Goal: Transaction & Acquisition: Purchase product/service

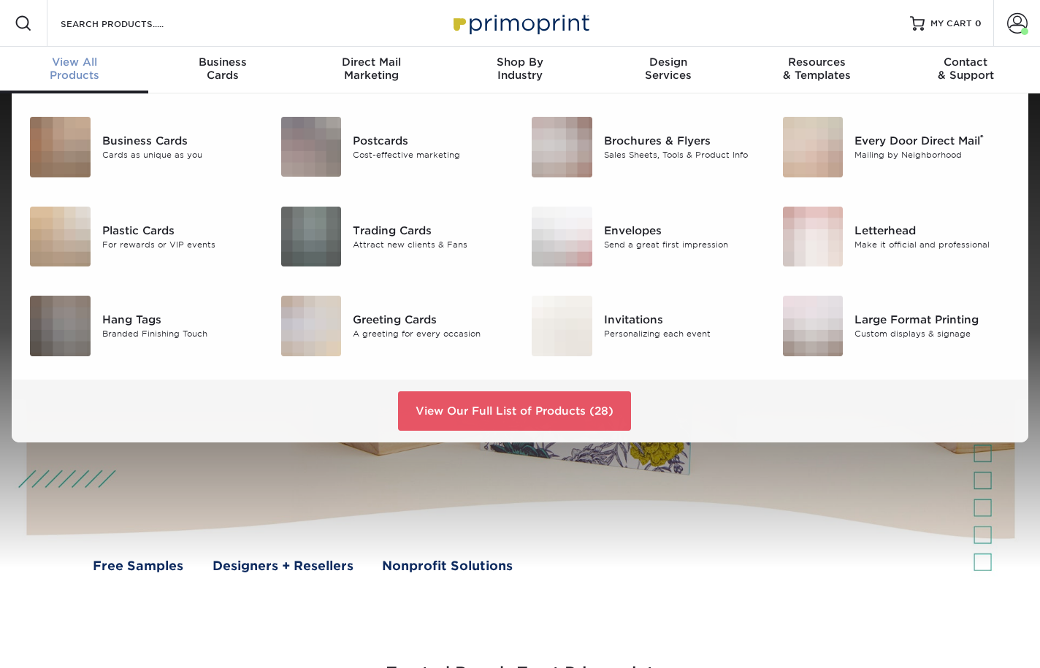
click at [65, 61] on span "View All" at bounding box center [74, 62] width 148 height 13
click at [908, 321] on div "Large Format Printing" at bounding box center [933, 320] width 156 height 16
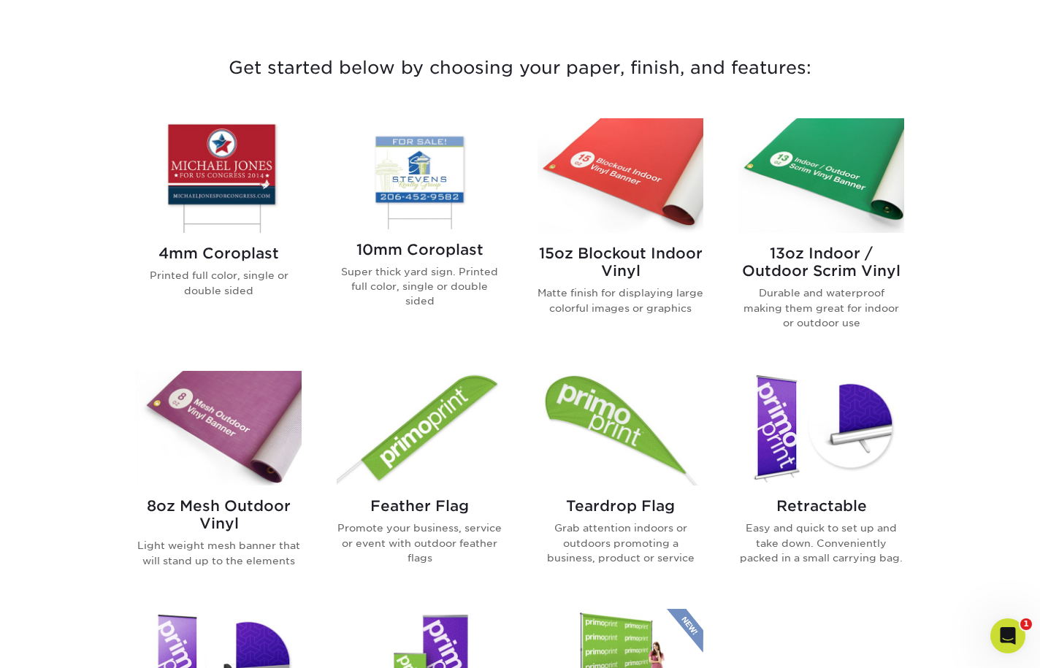
drag, startPoint x: 700, startPoint y: 6, endPoint x: 714, endPoint y: 6, distance: 13.9
click at [701, 5] on div "Get started below by choosing your paper, finish, and features: 4mm Coroplast P…" at bounding box center [520, 438] width 1040 height 912
drag, startPoint x: 1008, startPoint y: 104, endPoint x: 1009, endPoint y: 86, distance: 17.5
click at [1008, 104] on div "Get started below by choosing your paper, finish, and features: 4mm Coroplast P…" at bounding box center [520, 456] width 1040 height 877
drag, startPoint x: 1006, startPoint y: 71, endPoint x: 923, endPoint y: 65, distance: 83.5
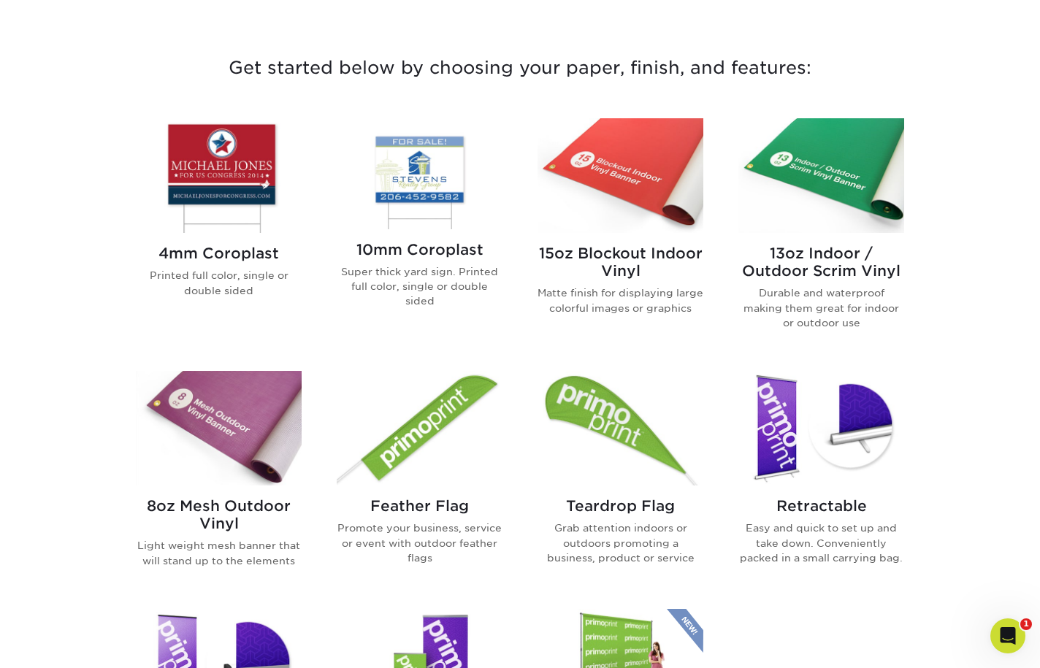
click at [1006, 71] on div "Get started below by choosing your paper, finish, and features: 4mm Coroplast P…" at bounding box center [520, 456] width 1040 height 877
click at [517, 44] on h3 "Get started below by choosing your paper, finish, and features:" at bounding box center [520, 68] width 855 height 66
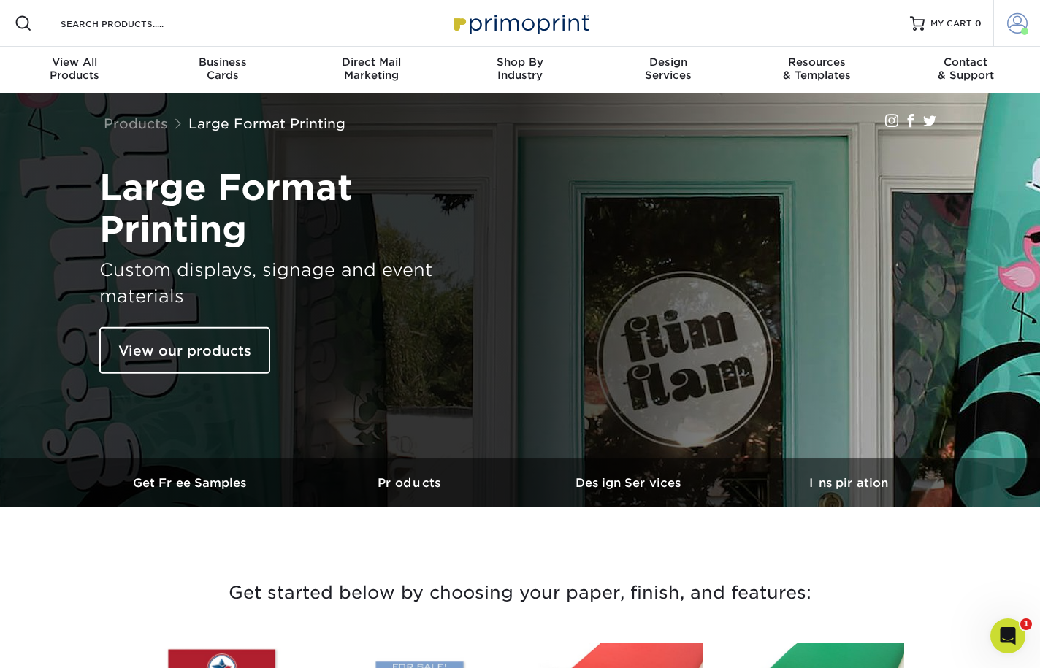
click at [1021, 26] on span at bounding box center [1017, 23] width 20 height 20
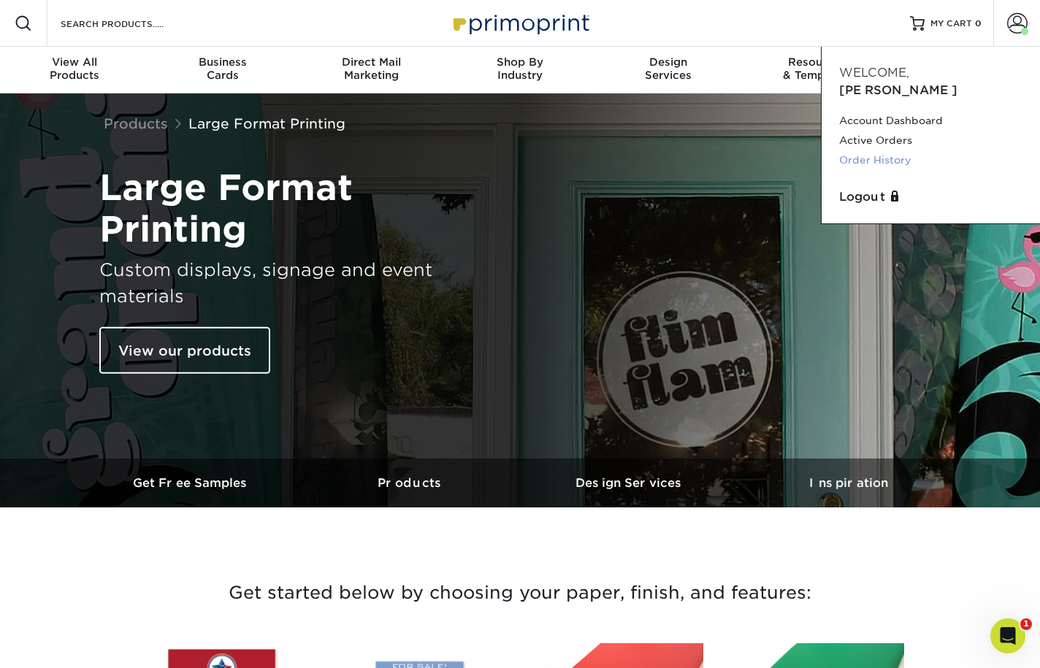
click at [908, 151] on link "Order History" at bounding box center [930, 161] width 183 height 20
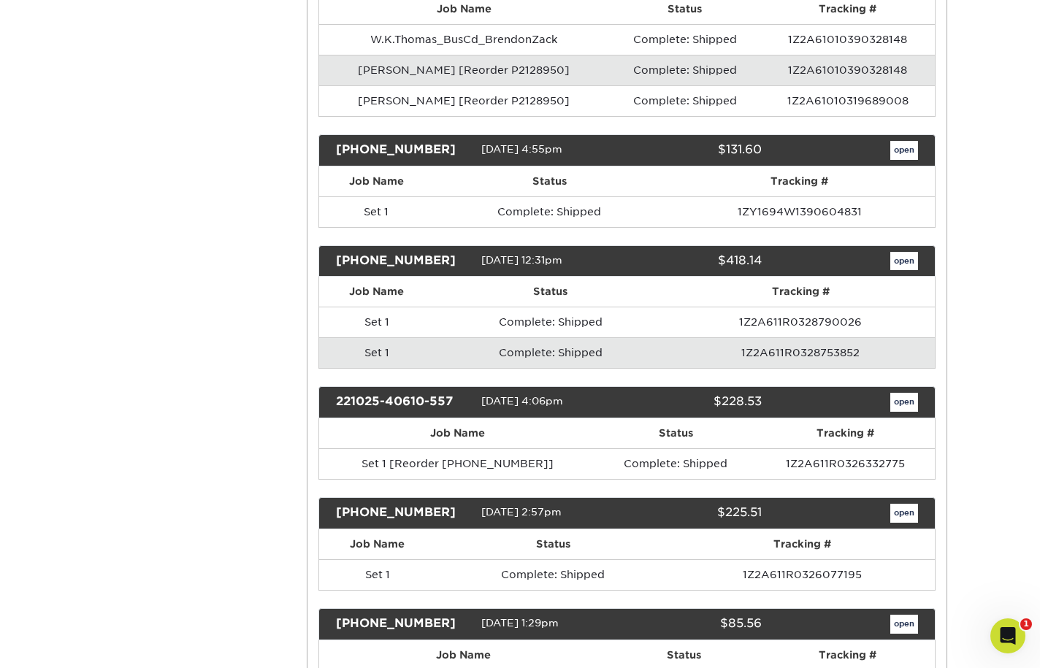
scroll to position [517, 0]
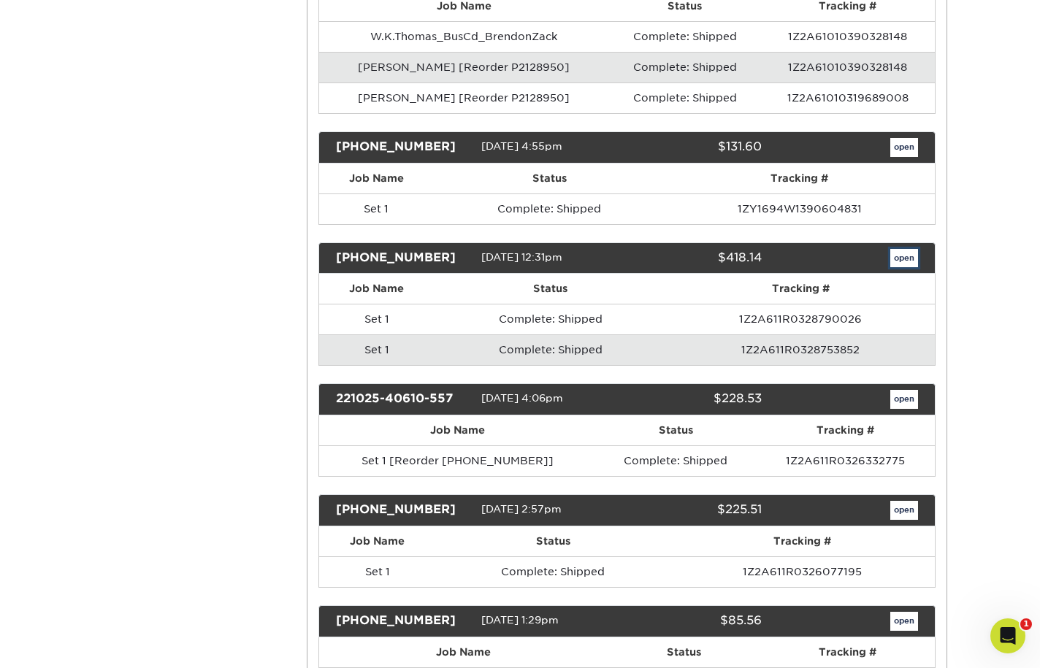
click at [902, 259] on link "open" at bounding box center [905, 258] width 28 height 19
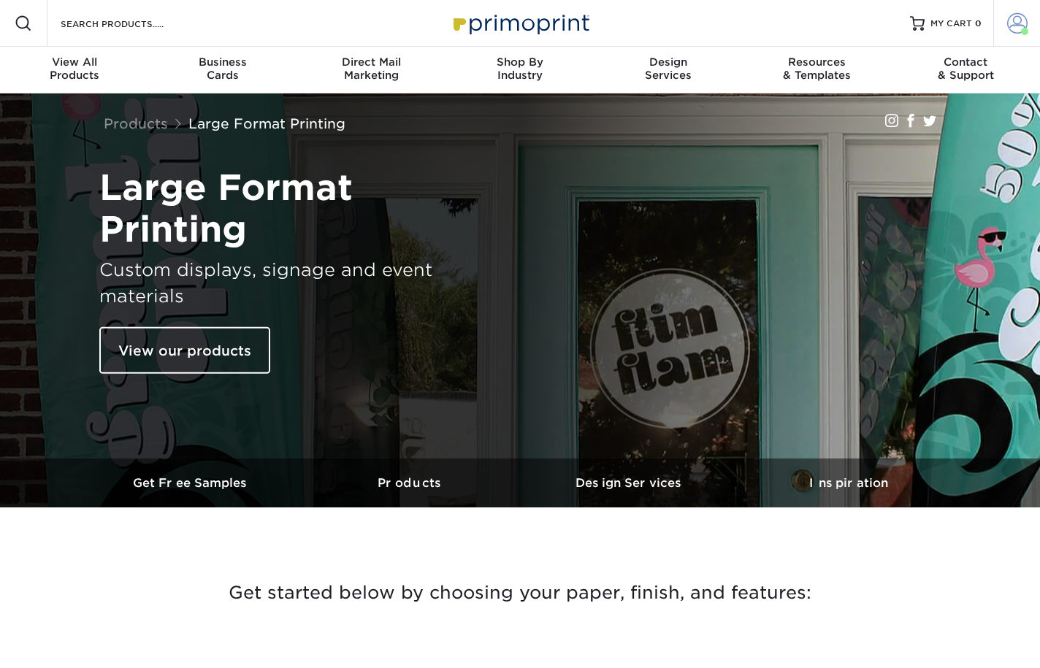
click at [1014, 25] on span at bounding box center [1017, 23] width 20 height 20
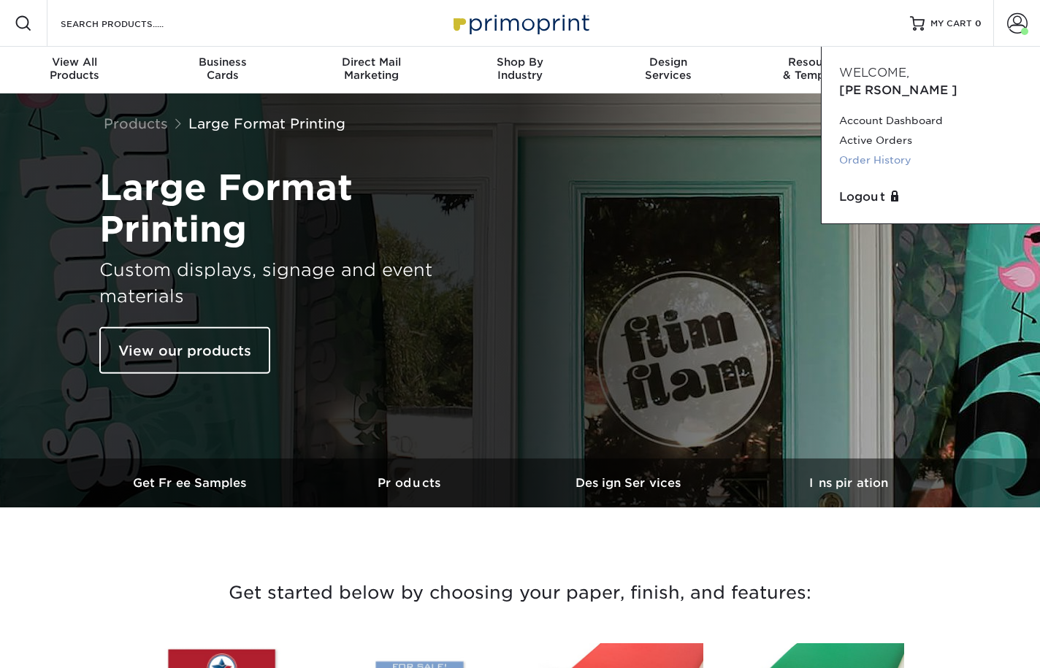
click at [891, 151] on link "Order History" at bounding box center [930, 161] width 183 height 20
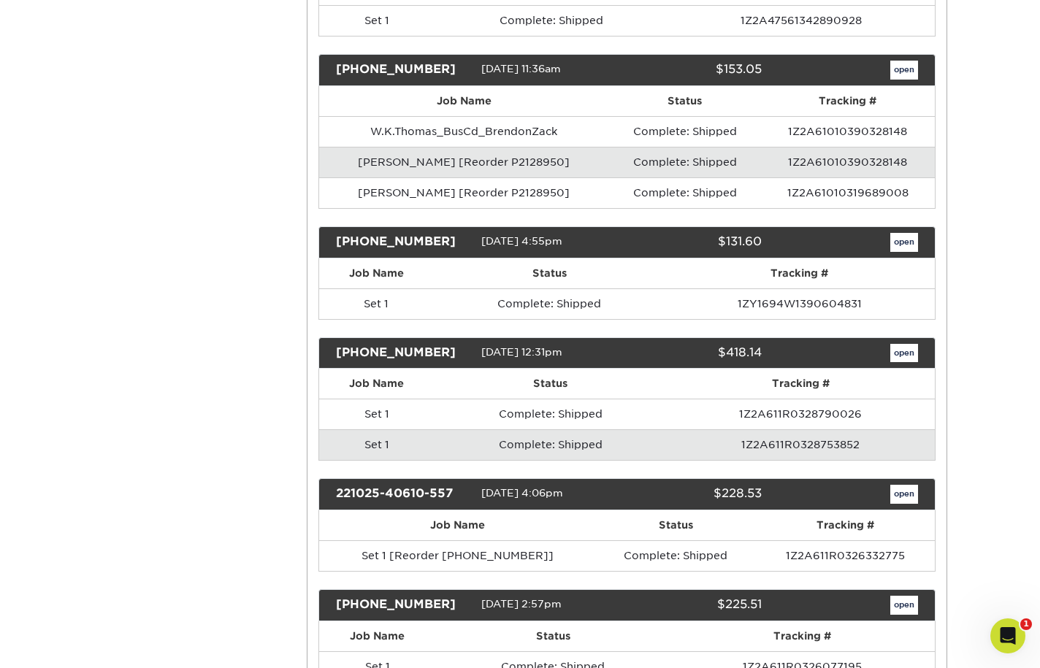
scroll to position [417, 0]
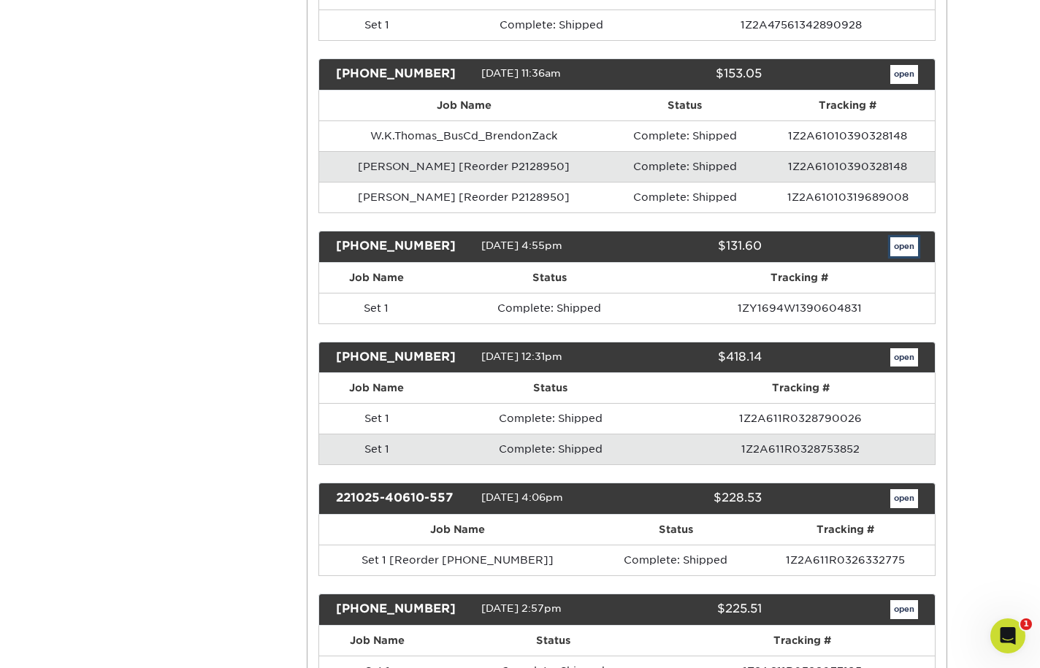
click at [907, 244] on link "open" at bounding box center [905, 246] width 28 height 19
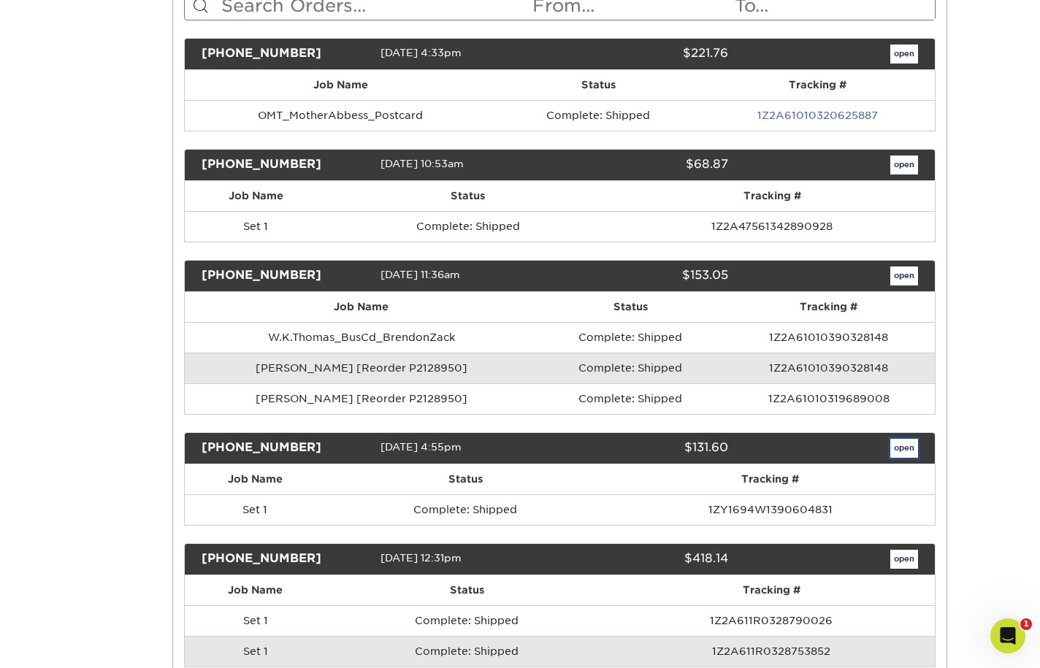
scroll to position [0, 0]
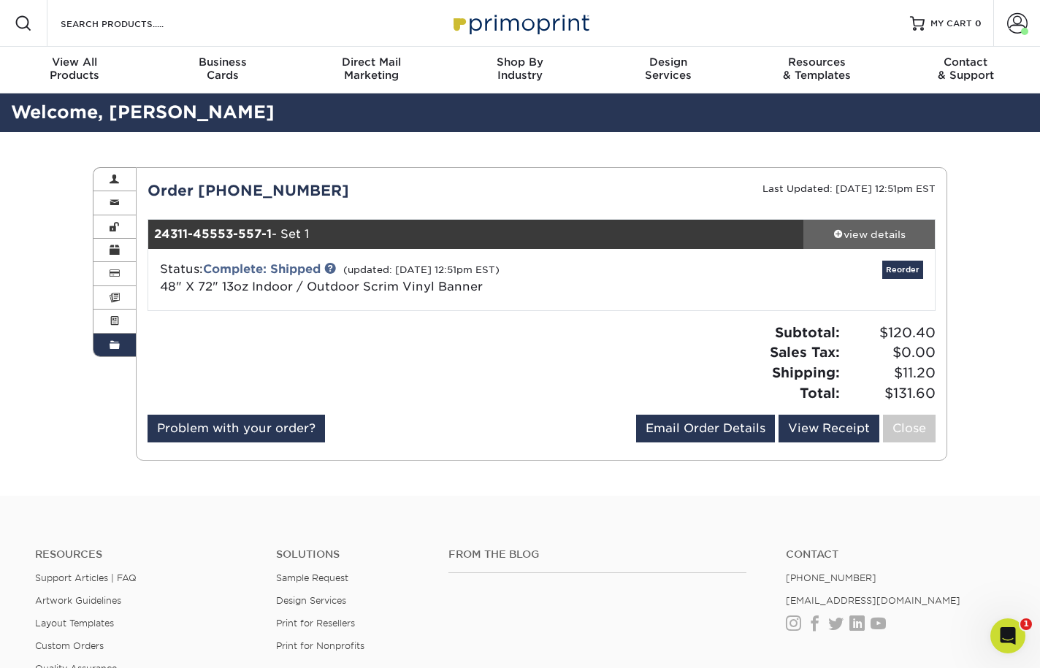
click at [894, 235] on div "view details" at bounding box center [870, 234] width 132 height 15
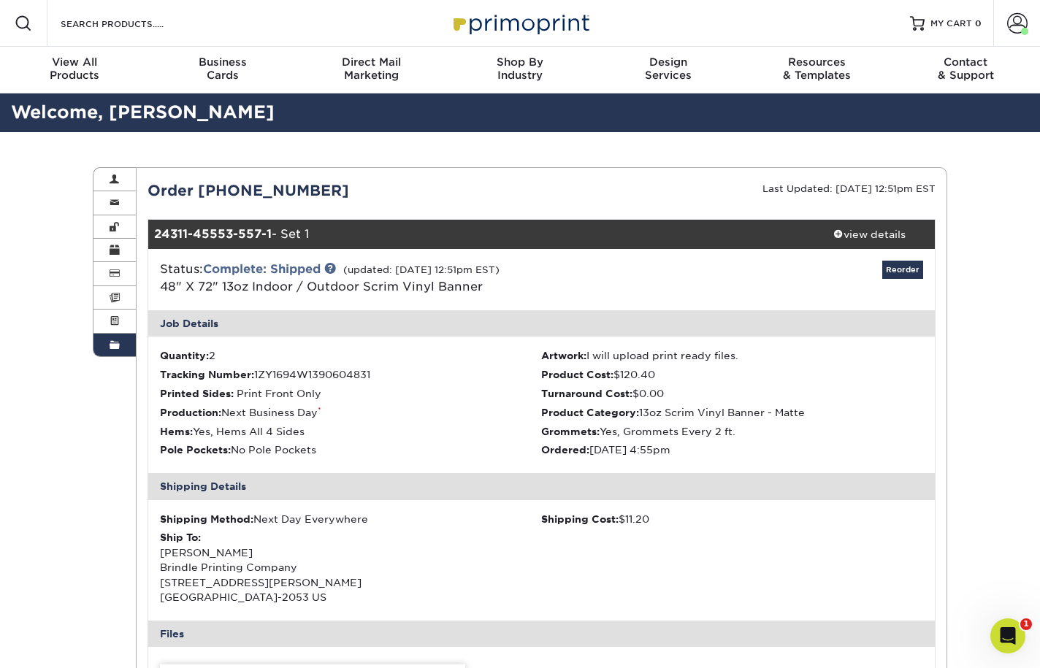
drag, startPoint x: 229, startPoint y: 160, endPoint x: 213, endPoint y: 150, distance: 19.1
click at [229, 158] on div "Order History Account Overview Contact Information Change Password Address Book…" at bounding box center [520, 658] width 877 height 1052
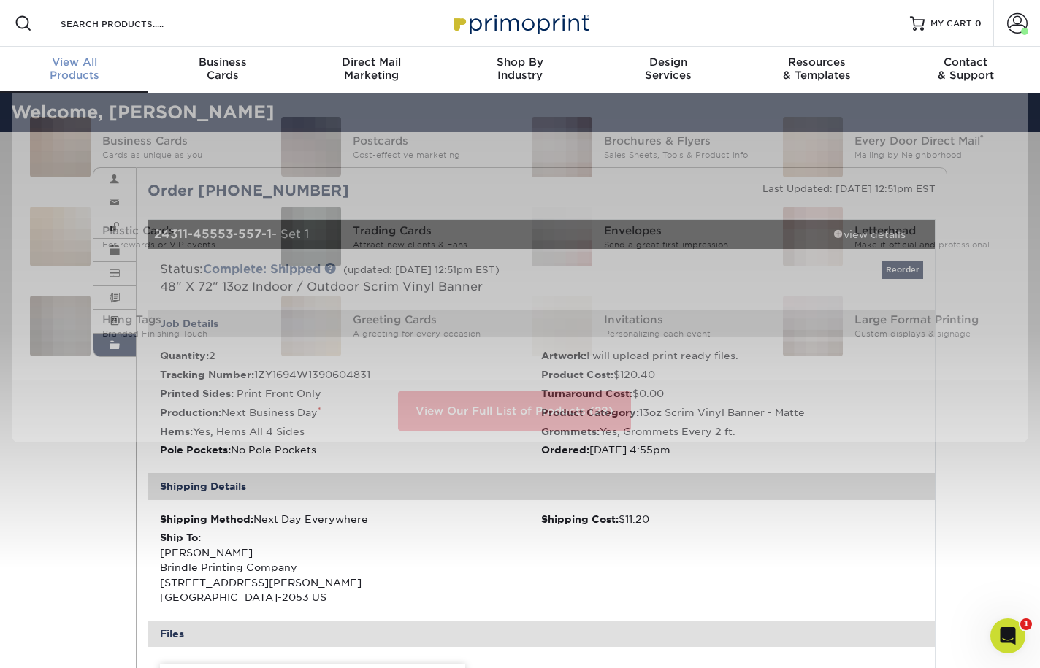
click at [76, 71] on div "View All Products" at bounding box center [74, 69] width 148 height 26
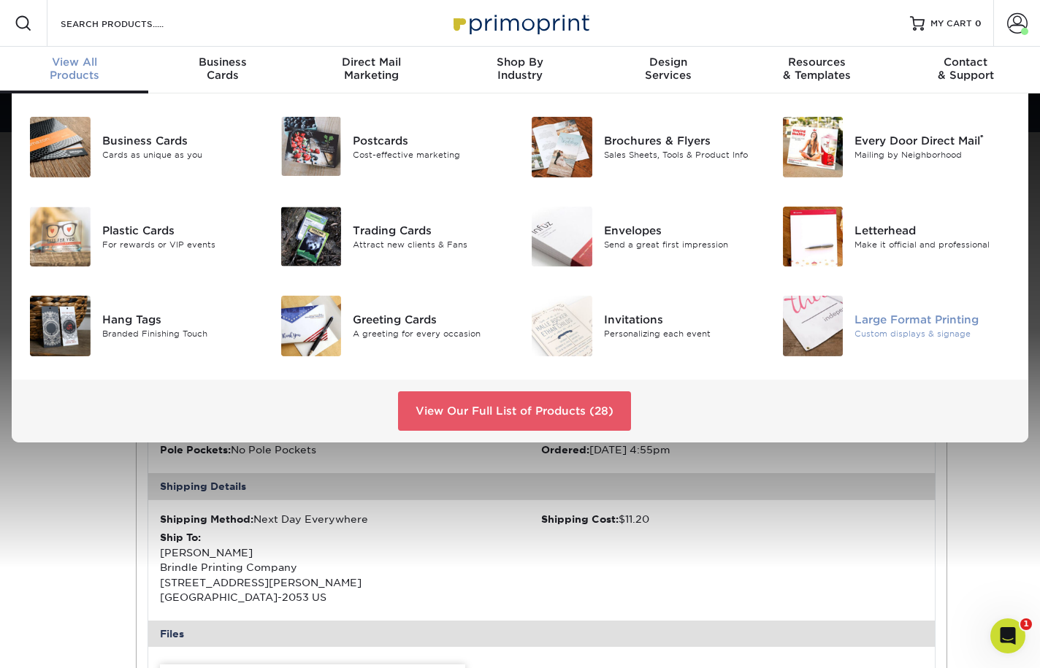
click at [922, 323] on div "Large Format Printing" at bounding box center [933, 320] width 156 height 16
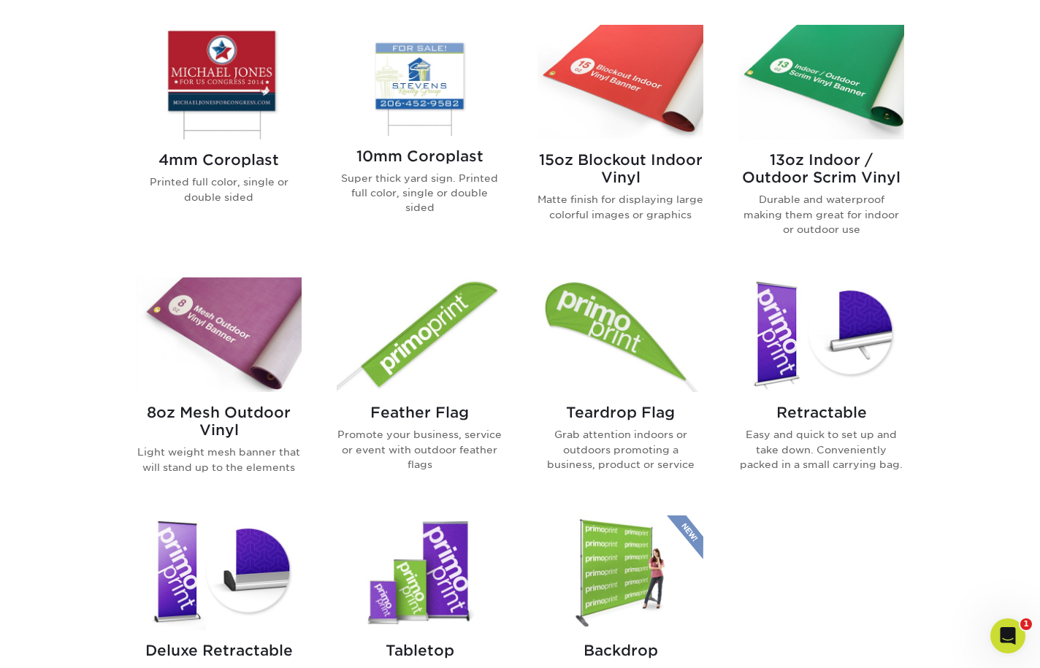
click at [835, 175] on h2 "13oz Indoor / Outdoor Scrim Vinyl" at bounding box center [822, 168] width 166 height 35
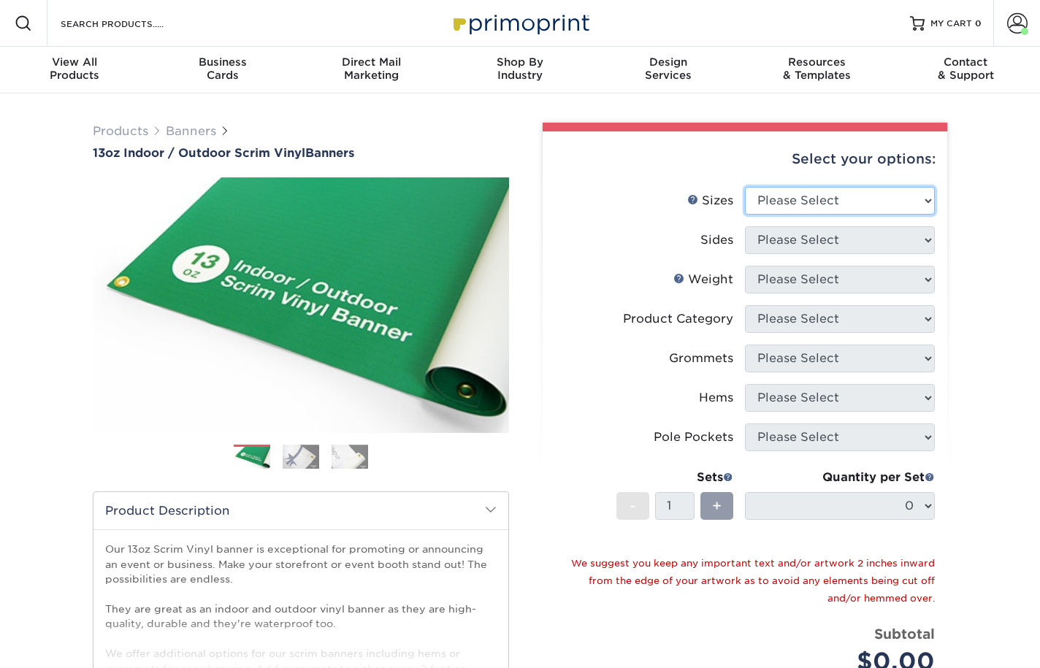
click at [853, 200] on select "Please Select 24" x 36" 24" x 48" 36" x 48" 36" x 60" 36" x 72" 36" x 96" 36" x…" at bounding box center [840, 201] width 190 height 28
select select "36.00x72.00"
click at [745, 187] on select "Please Select 24" x 36" 24" x 48" 36" x 48" 36" x 60" 36" x 72" 36" x 96" 36" x…" at bounding box center [840, 201] width 190 height 28
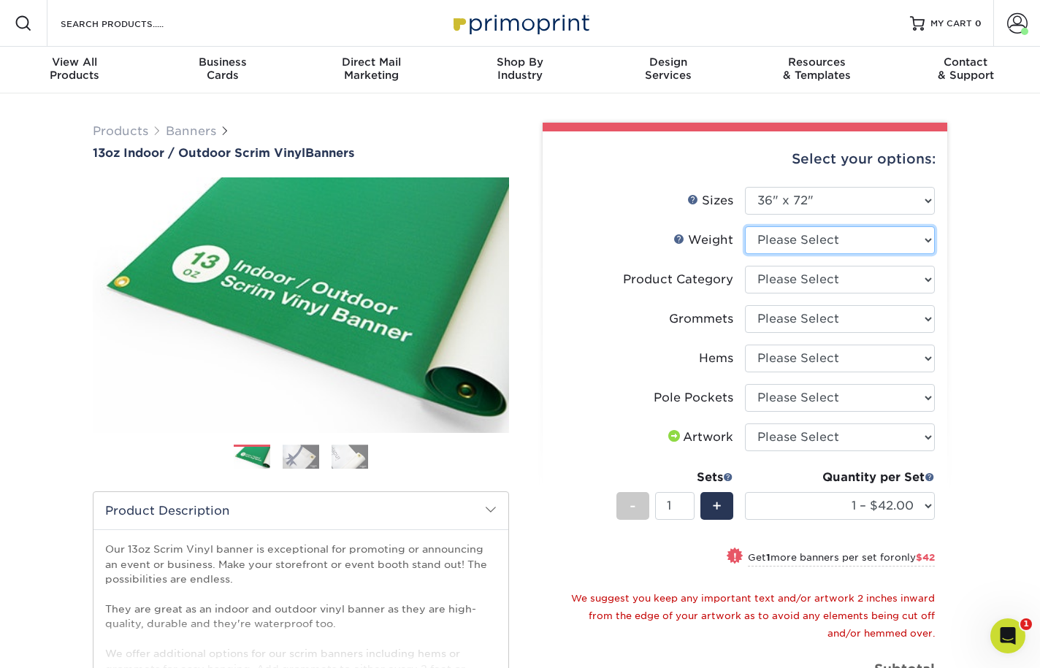
click at [896, 243] on select "Please Select 13OZ" at bounding box center [840, 240] width 190 height 28
select select "13OZ"
click at [745, 226] on select "Please Select 13OZ" at bounding box center [840, 240] width 190 height 28
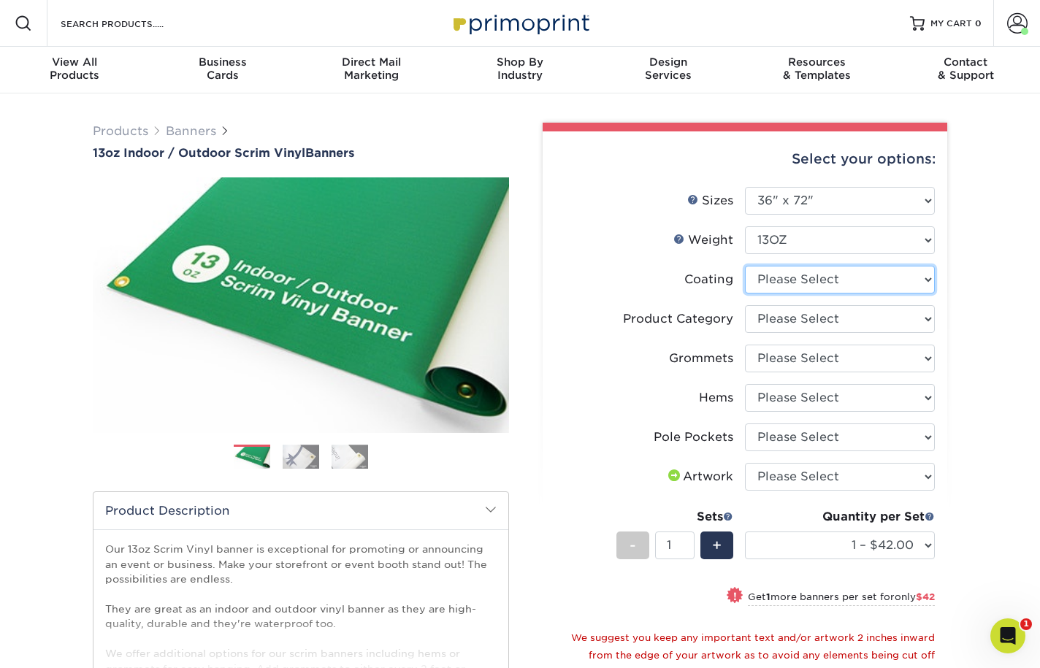
click at [928, 281] on select at bounding box center [840, 280] width 190 height 28
select select "3e7618de-abca-4bda-9f97-8b9129e913d8"
click at [745, 266] on select at bounding box center [840, 280] width 190 height 28
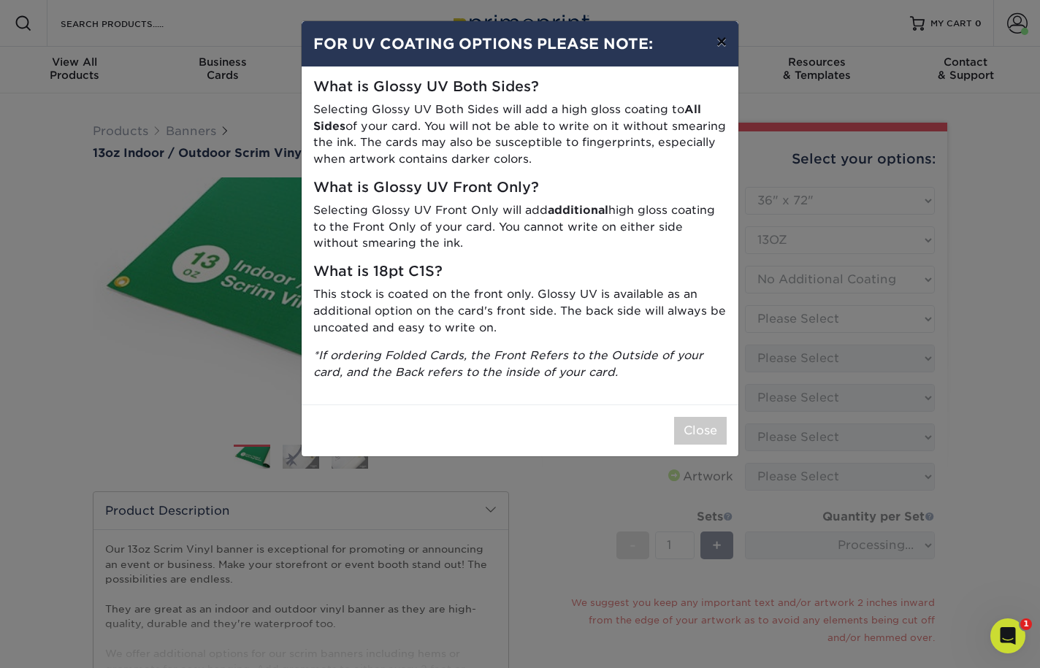
click at [720, 43] on button "×" at bounding box center [722, 41] width 34 height 41
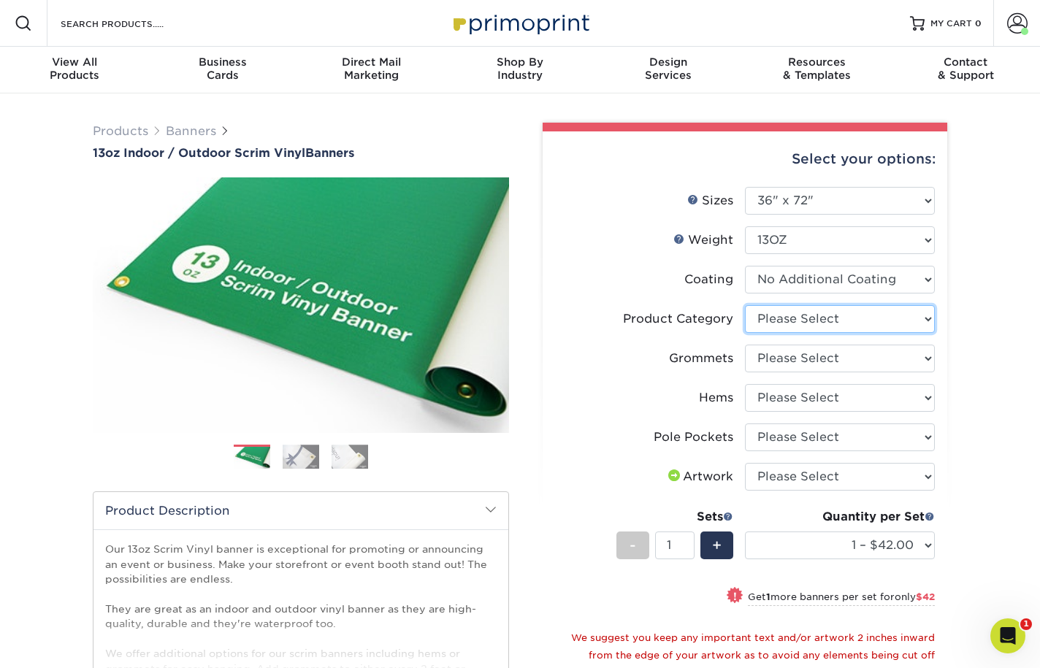
click at [929, 319] on select "Please Select 13oz Scrim Vinyl Banner - Matte" at bounding box center [840, 319] width 190 height 28
select select "bb192c35-bb20-422d-b6fe-0c7f48e5aa48"
click at [745, 305] on select "Please Select 13oz Scrim Vinyl Banner - Matte" at bounding box center [840, 319] width 190 height 28
click at [918, 359] on select "Please Select No Grommets Yes, Grommet All 4 Corners Yes, Grommets Every 1 ft. …" at bounding box center [840, 359] width 190 height 28
select select "844af484-45a3-48a0-88de-19e51b139d69"
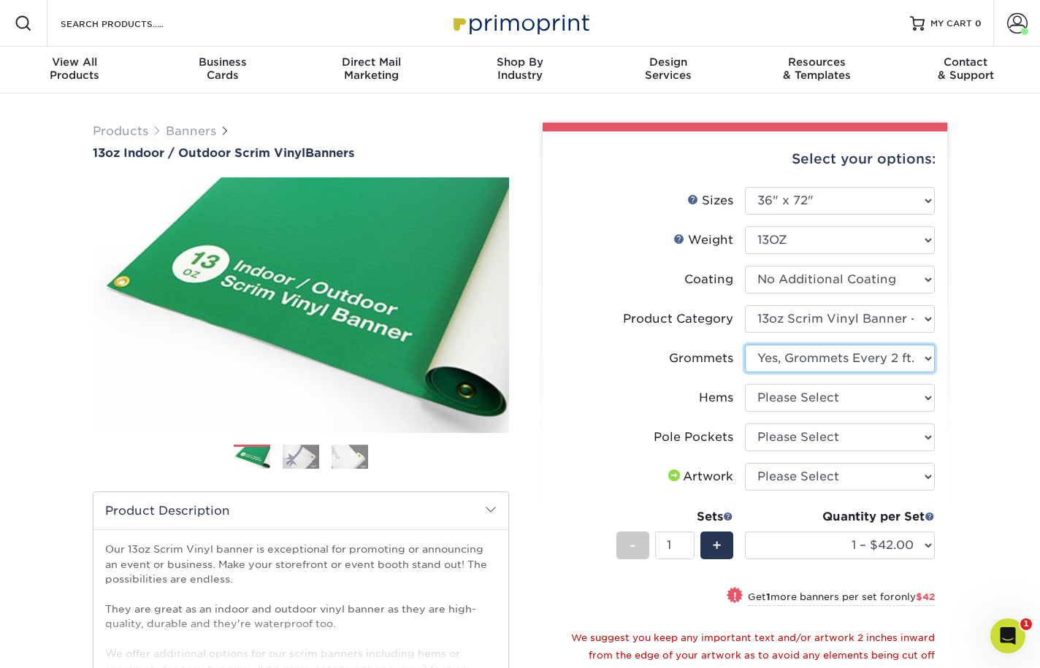
click at [745, 345] on select "Please Select No Grommets Yes, Grommet All 4 Corners Yes, Grommets Every 1 ft. …" at bounding box center [840, 359] width 190 height 28
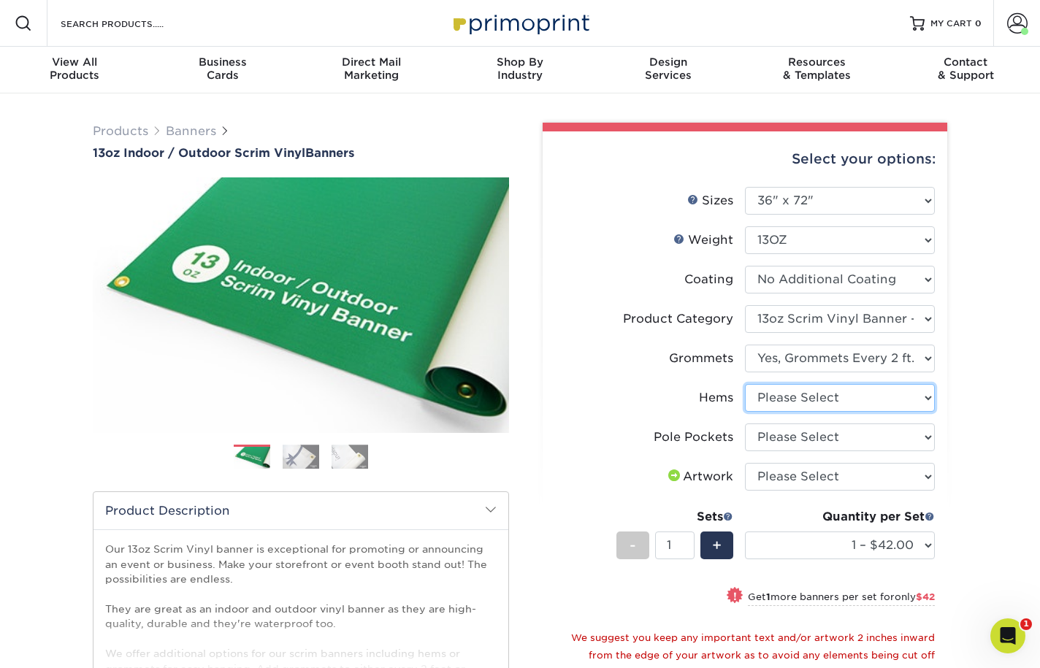
click at [885, 403] on select "Please Select No Hems/Pole Pockets Yes, Hems Top and Bottom Only Yes, Hems All …" at bounding box center [840, 398] width 190 height 28
select select "799b34bf-ff99-4291-b254-51157b744628"
click at [745, 384] on select "Please Select No Hems/Pole Pockets Yes, Hems Top and Bottom Only Yes, Hems All …" at bounding box center [840, 398] width 190 height 28
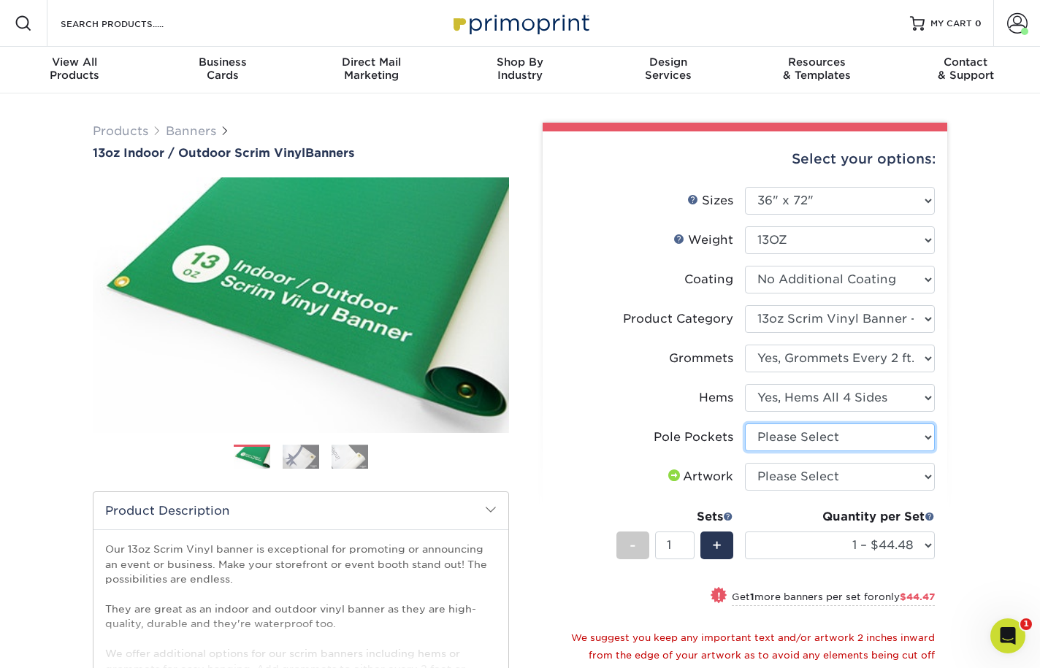
click at [889, 445] on select "Please Select No Pole Pockets 2 in. Left and Right 2 in. Top and Bottom 4 in. L…" at bounding box center [840, 438] width 190 height 28
select select "462c5fe9-21e9-49a0-afb4-1c6e8664fe13"
click at [745, 424] on select "Please Select No Pole Pockets 2 in. Left and Right 2 in. Top and Bottom 4 in. L…" at bounding box center [840, 438] width 190 height 28
click at [896, 471] on select "Please Select I will upload files I need a design - $50" at bounding box center [840, 477] width 190 height 28
select select "upload"
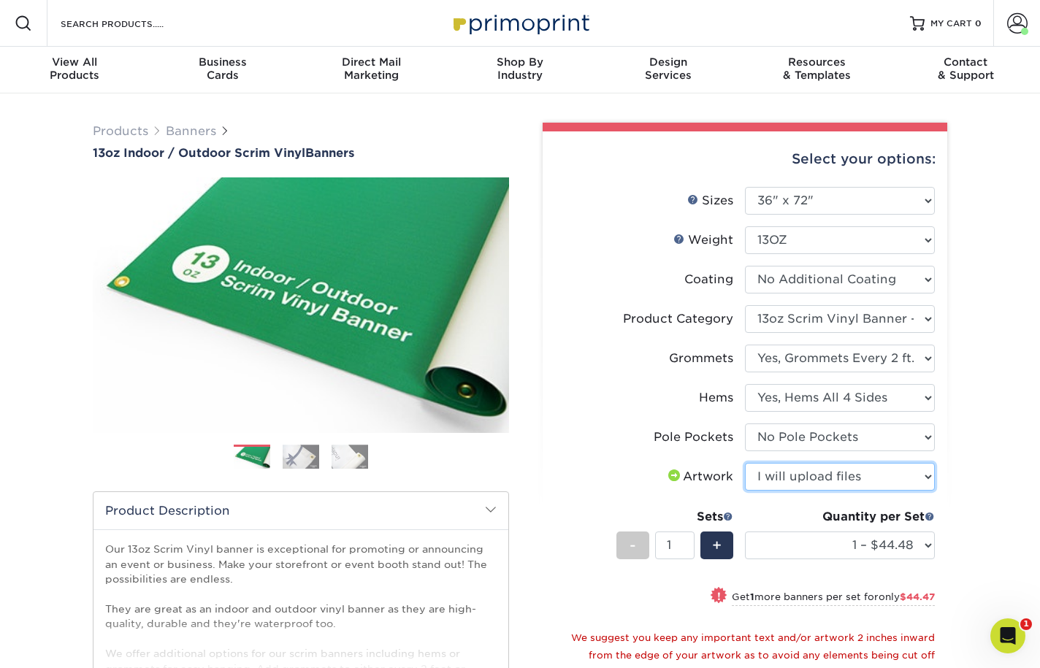
click at [745, 463] on select "Please Select I will upload files I need a design - $50" at bounding box center [840, 477] width 190 height 28
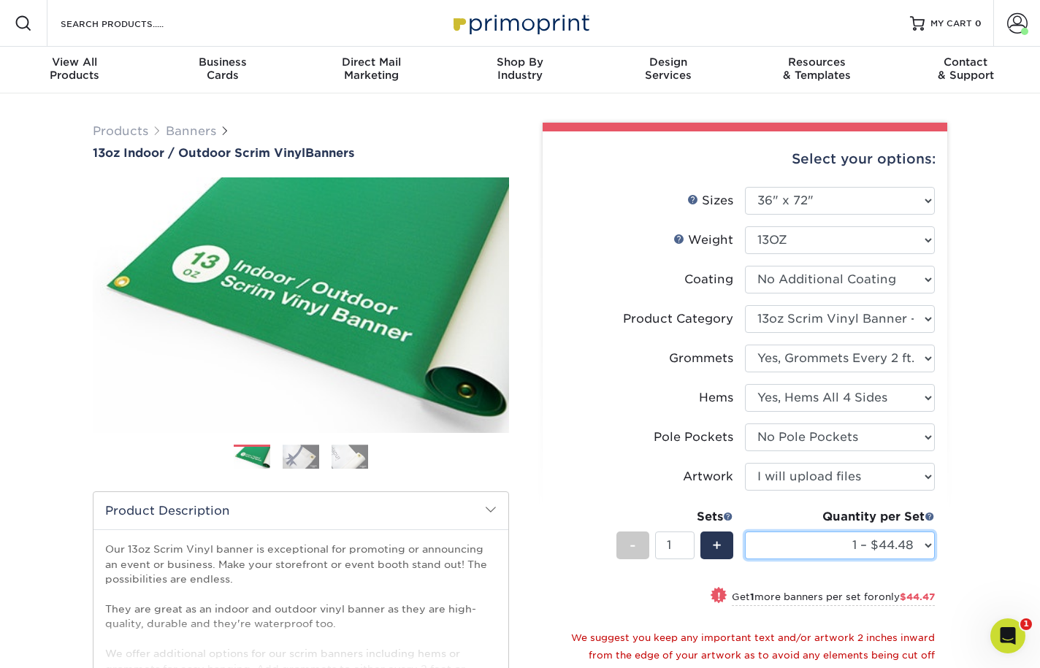
click at [920, 546] on select "1 – $44.48 2 – $88.95 3 – $133.43 4 – $177.90 5 – $222.38 6 – $266.85 7 – $311.…" at bounding box center [840, 546] width 190 height 28
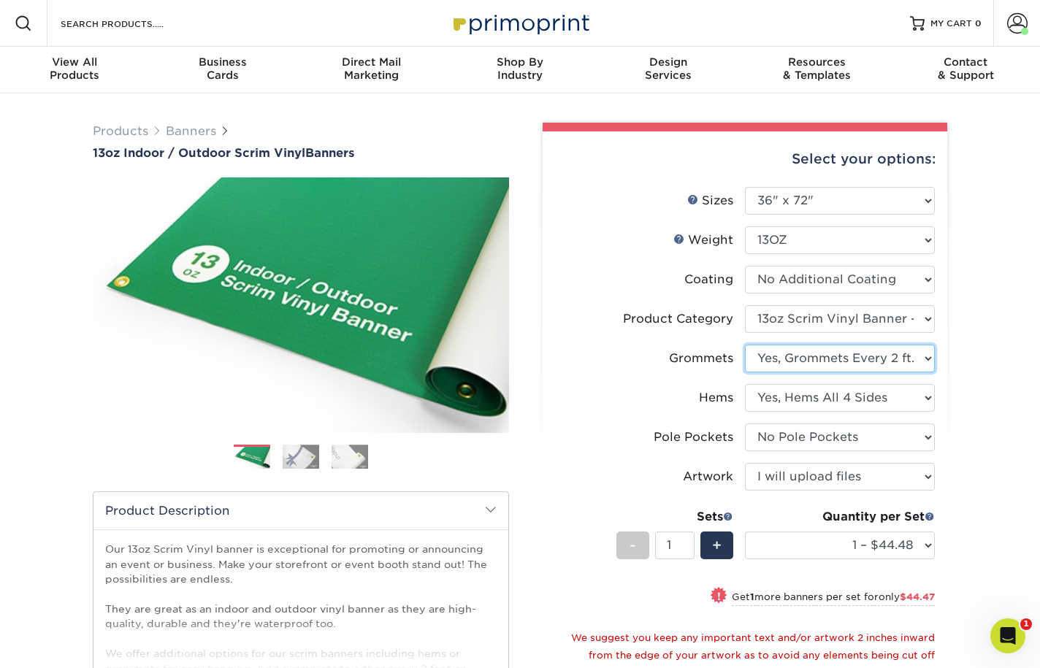
click at [926, 355] on select "Please Select No Grommets Yes, Grommet All 4 Corners Yes, Grommets Every 1 ft. …" at bounding box center [840, 359] width 190 height 28
select select "a5b9485c-574f-4e05-8672-fff987811a74"
click at [745, 345] on select "Please Select No Grommets Yes, Grommet All 4 Corners Yes, Grommets Every 1 ft. …" at bounding box center [840, 359] width 190 height 28
click at [959, 362] on div "Products Banners 13oz Indoor / Outdoor Scrim Vinyl Banners Previous Next" at bounding box center [520, 532] width 1040 height 877
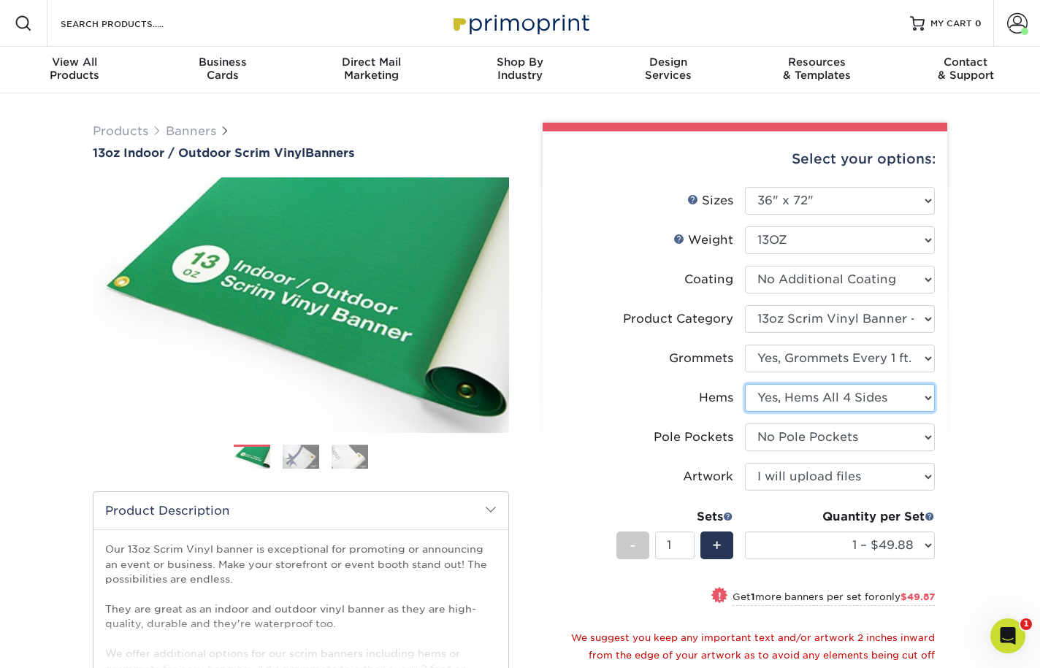
click at [927, 398] on select "Please Select No Hems/Pole Pockets Yes, Hems Top and Bottom Only Yes, Hems All …" at bounding box center [840, 398] width 190 height 28
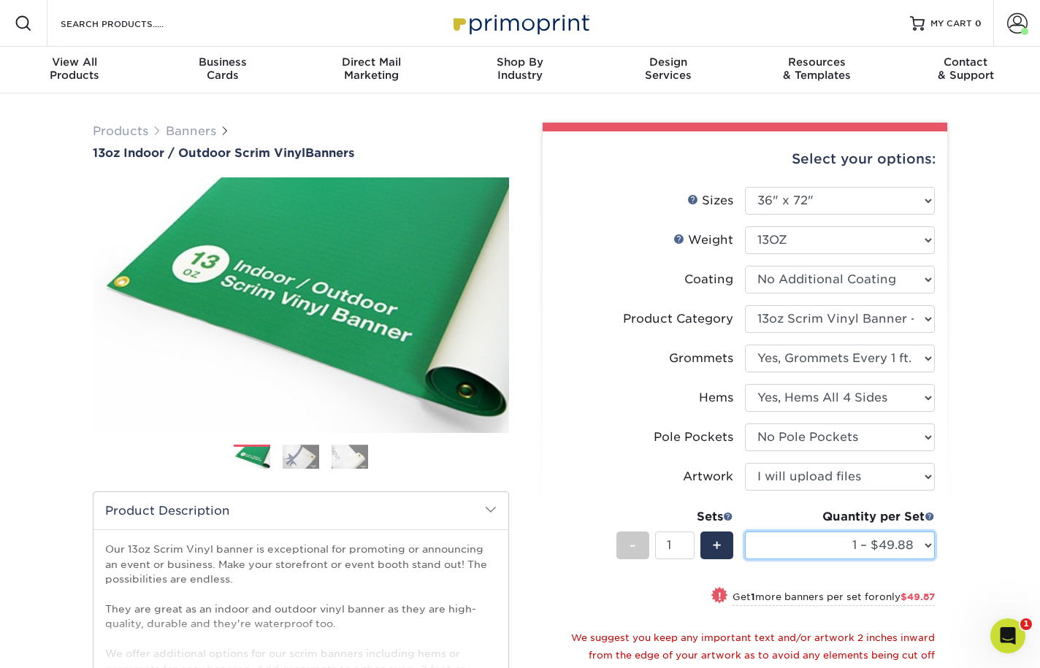
click at [932, 544] on select "1 – $49.88 2 – $99.75 3 – $149.63 4 – $199.50 5 – $249.38 6 – $299.25 7 – $349.…" at bounding box center [840, 546] width 190 height 28
click at [975, 524] on div "Products Banners 13oz Indoor / Outdoor Scrim Vinyl Banners Previous Next" at bounding box center [520, 532] width 1040 height 877
click at [972, 531] on div "Products Banners 13oz Indoor / Outdoor Scrim Vinyl Banners Previous Next" at bounding box center [520, 532] width 1040 height 877
click at [922, 544] on select "1 – $49.88 2 – $99.75 3 – $149.63 4 – $199.50 5 – $249.38 6 – $299.25 7 – $349.…" at bounding box center [840, 546] width 190 height 28
click at [745, 532] on select "1 – $49.88 2 – $99.75 3 – $149.63 4 – $199.50 5 – $249.38 6 – $299.25 7 – $349.…" at bounding box center [840, 546] width 190 height 28
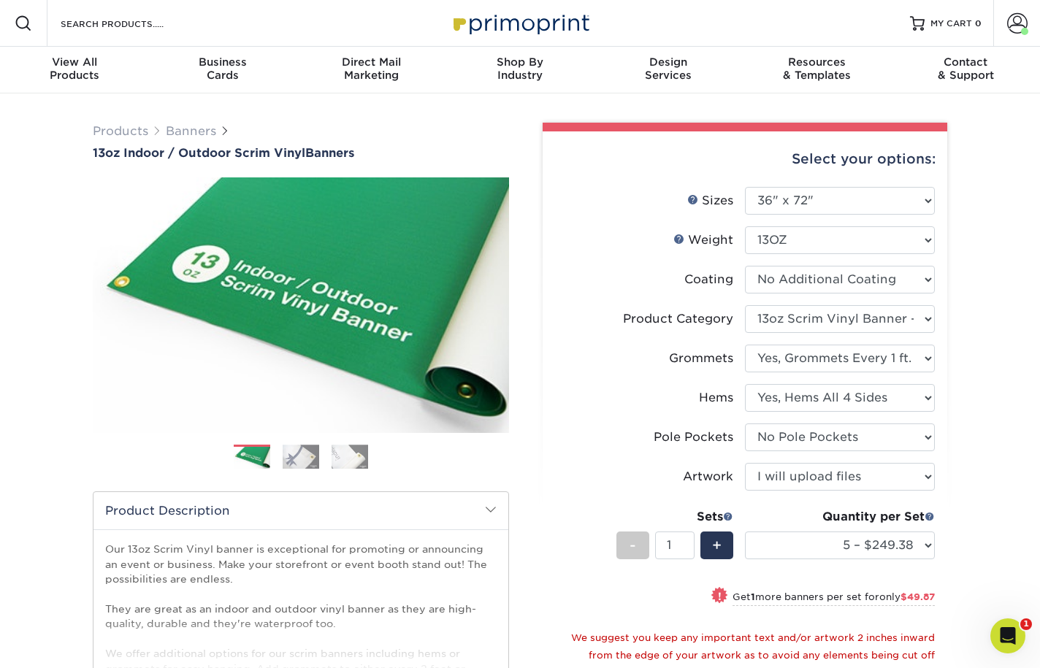
click at [1002, 582] on div "Products Banners 13oz Indoor / Outdoor Scrim Vinyl Banners Previous Next" at bounding box center [520, 532] width 1040 height 877
click at [921, 546] on select "1 – $49.88 2 – $99.75 3 – $149.63 4 – $199.50 5 – $249.38 6 – $299.25 7 – $349.…" at bounding box center [840, 546] width 190 height 28
click at [745, 532] on select "1 – $49.88 2 – $99.75 3 – $149.63 4 – $199.50 5 – $249.38 6 – $299.25 7 – $349.…" at bounding box center [840, 546] width 190 height 28
click at [934, 544] on select "1 – $49.88 2 – $99.75 3 – $149.63 4 – $199.50 5 – $249.38 6 – $299.25 7 – $349.…" at bounding box center [840, 546] width 190 height 28
click at [929, 544] on select "1 – $49.88 2 – $99.75 3 – $149.63 4 – $199.50 5 – $249.38 6 – $299.25 7 – $349.…" at bounding box center [840, 546] width 190 height 28
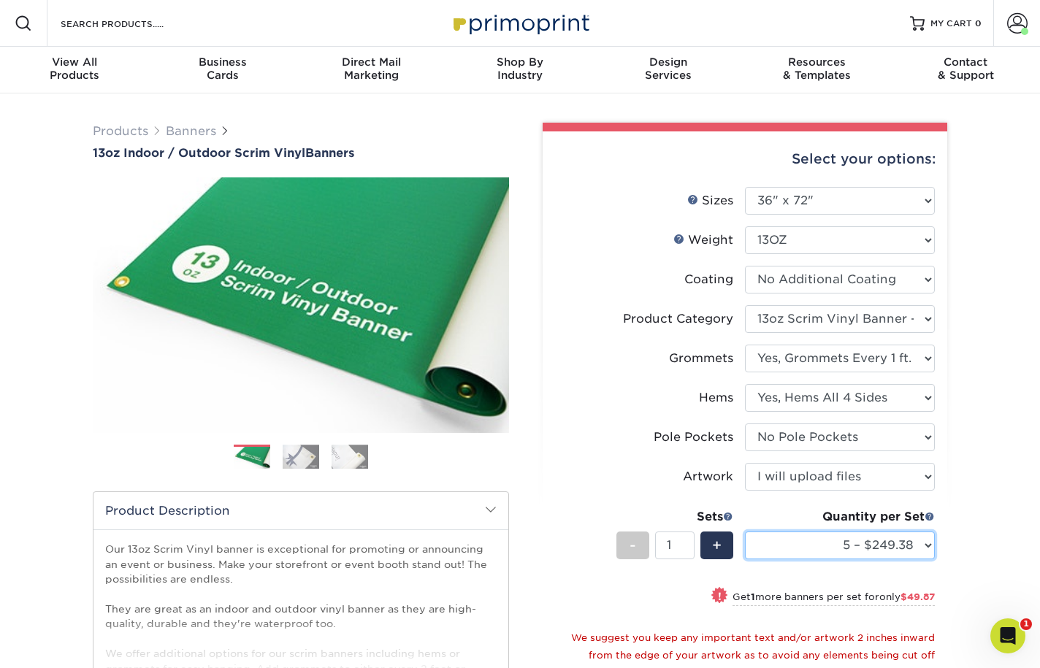
click at [914, 553] on select "1 – $49.88 2 – $99.75 3 – $149.63 4 – $199.50 5 – $249.38 6 – $299.25 7 – $349.…" at bounding box center [840, 546] width 190 height 28
drag, startPoint x: 988, startPoint y: 265, endPoint x: 973, endPoint y: 270, distance: 15.3
click at [988, 265] on div "Products Banners 13oz Indoor / Outdoor Scrim Vinyl Banners Previous Next" at bounding box center [520, 532] width 1040 height 877
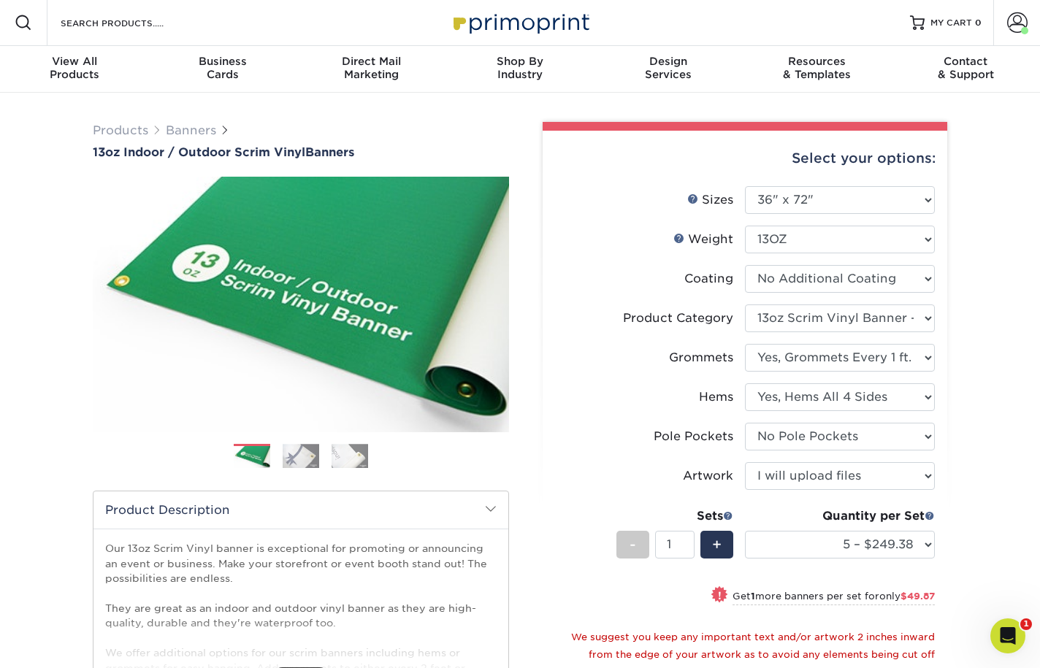
click at [599, 179] on div "Select your options:" at bounding box center [745, 159] width 381 height 56
click at [977, 145] on div "Products Banners 13oz Indoor / Outdoor Scrim Vinyl Banners Previous Next" at bounding box center [520, 531] width 1040 height 877
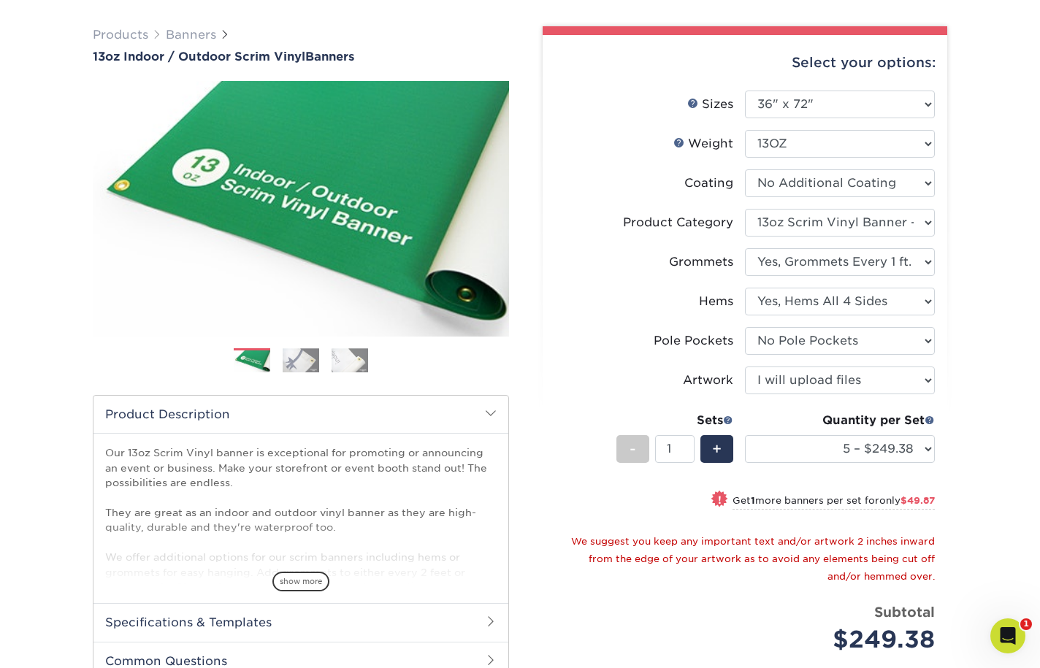
scroll to position [0, 0]
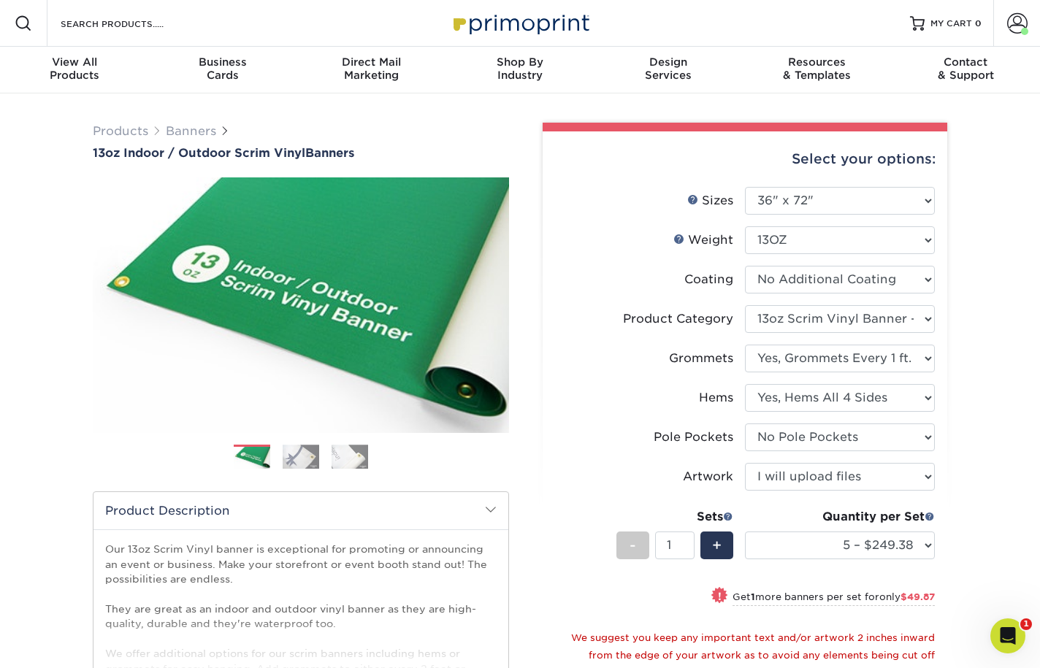
click at [1000, 530] on div "Products Banners 13oz Indoor / Outdoor Scrim Vinyl Banners Previous Next" at bounding box center [520, 532] width 1040 height 877
click at [930, 545] on select "1 – $49.88 2 – $99.75 3 – $149.63 4 – $199.50 5 – $249.38 6 – $299.25 7 – $349.…" at bounding box center [840, 546] width 190 height 28
click at [745, 532] on select "1 – $49.88 2 – $99.75 3 – $149.63 4 – $199.50 5 – $249.38 6 – $299.25 7 – $349.…" at bounding box center [840, 546] width 190 height 28
click at [976, 454] on div "Products Banners 13oz Indoor / Outdoor Scrim Vinyl Banners Previous Next" at bounding box center [520, 532] width 1040 height 877
click at [899, 546] on select "1 – $49.88 2 – $99.75 3 – $149.63 4 – $199.50 5 – $249.38 6 – $299.25 7 – $349.…" at bounding box center [840, 546] width 190 height 28
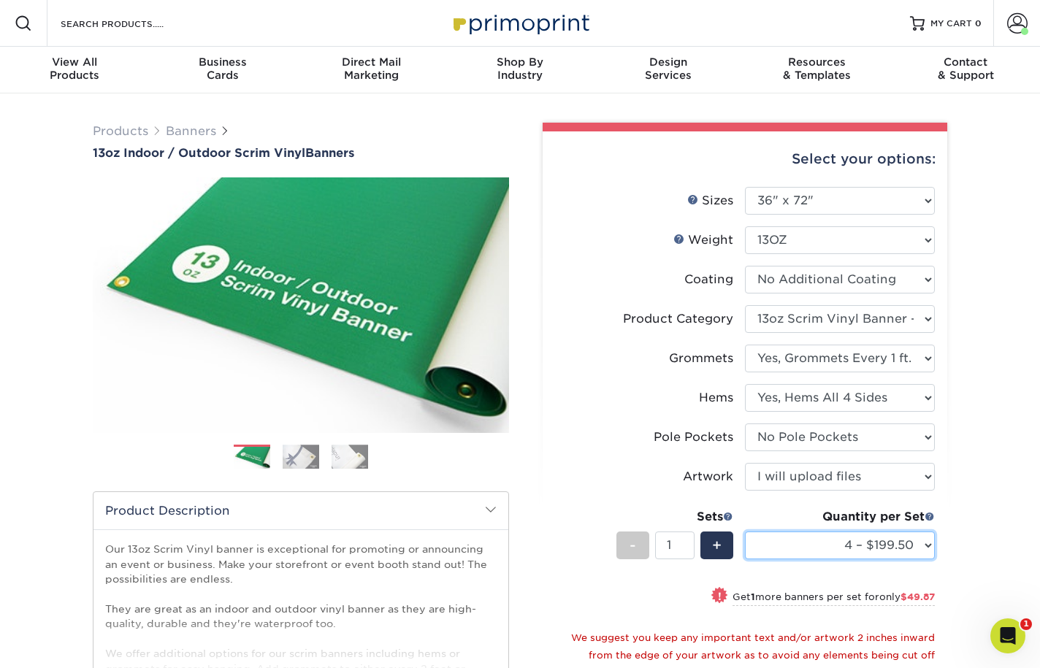
click at [745, 532] on select "1 – $49.88 2 – $99.75 3 – $149.63 4 – $199.50 5 – $249.38 6 – $299.25 7 – $349.…" at bounding box center [840, 546] width 190 height 28
click at [899, 541] on select "1 – $49.88 2 – $99.75 3 – $149.63 4 – $199.50 5 – $249.38 6 – $299.25 7 – $349.…" at bounding box center [840, 546] width 190 height 28
click at [745, 532] on select "1 – $49.88 2 – $99.75 3 – $149.63 4 – $199.50 5 – $249.38 6 – $299.25 7 – $349.…" at bounding box center [840, 546] width 190 height 28
click at [891, 551] on select "1 – $49.88 2 – $99.75 3 – $149.63 4 – $199.50 5 – $249.38 6 – $299.25 7 – $349.…" at bounding box center [840, 546] width 190 height 28
click at [745, 532] on select "1 – $49.88 2 – $99.75 3 – $149.63 4 – $199.50 5 – $249.38 6 – $299.25 7 – $349.…" at bounding box center [840, 546] width 190 height 28
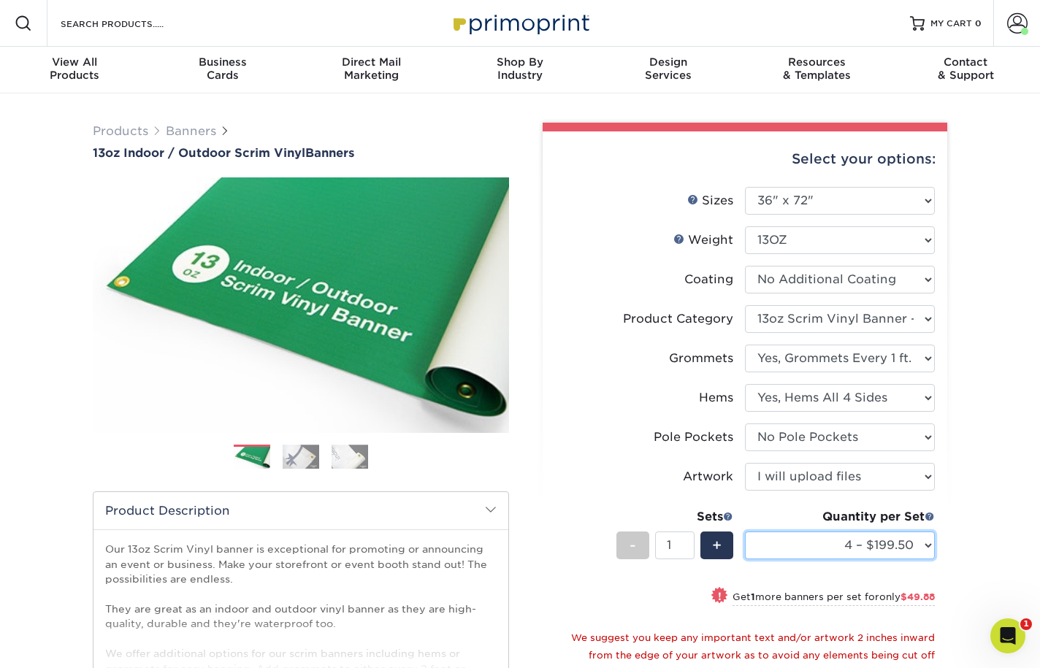
click at [882, 549] on select "1 – $49.88 2 – $99.75 3 – $149.63 4 – $199.50 5 – $249.38 6 – $299.25 7 – $349.…" at bounding box center [840, 546] width 190 height 28
select select "1 – $49.88"
click at [745, 532] on select "1 – $49.88 2 – $99.75 3 – $149.63 4 – $199.50 5 – $249.38 6 – $299.25 7 – $349.…" at bounding box center [840, 546] width 190 height 28
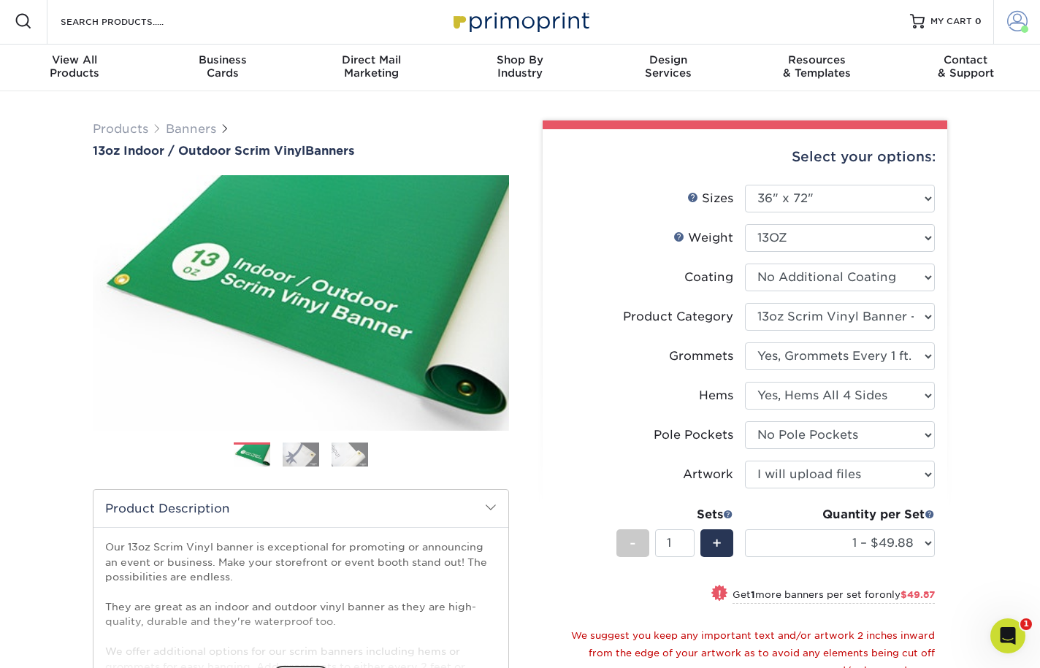
click at [1020, 26] on span at bounding box center [1017, 21] width 20 height 20
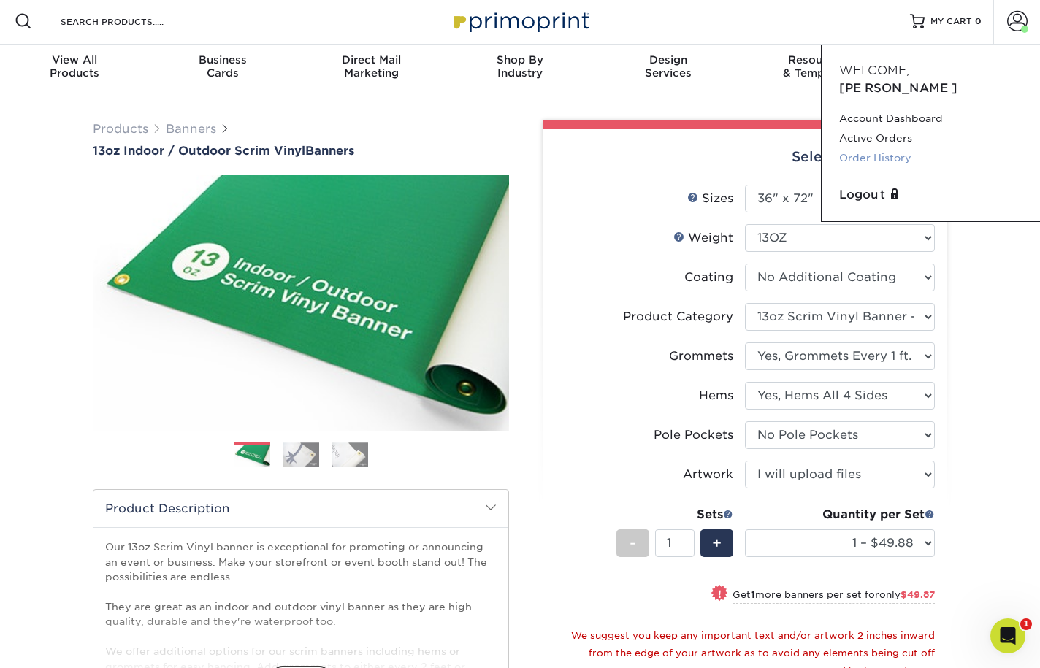
click at [932, 148] on link "Order History" at bounding box center [930, 158] width 183 height 20
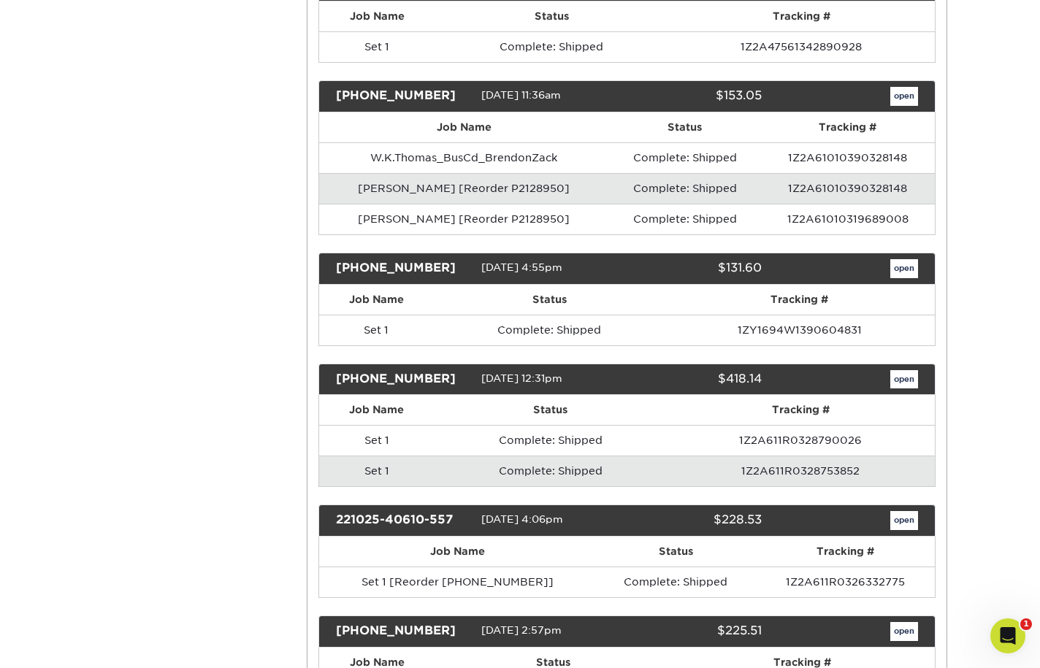
scroll to position [403, 0]
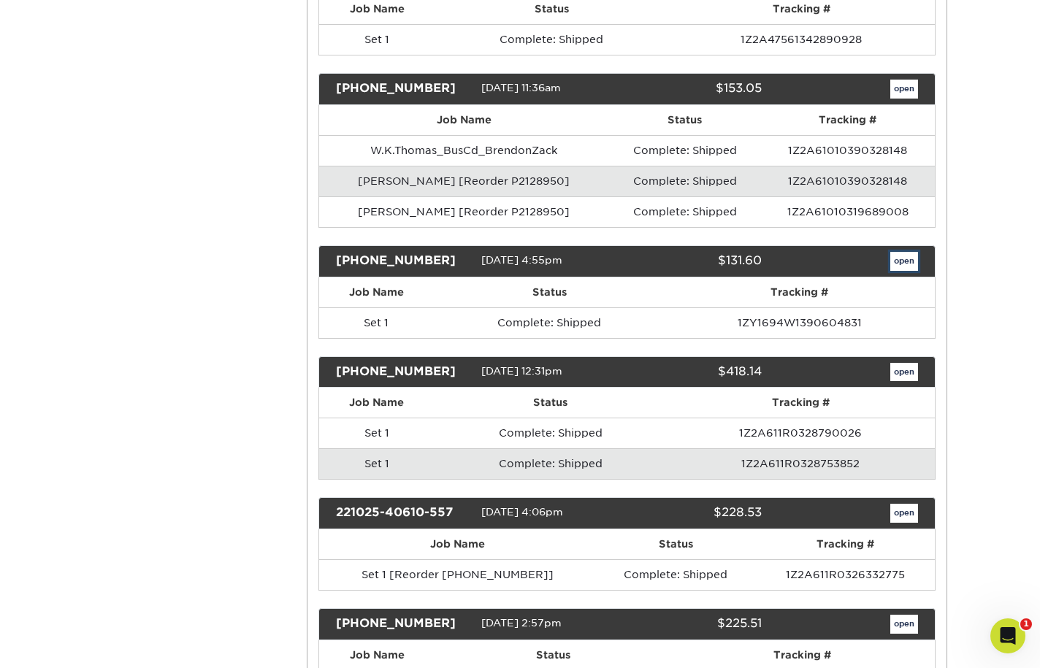
click at [898, 256] on link "open" at bounding box center [905, 261] width 28 height 19
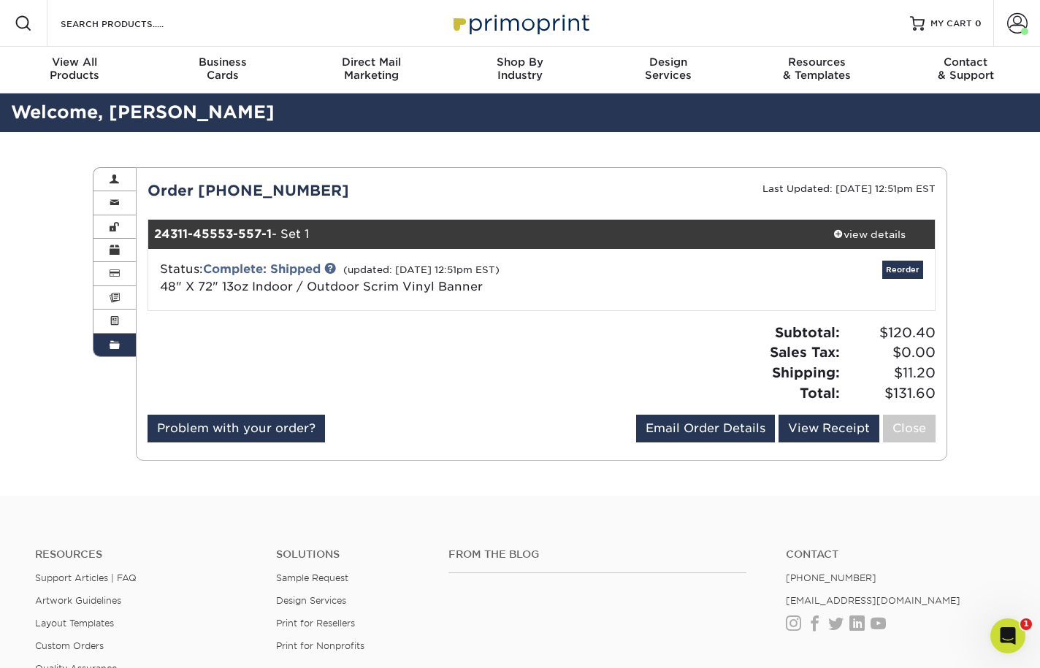
click at [977, 518] on div "Resources Support Articles | FAQ Artwork Guidelines Layout Templates Custom Ord…" at bounding box center [520, 635] width 1040 height 242
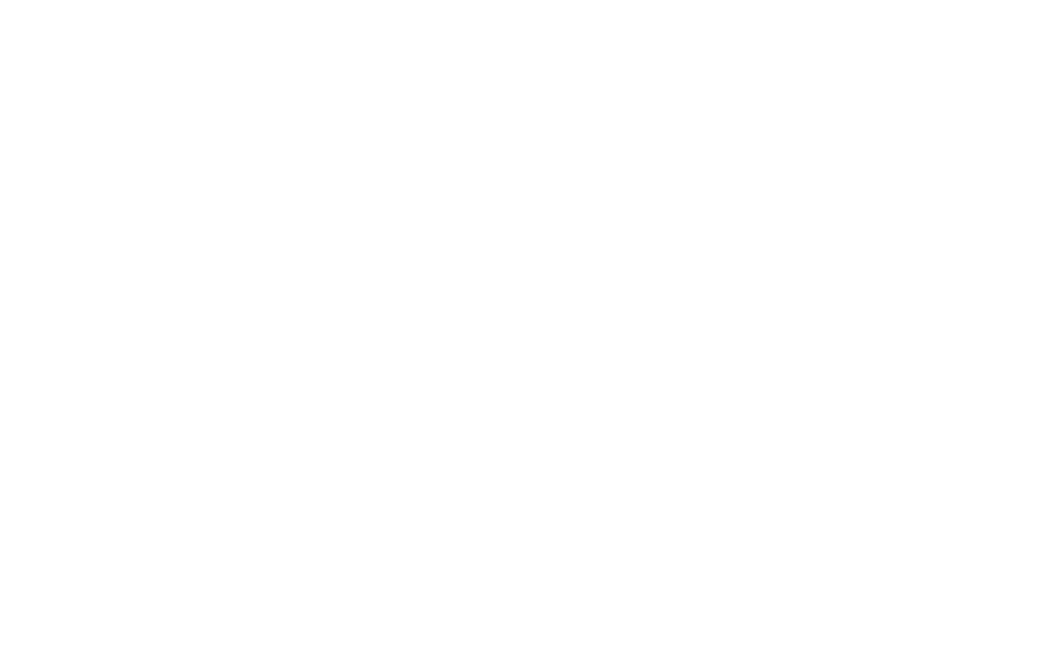
select select "36.00x72.00"
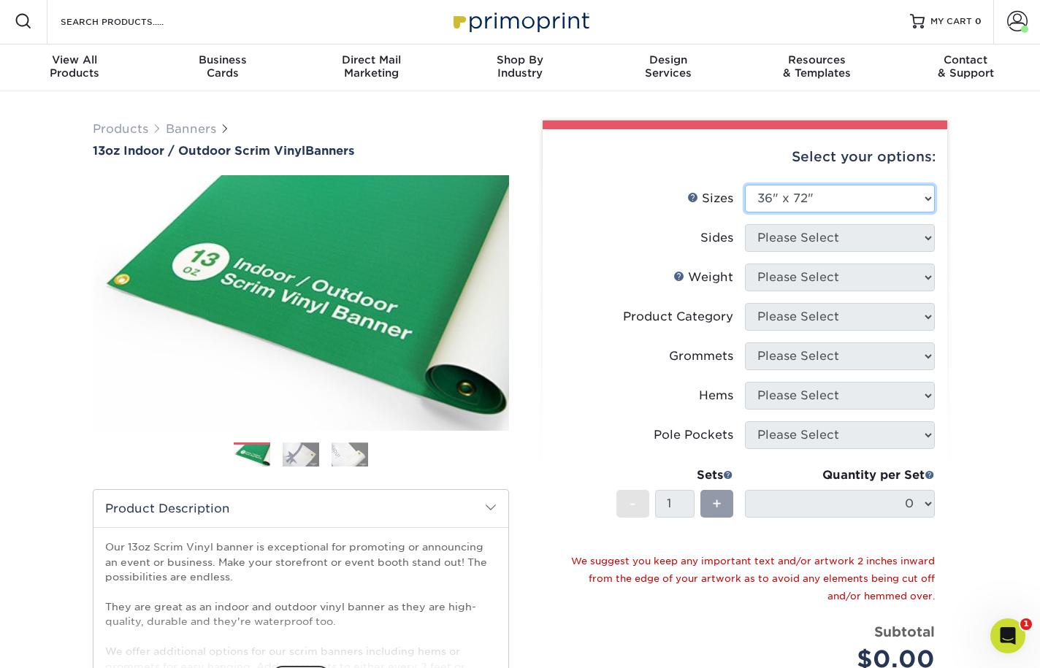
click at [916, 194] on select "Please Select 24" x 36" 24" x 48" 36" x 48" 36" x 60" 36" x 72" 36" x 96" 36" x…" at bounding box center [840, 199] width 190 height 28
click at [745, 185] on select "Please Select 24" x 36" 24" x 48" 36" x 48" 36" x 60" 36" x 72" 36" x 96" 36" x…" at bounding box center [840, 199] width 190 height 28
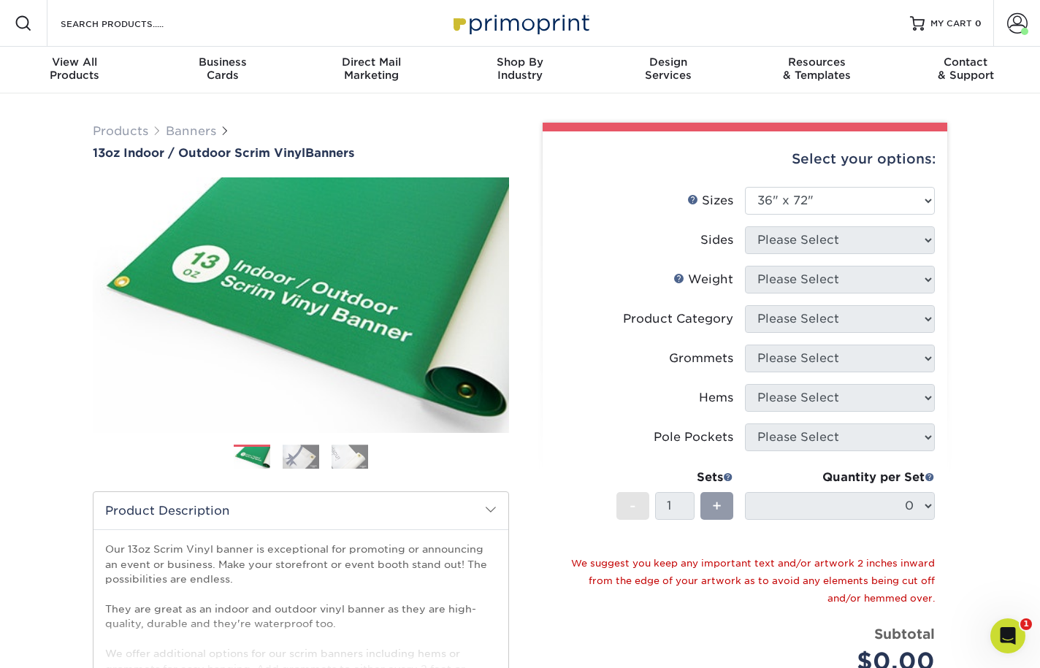
click at [982, 268] on div "Products Banners 13oz Indoor / Outdoor Scrim Vinyl Banners Previous Next" at bounding box center [520, 495] width 1040 height 803
click at [400, 329] on img at bounding box center [301, 305] width 416 height 288
click at [488, 302] on link "Next" at bounding box center [487, 305] width 29 height 29
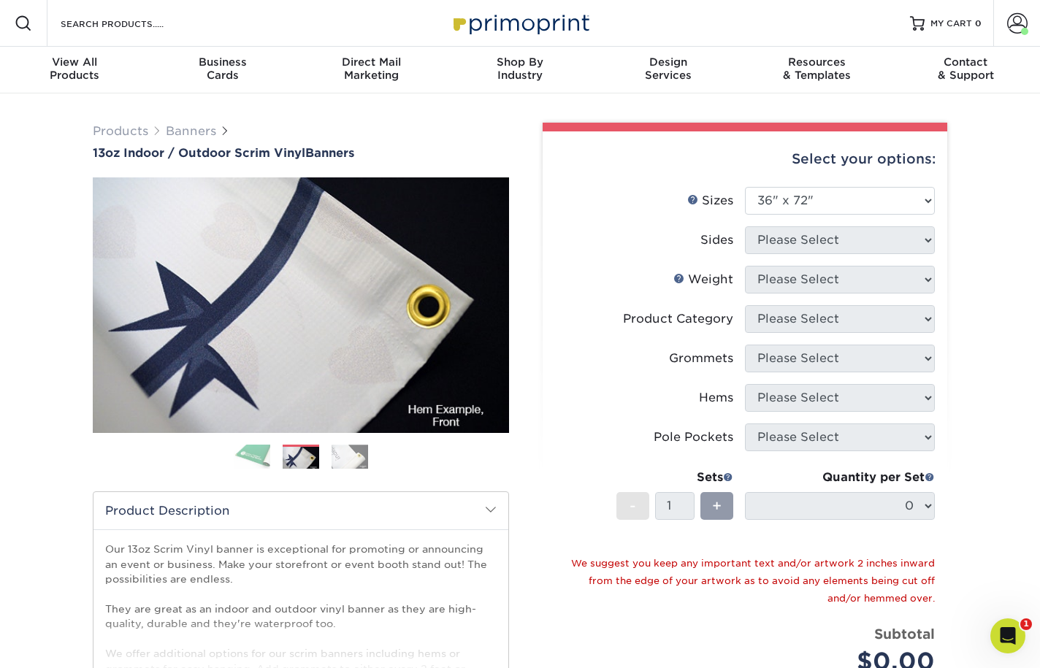
click at [351, 456] on img at bounding box center [350, 457] width 37 height 25
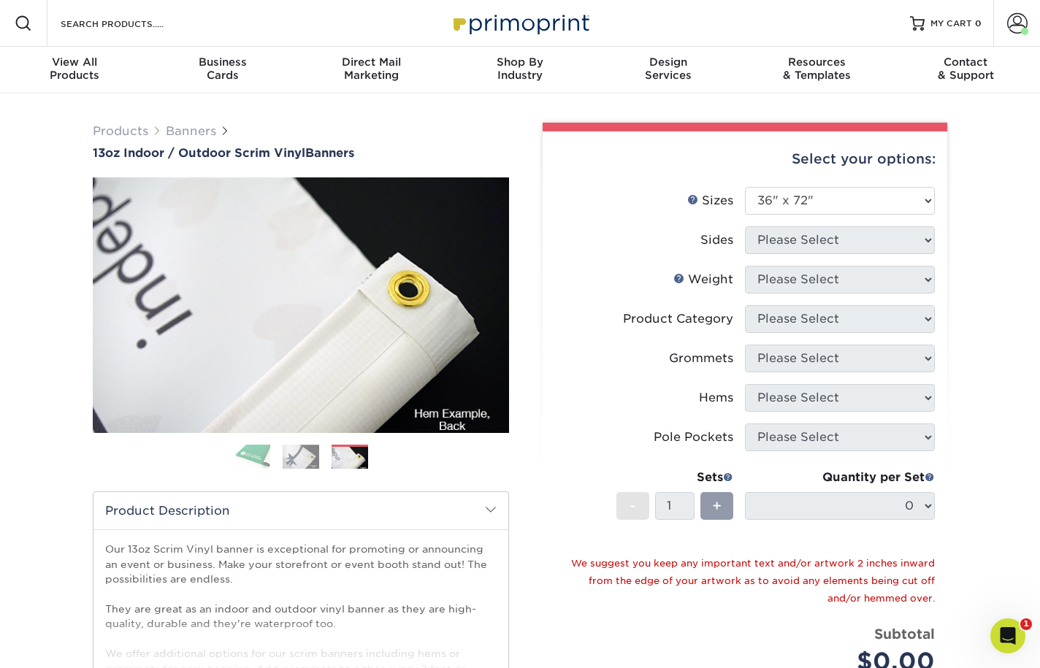
click at [248, 451] on img at bounding box center [252, 457] width 37 height 26
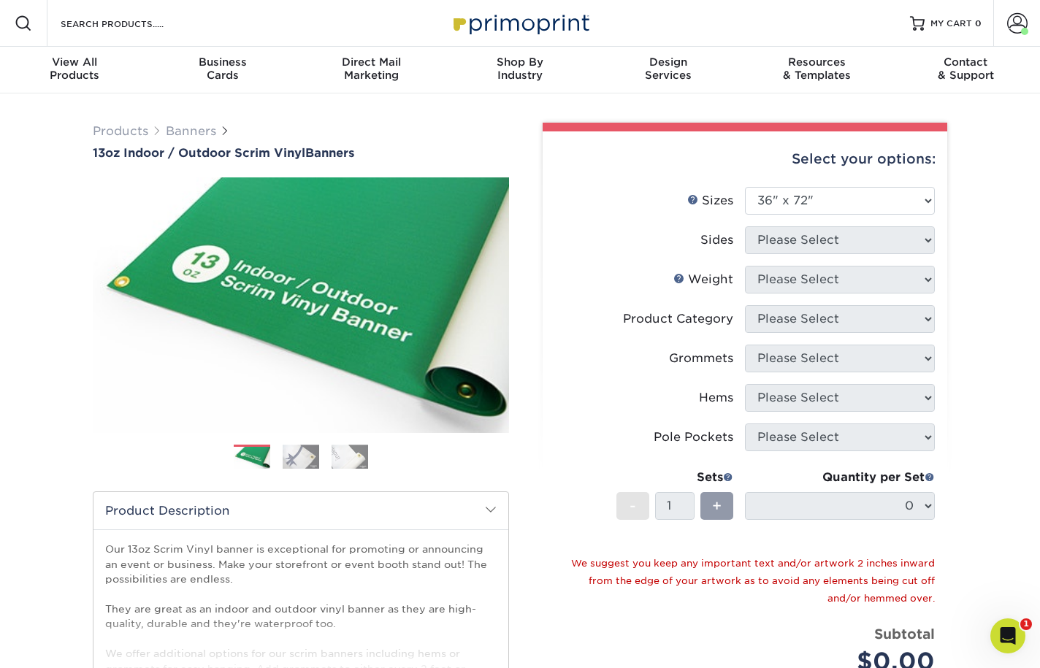
drag, startPoint x: 998, startPoint y: 324, endPoint x: 977, endPoint y: 297, distance: 33.8
click at [998, 324] on div "Products Banners 13oz Indoor / Outdoor Scrim Vinyl Banners Previous Next" at bounding box center [520, 495] width 1040 height 803
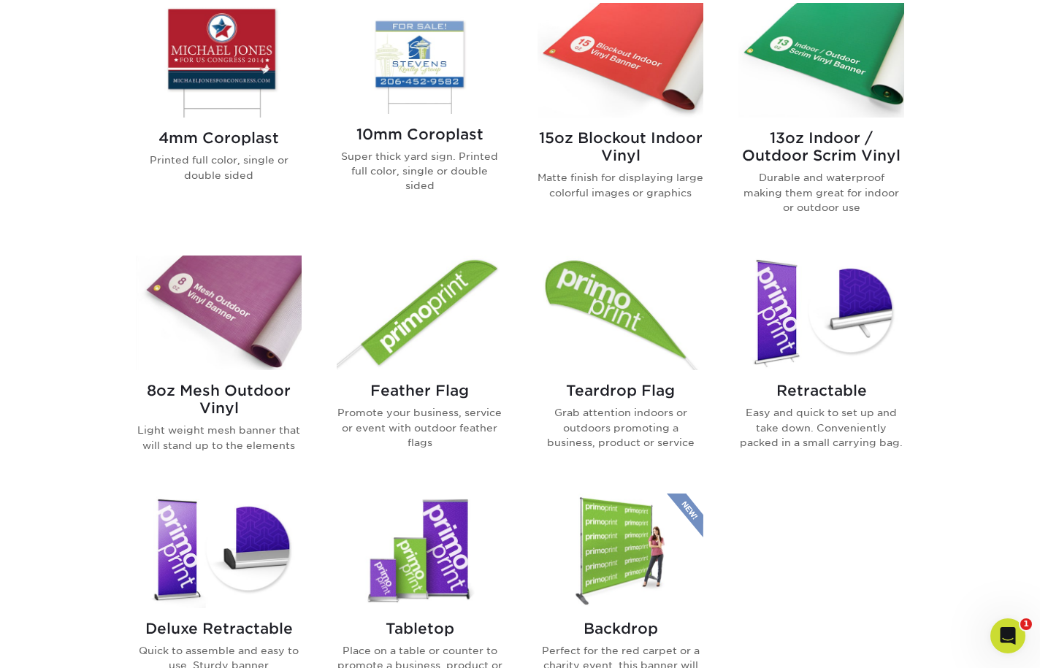
scroll to position [644, 0]
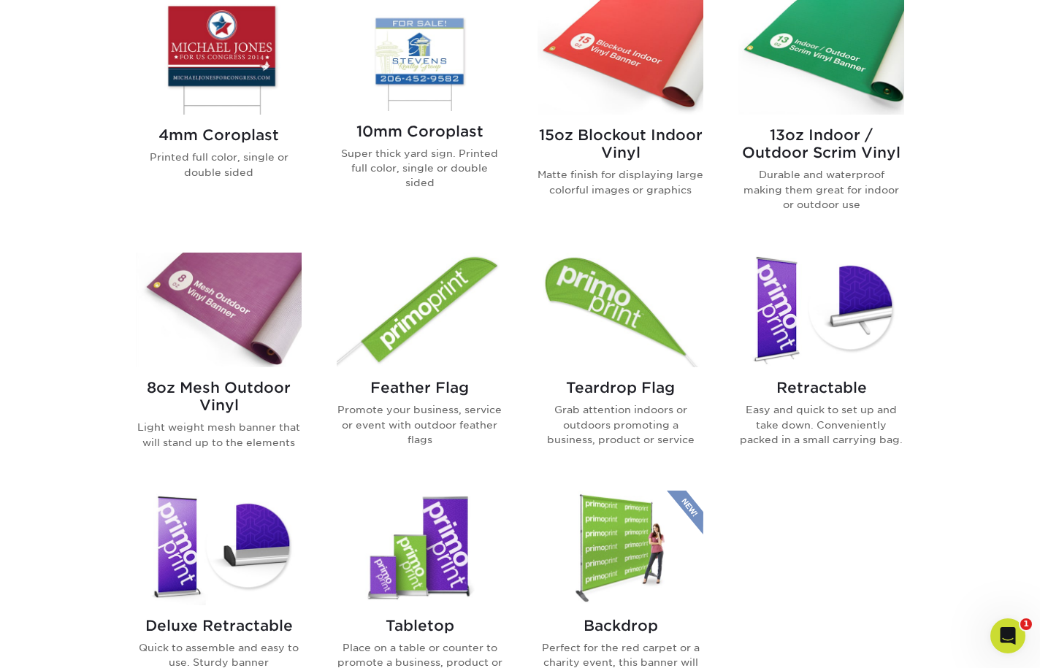
click at [799, 152] on h2 "13oz Indoor / Outdoor Scrim Vinyl" at bounding box center [822, 143] width 166 height 35
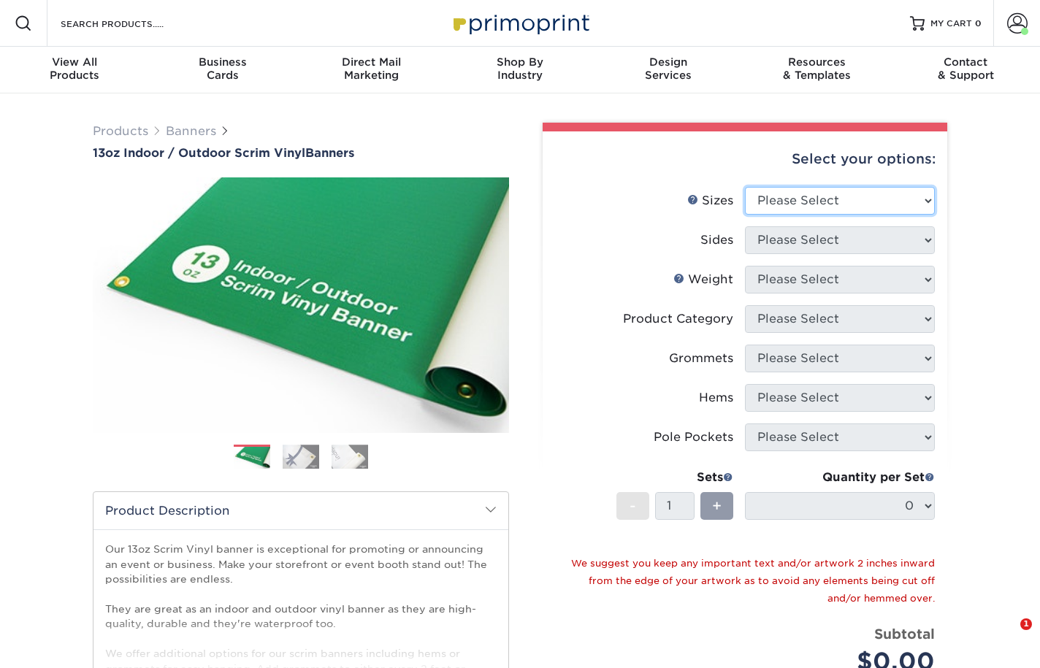
click at [820, 197] on select "Please Select 24" x 36" 24" x 48" 36" x 48" 36" x 60" 36" x 72" 36" x 96" 36" x…" at bounding box center [840, 201] width 190 height 28
select select "36.00x72.00"
click at [745, 187] on select "Please Select 24" x 36" 24" x 48" 36" x 48" 36" x 60" 36" x 72" 36" x 96" 36" x…" at bounding box center [840, 201] width 190 height 28
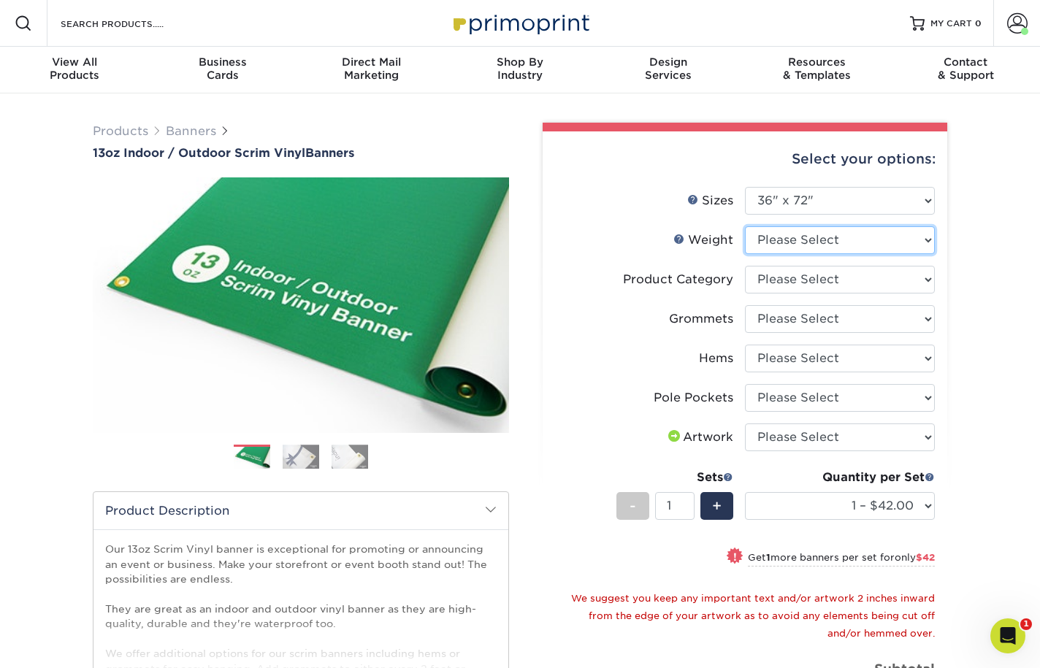
click at [845, 244] on select "Please Select 13OZ" at bounding box center [840, 240] width 190 height 28
select select "13OZ"
click at [745, 226] on select "Please Select 13OZ" at bounding box center [840, 240] width 190 height 28
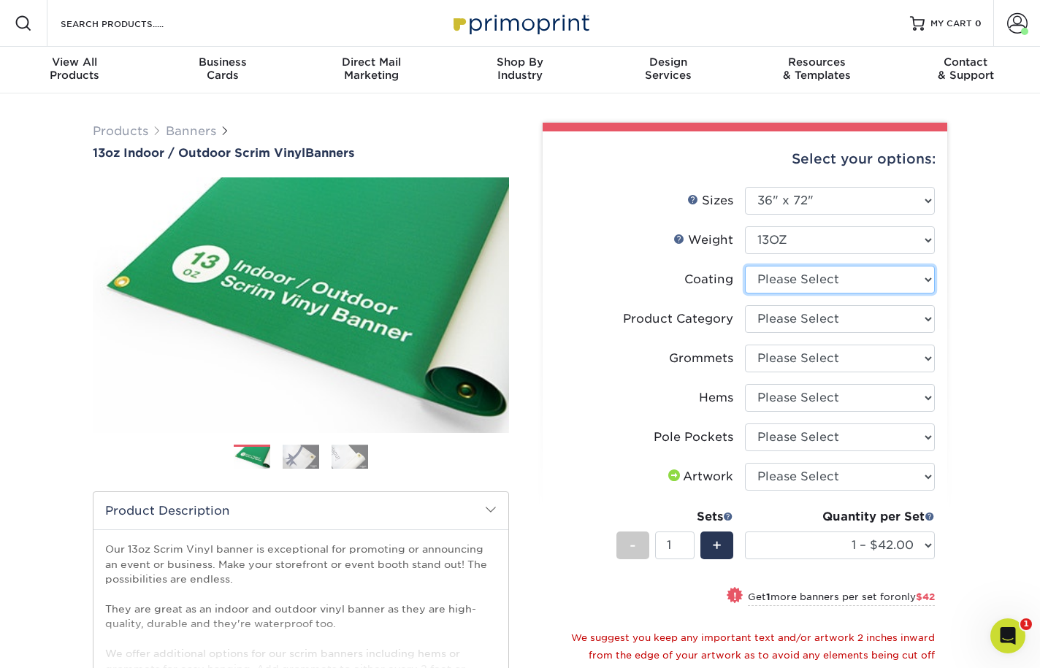
click at [834, 281] on select at bounding box center [840, 280] width 190 height 28
select select "3e7618de-abca-4bda-9f97-8b9129e913d8"
click at [745, 266] on select at bounding box center [840, 280] width 190 height 28
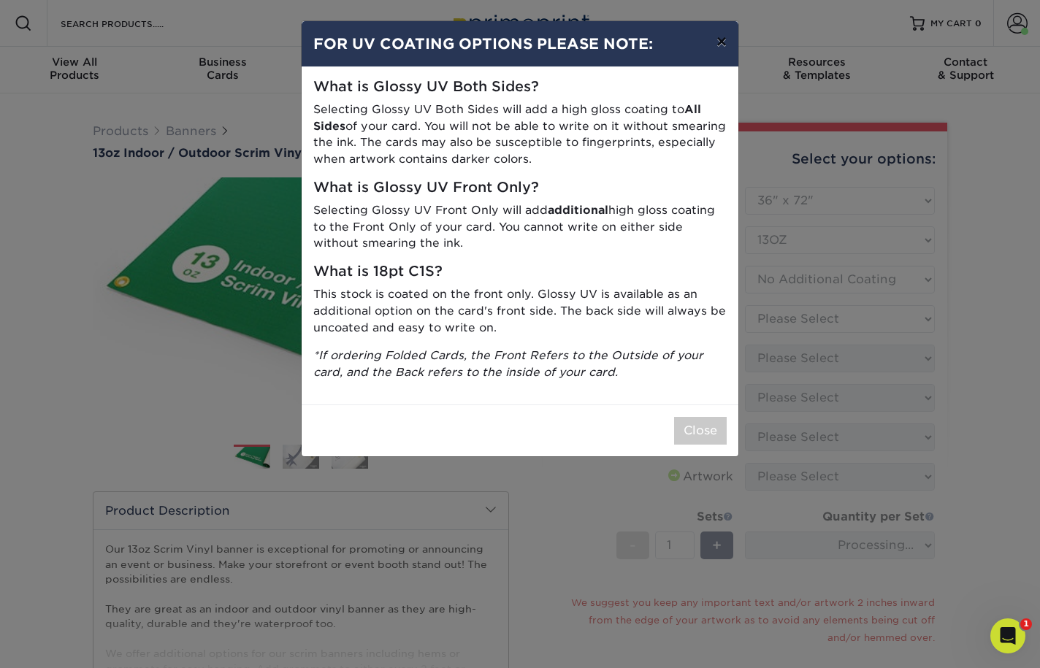
click at [719, 42] on button "×" at bounding box center [722, 41] width 34 height 41
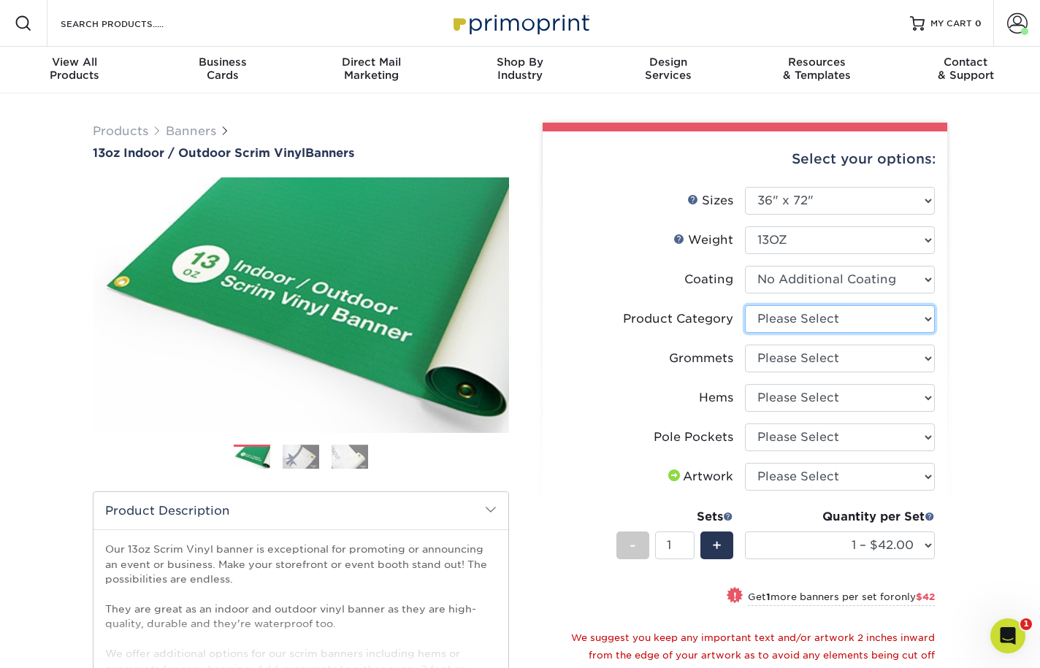
click at [924, 319] on select "Please Select 13oz Scrim Vinyl Banner - Matte" at bounding box center [840, 319] width 190 height 28
select select "bb192c35-bb20-422d-b6fe-0c7f48e5aa48"
click at [745, 305] on select "Please Select 13oz Scrim Vinyl Banner - Matte" at bounding box center [840, 319] width 190 height 28
click at [902, 359] on select "Please Select No Grommets Yes, Grommet All 4 Corners Yes, Grommets Every 1 ft. …" at bounding box center [840, 359] width 190 height 28
select select "a5b9485c-574f-4e05-8672-fff987811a74"
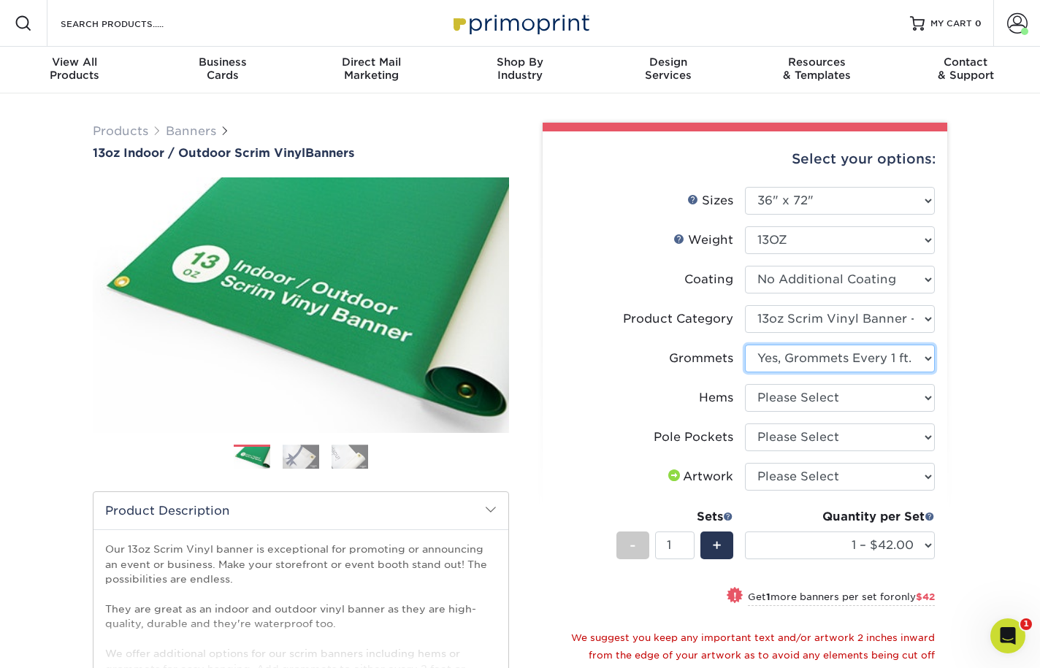
click at [745, 345] on select "Please Select No Grommets Yes, Grommet All 4 Corners Yes, Grommets Every 1 ft. …" at bounding box center [840, 359] width 190 height 28
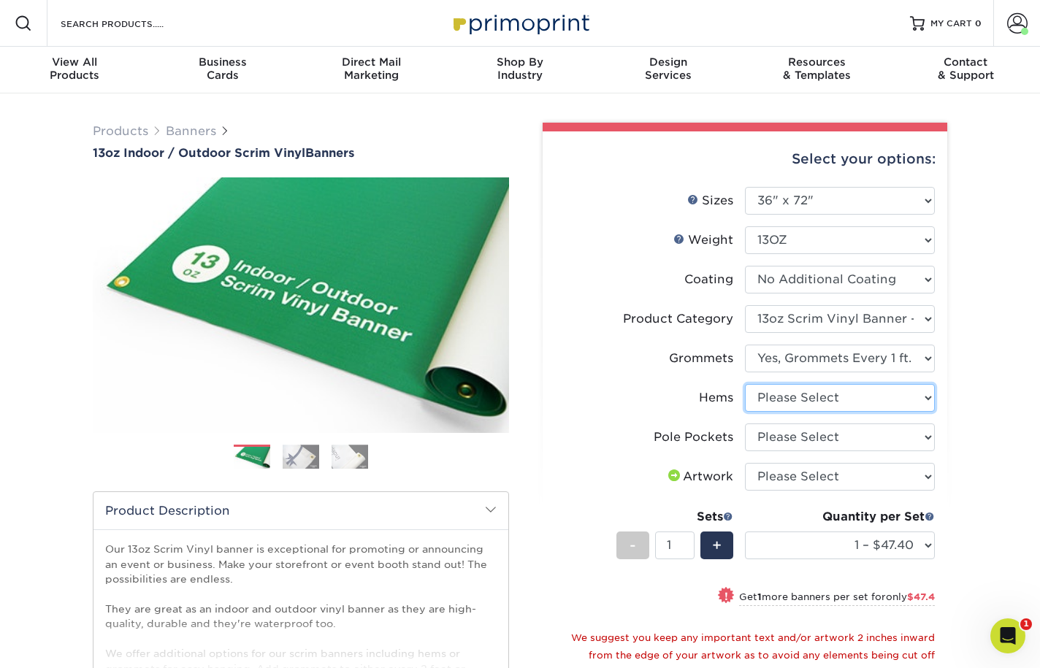
click at [904, 404] on select "Please Select No Hems/Pole Pockets Yes, Hems Top and Bottom Only Yes, Hems All …" at bounding box center [840, 398] width 190 height 28
select select "799b34bf-ff99-4291-b254-51157b744628"
click at [745, 384] on select "Please Select No Hems/Pole Pockets Yes, Hems Top and Bottom Only Yes, Hems All …" at bounding box center [840, 398] width 190 height 28
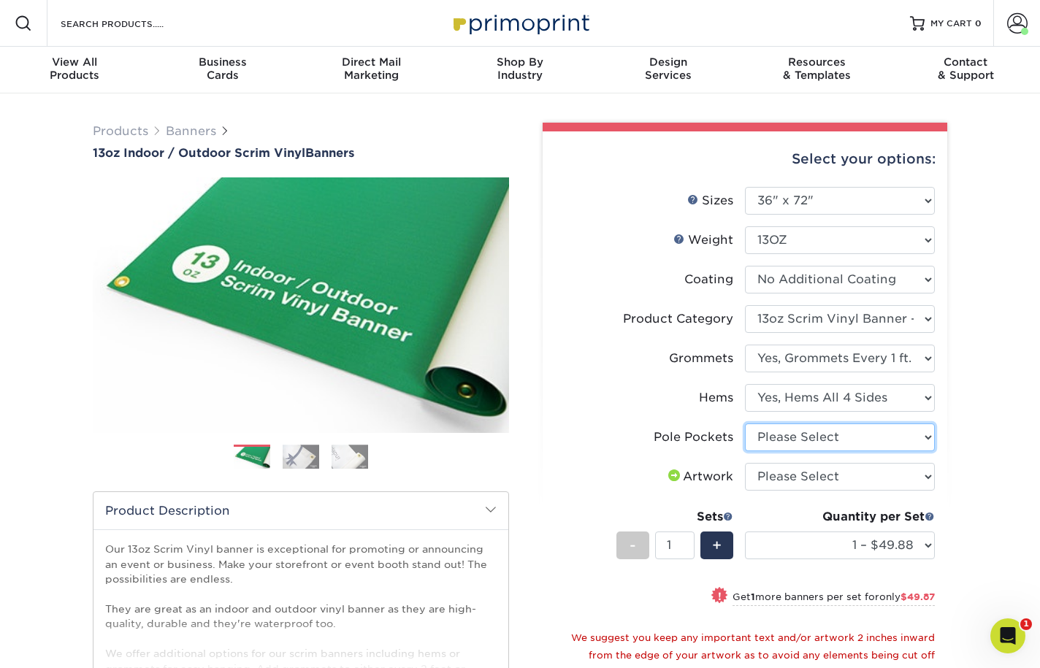
click at [908, 443] on select "Please Select No Pole Pockets 2 in. Left and Right 2 in. Top and Bottom 4 in. L…" at bounding box center [840, 438] width 190 height 28
select select "462c5fe9-21e9-49a0-afb4-1c6e8664fe13"
click at [745, 424] on select "Please Select No Pole Pockets 2 in. Left and Right 2 in. Top and Bottom 4 in. L…" at bounding box center [840, 438] width 190 height 28
click at [899, 437] on select "Please Select No Pole Pockets 2 in. Left and Right 2 in. Top and Bottom 4 in. L…" at bounding box center [840, 438] width 190 height 28
click at [918, 474] on select "Please Select I will upload files I need a design - $50" at bounding box center [840, 477] width 190 height 28
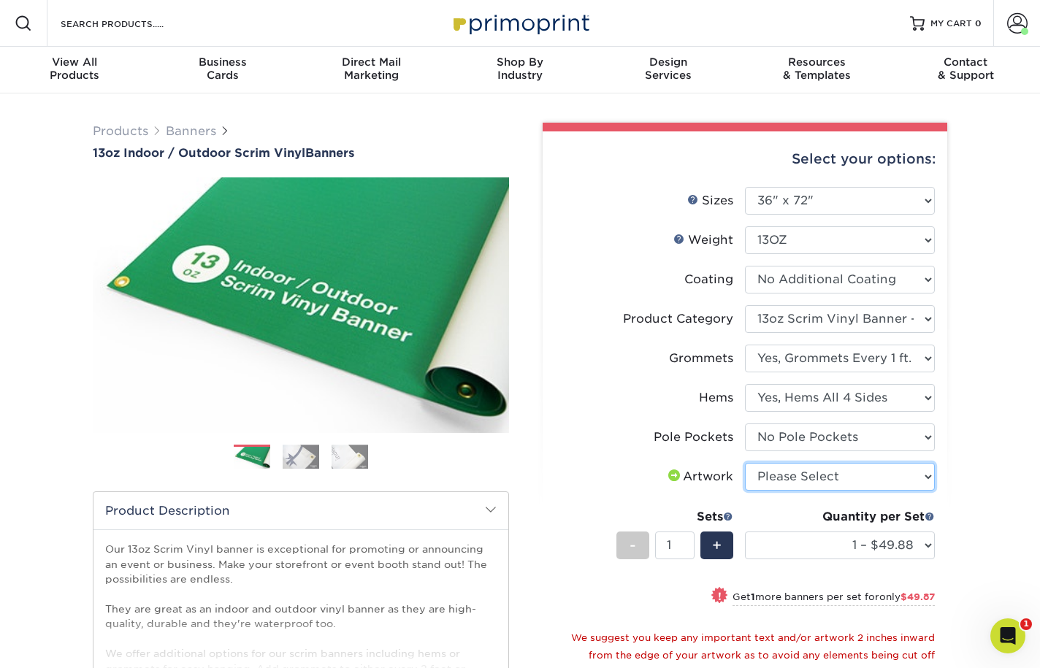
select select "upload"
click at [745, 463] on select "Please Select I will upload files I need a design - $50" at bounding box center [840, 477] width 190 height 28
click at [988, 459] on div "Products Banners 13oz Indoor / Outdoor Scrim Vinyl Banners Previous Next" at bounding box center [520, 532] width 1040 height 877
click at [989, 459] on div "Products Banners 13oz Indoor / Outdoor Scrim Vinyl Banners Previous Next" at bounding box center [520, 532] width 1040 height 877
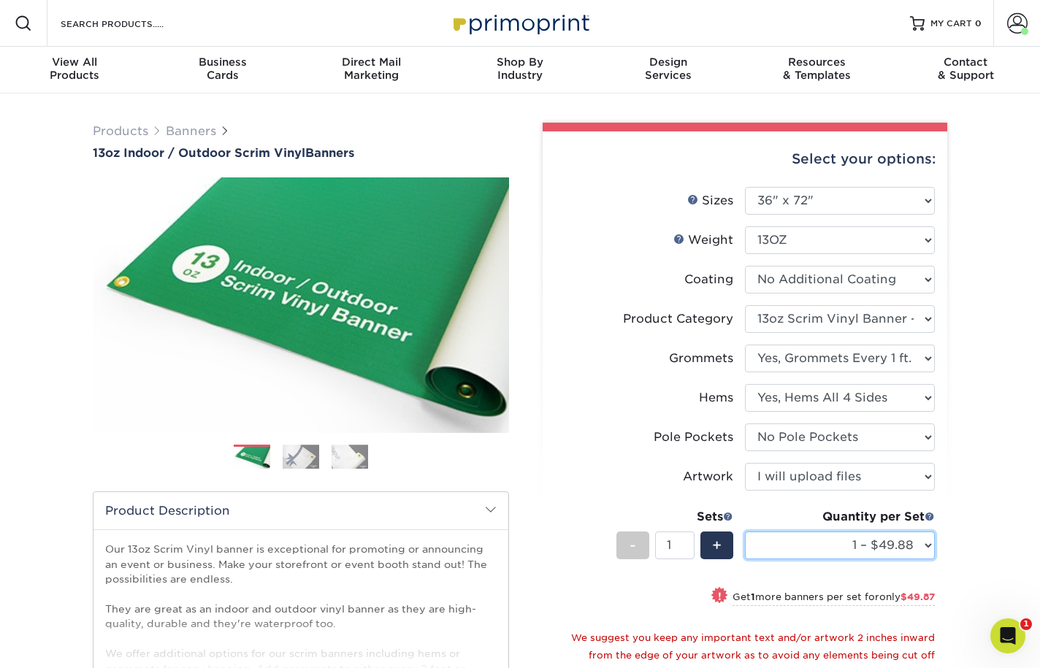
click at [907, 546] on select "1 – $49.88 2 – $99.75 3 – $149.63 4 – $199.50 5 – $249.38 6 – $299.25 7 – $349.…" at bounding box center [840, 546] width 190 height 28
click at [745, 532] on select "1 – $49.88 2 – $99.75 3 – $149.63 4 – $199.50 5 – $249.38 6 – $299.25 7 – $349.…" at bounding box center [840, 546] width 190 height 28
click at [912, 542] on select "1 – $49.88 2 – $99.75 3 – $149.63 4 – $199.50 5 – $249.38 6 – $299.25 7 – $349.…" at bounding box center [840, 546] width 190 height 28
click at [745, 532] on select "1 – $49.88 2 – $99.75 3 – $149.63 4 – $199.50 5 – $249.38 6 – $299.25 7 – $349.…" at bounding box center [840, 546] width 190 height 28
click at [888, 545] on select "1 – $49.88 2 – $99.75 3 – $149.63 4 – $199.50 5 – $249.38 6 – $299.25 7 – $349.…" at bounding box center [840, 546] width 190 height 28
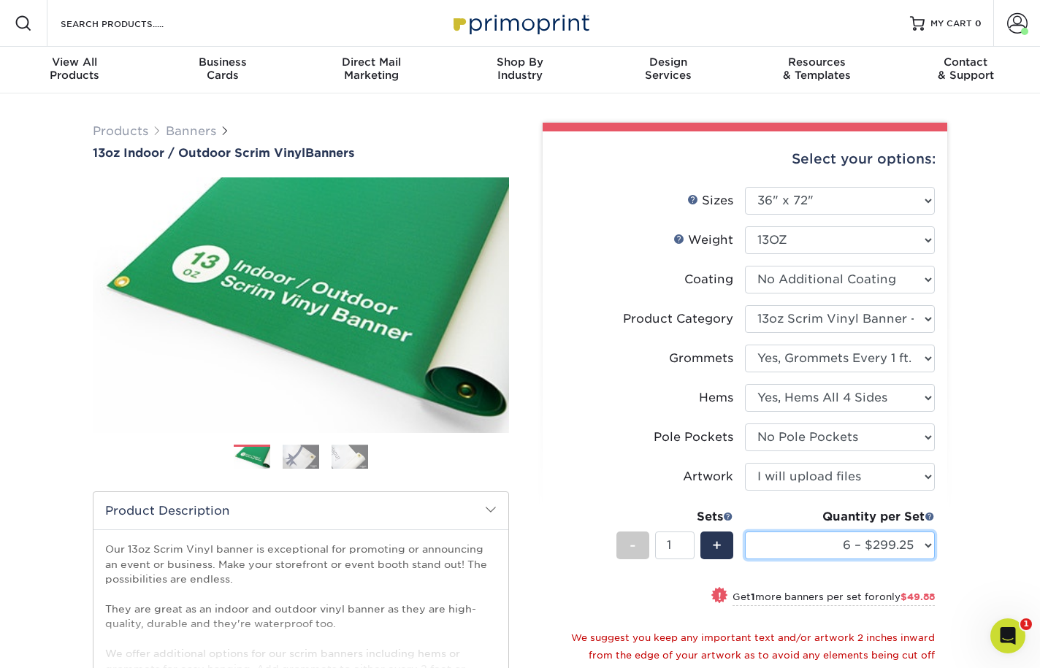
click at [745, 532] on select "1 – $49.88 2 – $99.75 3 – $149.63 4 – $199.50 5 – $249.38 6 – $299.25 7 – $349.…" at bounding box center [840, 546] width 190 height 28
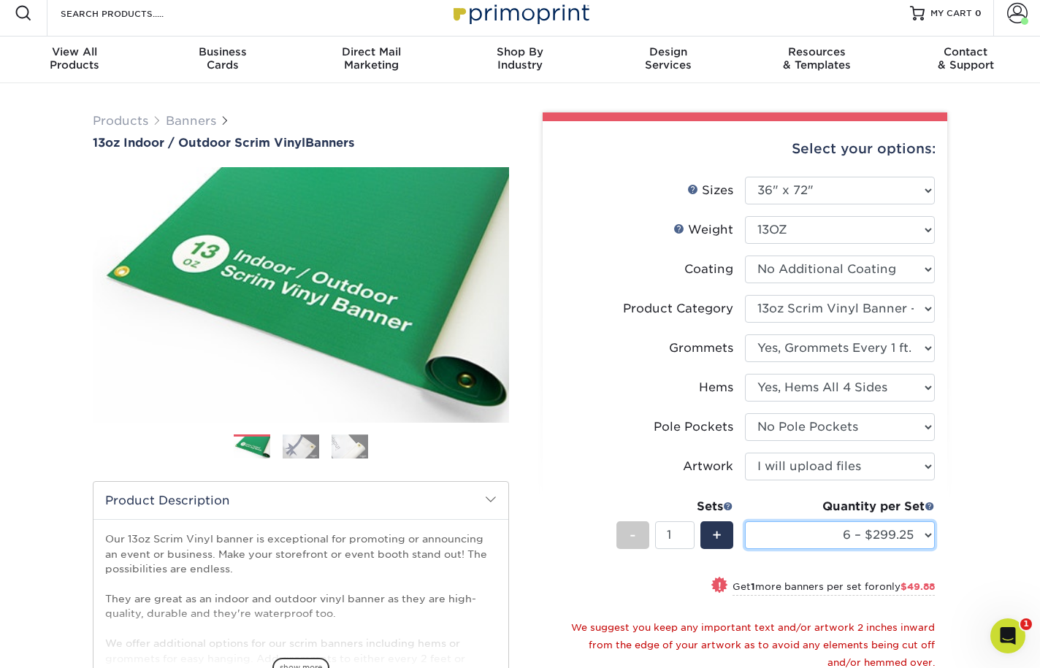
click at [885, 540] on select "1 – $49.88 2 – $99.75 3 – $149.63 4 – $199.50 5 – $249.38 6 – $299.25 7 – $349.…" at bounding box center [840, 536] width 190 height 28
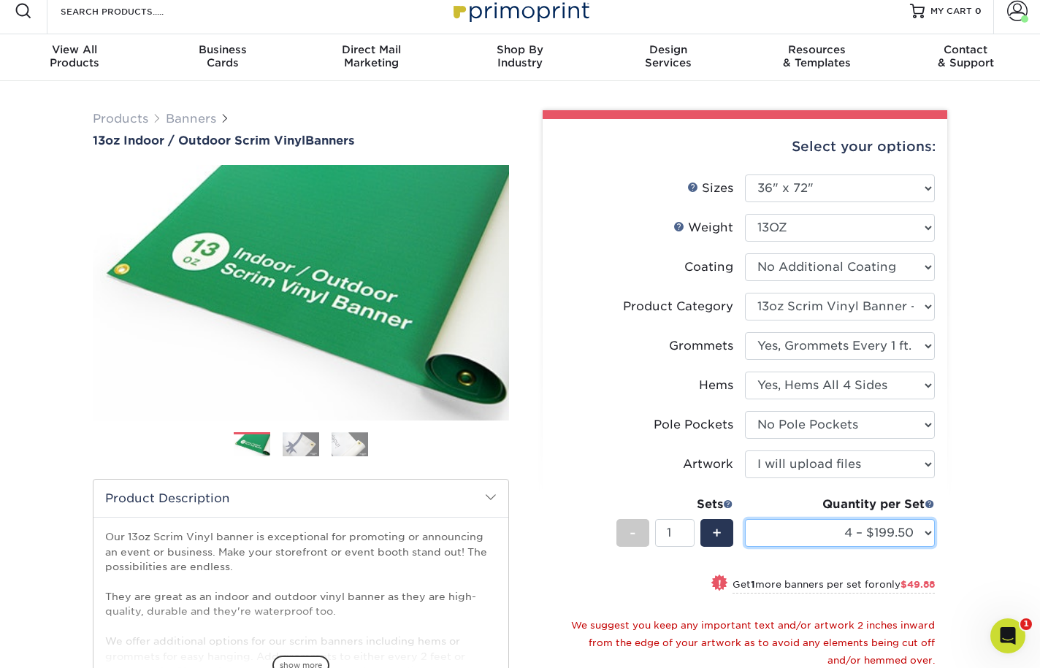
click at [745, 519] on select "1 – $49.88 2 – $99.75 3 – $149.63 4 – $199.50 5 – $249.38 6 – $299.25 7 – $349.…" at bounding box center [840, 533] width 190 height 28
click at [896, 533] on select "1 – $49.88 2 – $99.75 3 – $149.63 4 – $199.50 5 – $249.38 6 – $299.25 7 – $349.…" at bounding box center [840, 534] width 190 height 28
click at [745, 520] on select "1 – $49.88 2 – $99.75 3 – $149.63 4 – $199.50 5 – $249.38 6 – $299.25 7 – $349.…" at bounding box center [840, 534] width 190 height 28
click at [918, 537] on select "1 – $49.88 2 – $99.75 3 – $149.63 4 – $199.50 5 – $249.38 6 – $299.25 7 – $349.…" at bounding box center [840, 534] width 190 height 28
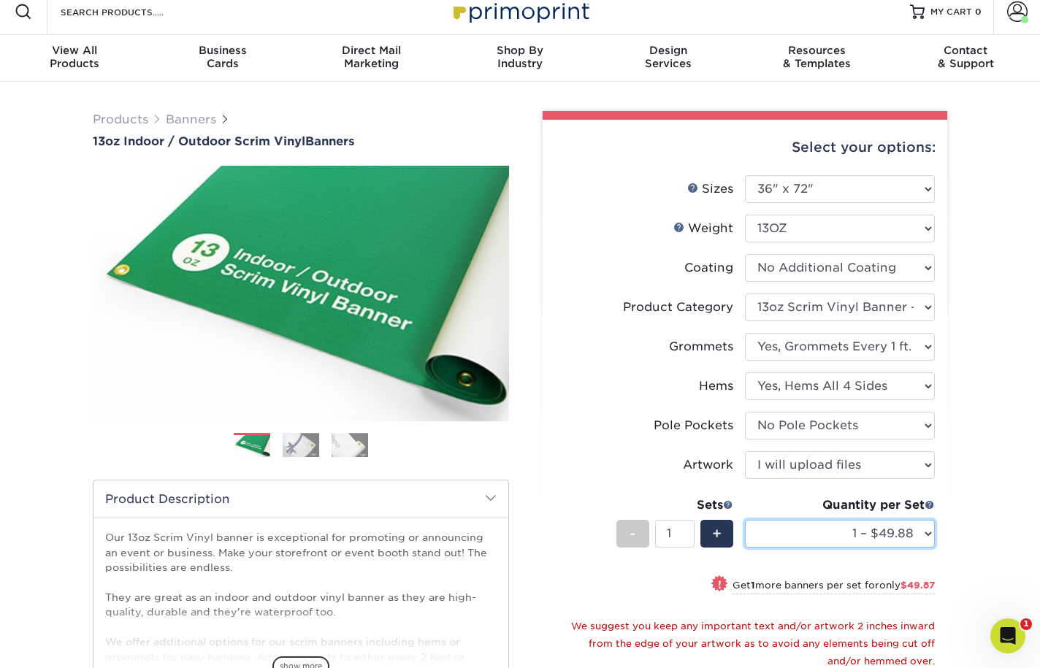
scroll to position [10, 0]
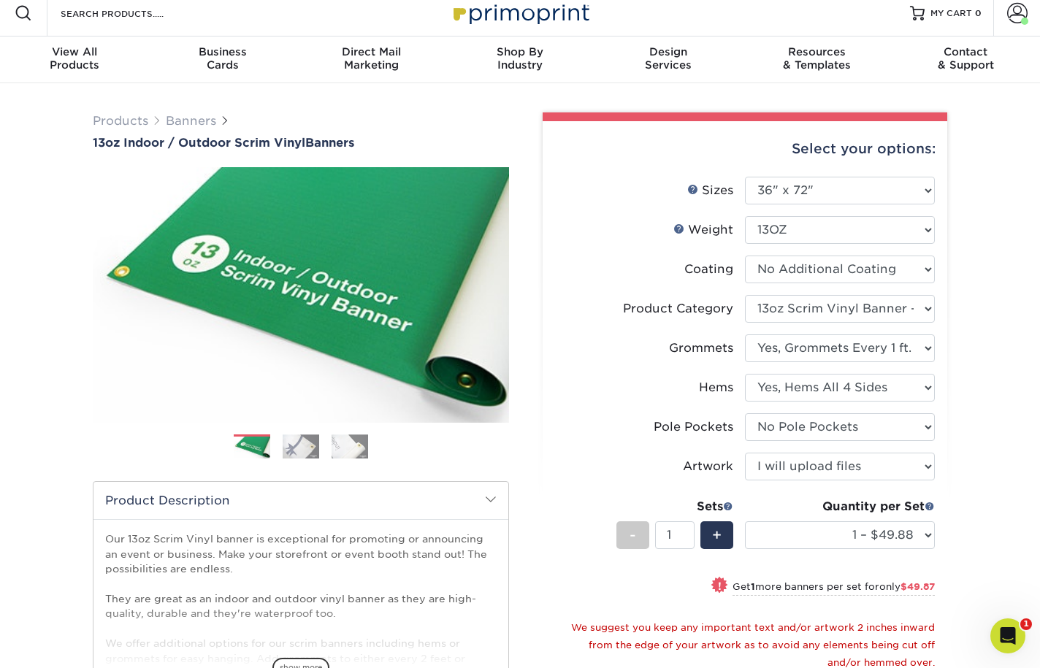
click at [969, 157] on div "Products Banners 13oz Indoor / Outdoor Scrim Vinyl Banners Previous Next" at bounding box center [520, 521] width 1040 height 877
click at [862, 533] on select "1 – $49.88 2 – $99.75 3 – $149.63 4 – $199.50 5 – $249.38 6 – $299.25 7 – $349.…" at bounding box center [840, 536] width 190 height 28
select select "4 – $199.50"
click at [745, 522] on select "1 – $49.88 2 – $99.75 3 – $149.63 4 – $199.50 5 – $249.38 6 – $299.25 7 – $349.…" at bounding box center [840, 536] width 190 height 28
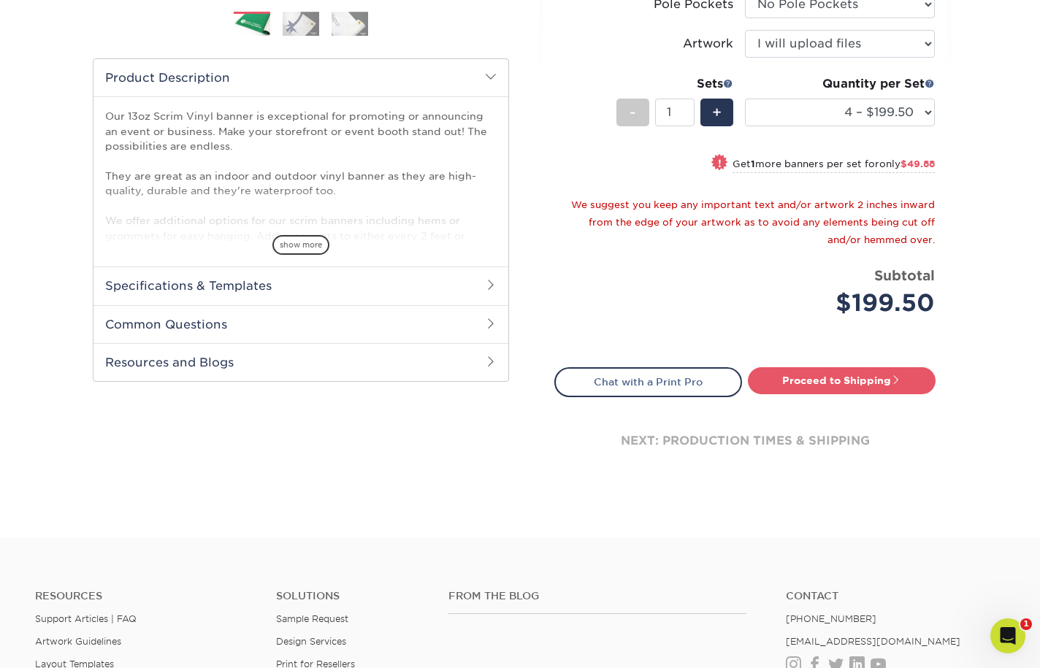
scroll to position [432, 0]
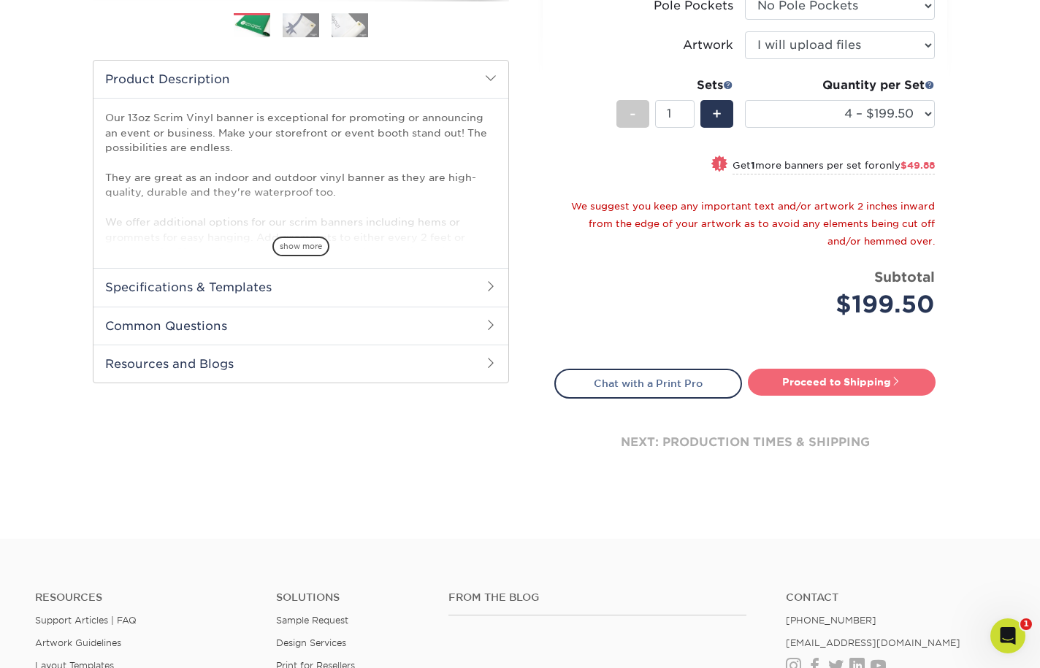
click at [800, 383] on link "Proceed to Shipping" at bounding box center [842, 382] width 188 height 26
type input "Set 1"
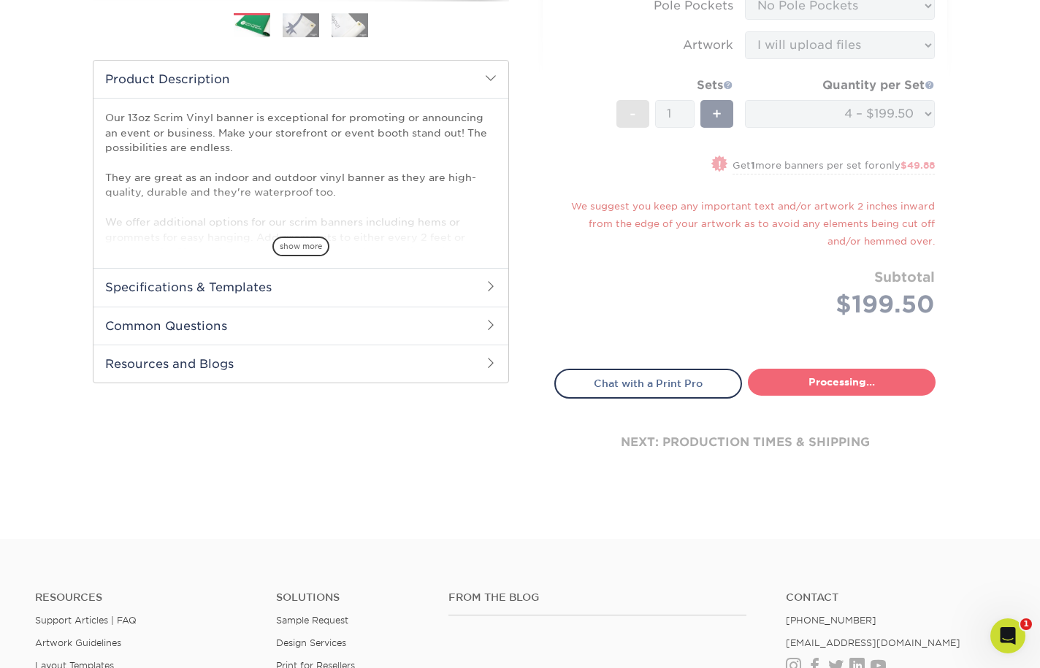
select select "9eb04d21-18f0-4a5c-a390-e47909920419"
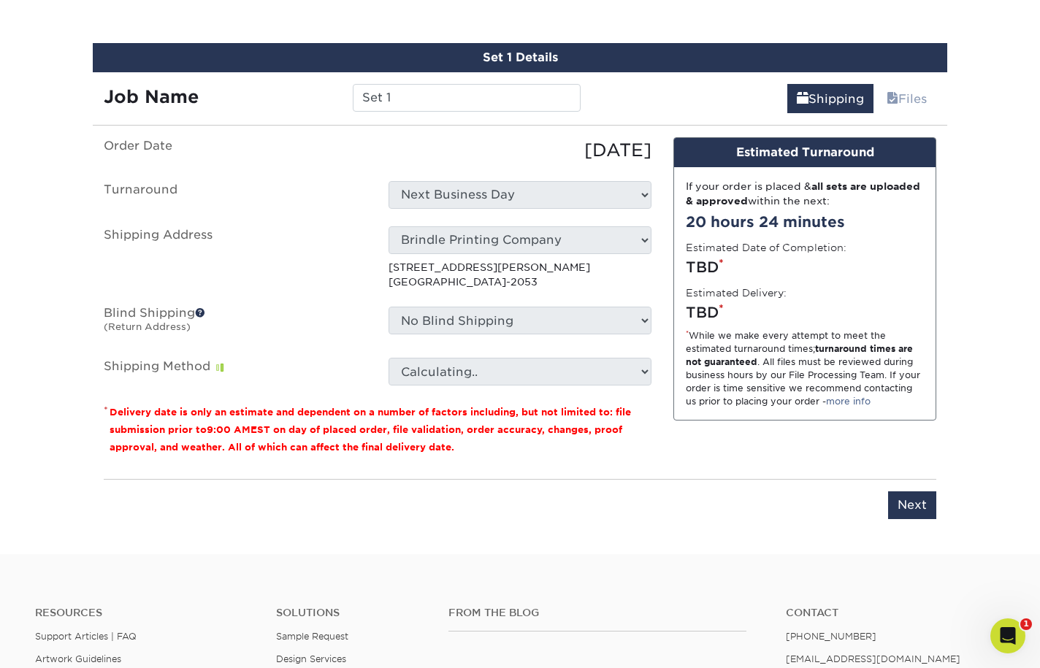
scroll to position [840, 0]
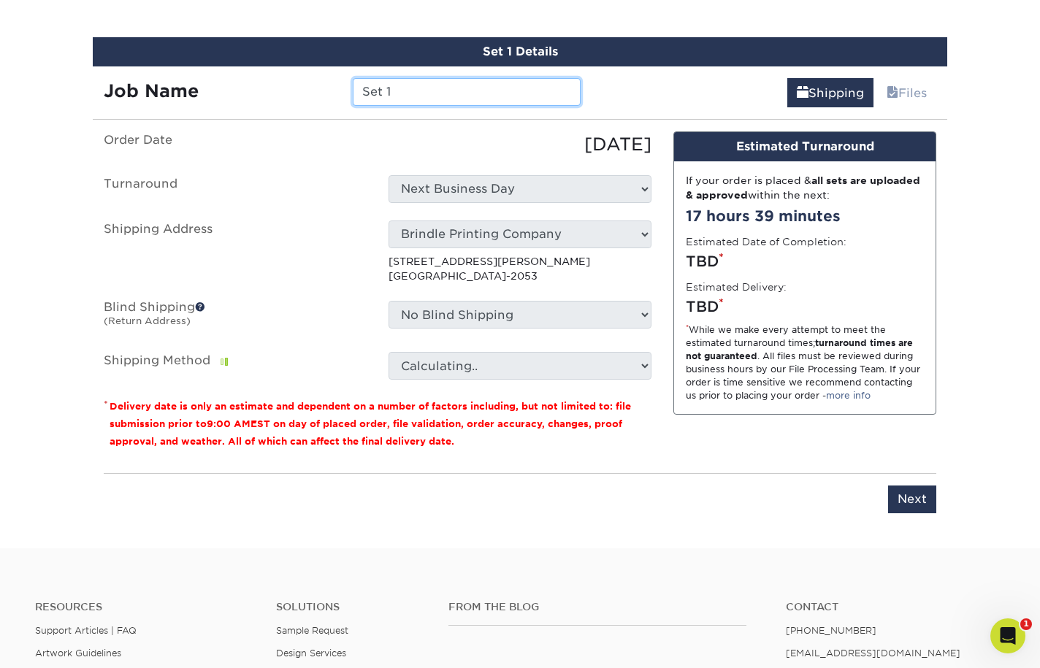
click at [432, 93] on input "Set 1" at bounding box center [466, 92] width 227 height 28
type input "S"
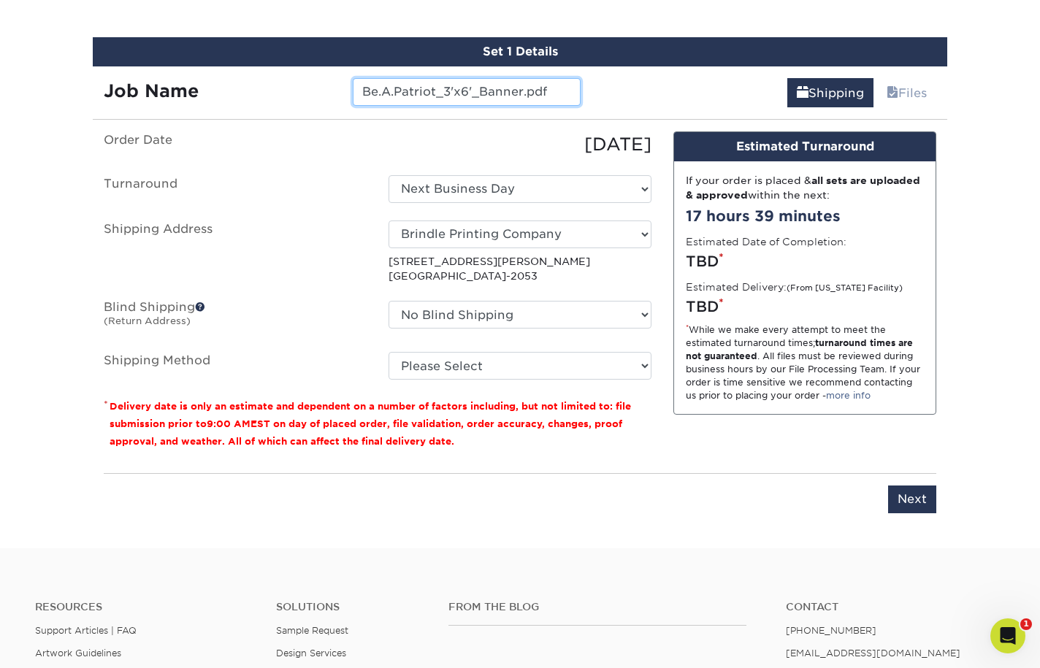
type input "Be.A.Patriot_3'x6'_Banner.pdf"
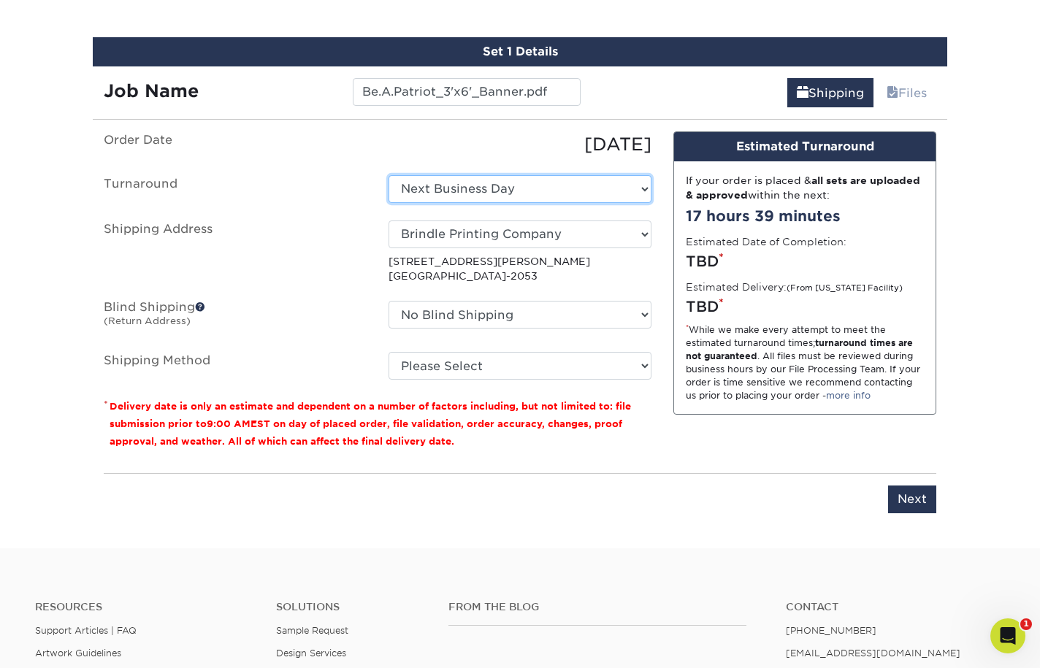
click at [506, 188] on select "Select One Next Business Day" at bounding box center [520, 189] width 263 height 28
click at [389, 175] on select "Select One Next Business Day" at bounding box center [520, 189] width 263 height 28
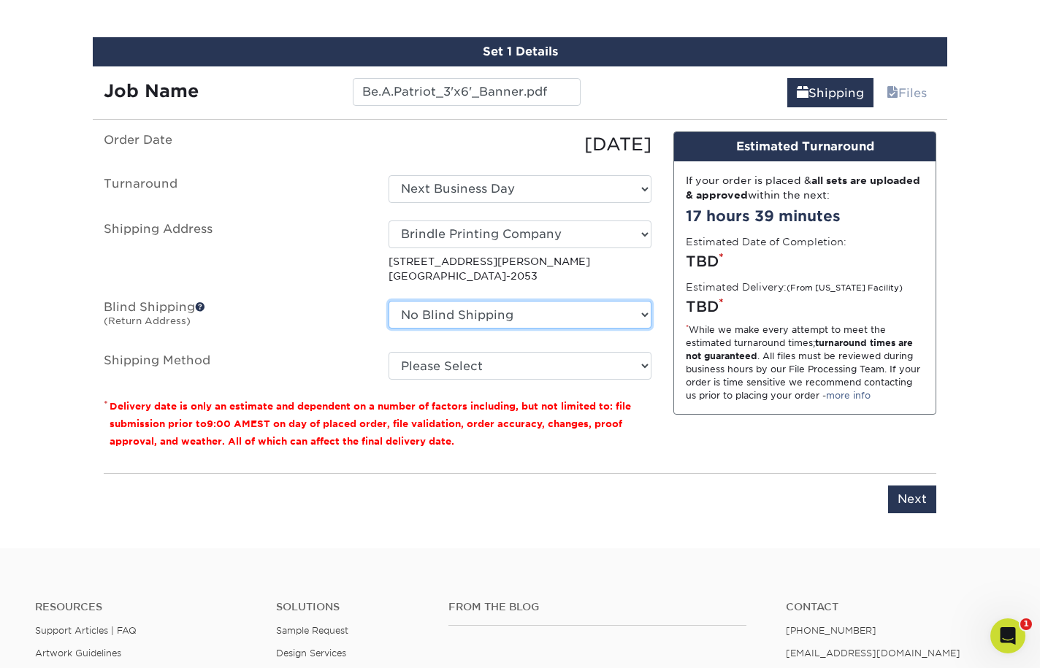
click at [484, 311] on select "No Blind Shipping Brindle Printing Company + Add New Address" at bounding box center [520, 315] width 263 height 28
click at [389, 301] on select "No Blind Shipping Brindle Printing Company + Add New Address" at bounding box center [520, 315] width 263 height 28
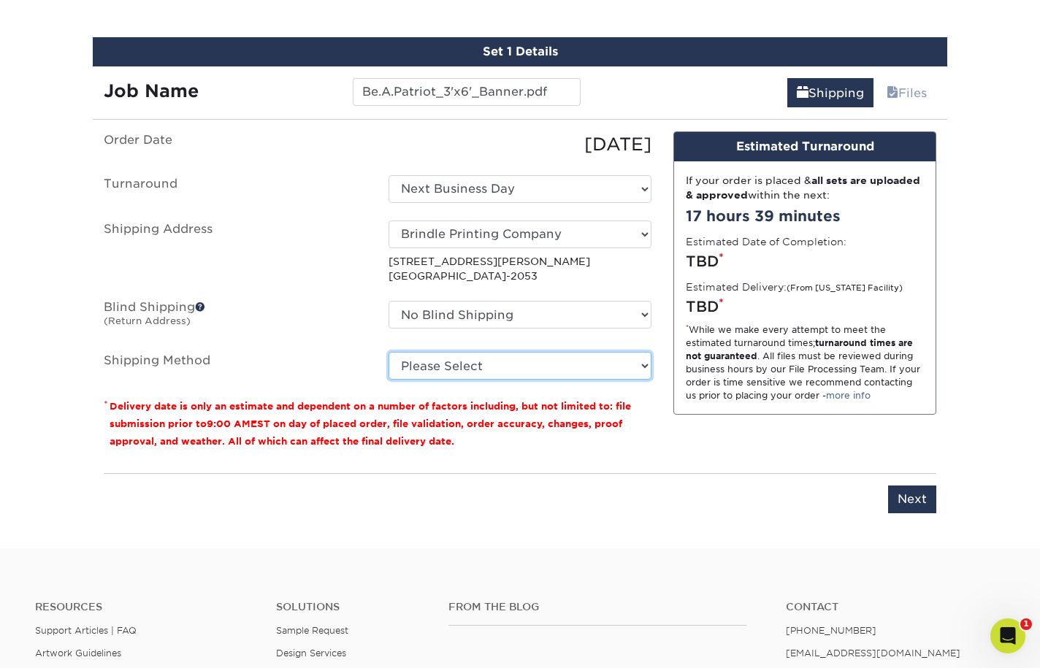
click at [479, 362] on select "Please Select Flat Rate Shipping (+$11.20) Ground Shipping (+$15.02) 3 Day Ship…" at bounding box center [520, 366] width 263 height 28
click at [389, 352] on select "Please Select Flat Rate Shipping (+$11.20) Ground Shipping (+$15.02) 3 Day Ship…" at bounding box center [520, 366] width 263 height 28
click at [610, 366] on select "Please Select Flat Rate Shipping (+$11.20) Ground Shipping (+$15.02) 3 Day Ship…" at bounding box center [520, 366] width 263 height 28
click at [621, 365] on select "Please Select Flat Rate Shipping (+$11.20) Ground Shipping (+$15.02) 3 Day Ship…" at bounding box center [520, 366] width 263 height 28
click at [389, 352] on select "Please Select Flat Rate Shipping (+$11.20) Ground Shipping (+$15.02) 3 Day Ship…" at bounding box center [520, 366] width 263 height 28
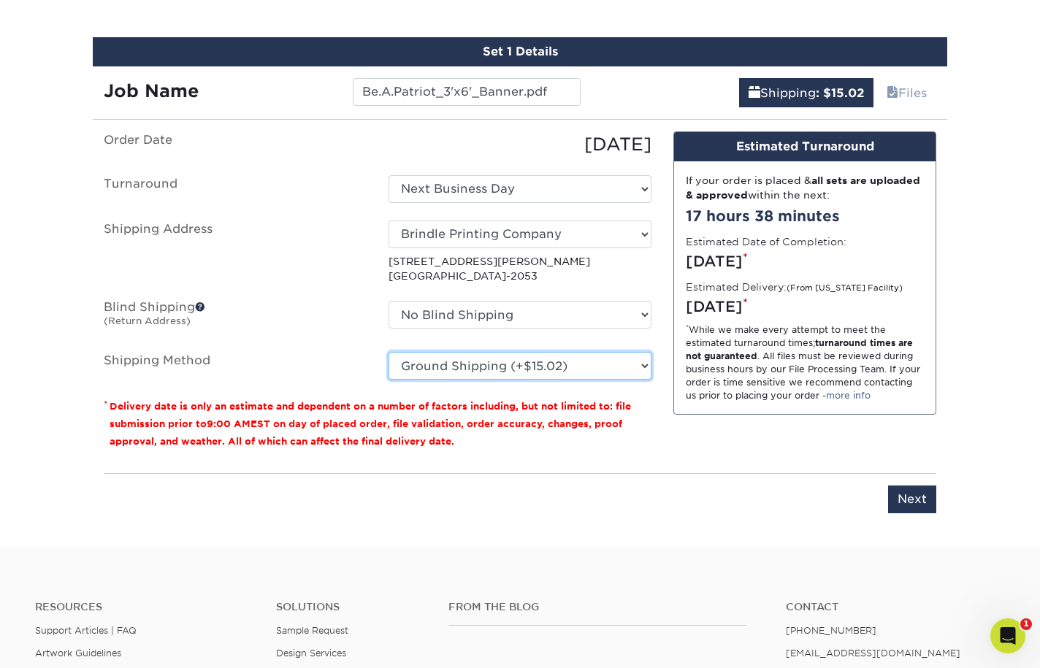
click at [613, 366] on select "Please Select Flat Rate Shipping (+$11.20) Ground Shipping (+$15.02) 3 Day Ship…" at bounding box center [520, 366] width 263 height 28
click at [389, 352] on select "Please Select Flat Rate Shipping (+$11.20) Ground Shipping (+$15.02) 3 Day Ship…" at bounding box center [520, 366] width 263 height 28
click at [644, 361] on select "Please Select Flat Rate Shipping (+$11.20) Ground Shipping (+$15.02) 3 Day Ship…" at bounding box center [520, 366] width 263 height 28
click at [389, 352] on select "Please Select Flat Rate Shipping (+$11.20) Ground Shipping (+$15.02) 3 Day Ship…" at bounding box center [520, 366] width 263 height 28
click at [622, 362] on select "Please Select Flat Rate Shipping (+$11.20) Ground Shipping (+$15.02) 3 Day Ship…" at bounding box center [520, 366] width 263 height 28
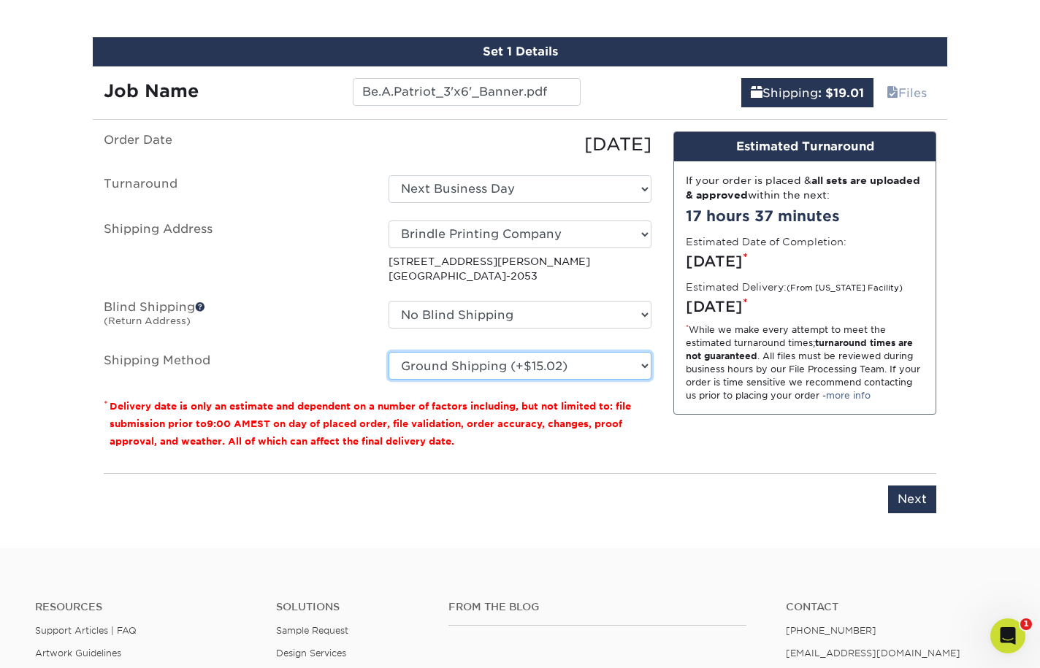
click at [389, 352] on select "Please Select Flat Rate Shipping (+$11.20) Ground Shipping (+$15.02) 3 Day Ship…" at bounding box center [520, 366] width 263 height 28
click at [647, 365] on select "Please Select Flat Rate Shipping (+$11.20) Ground Shipping (+$15.02) 3 Day Ship…" at bounding box center [520, 366] width 263 height 28
click at [389, 352] on select "Please Select Flat Rate Shipping (+$11.20) Ground Shipping (+$15.02) 3 Day Ship…" at bounding box center [520, 366] width 263 height 28
click at [641, 364] on select "Please Select Flat Rate Shipping (+$11.20) Ground Shipping (+$15.02) 3 Day Ship…" at bounding box center [520, 366] width 263 height 28
select select "03"
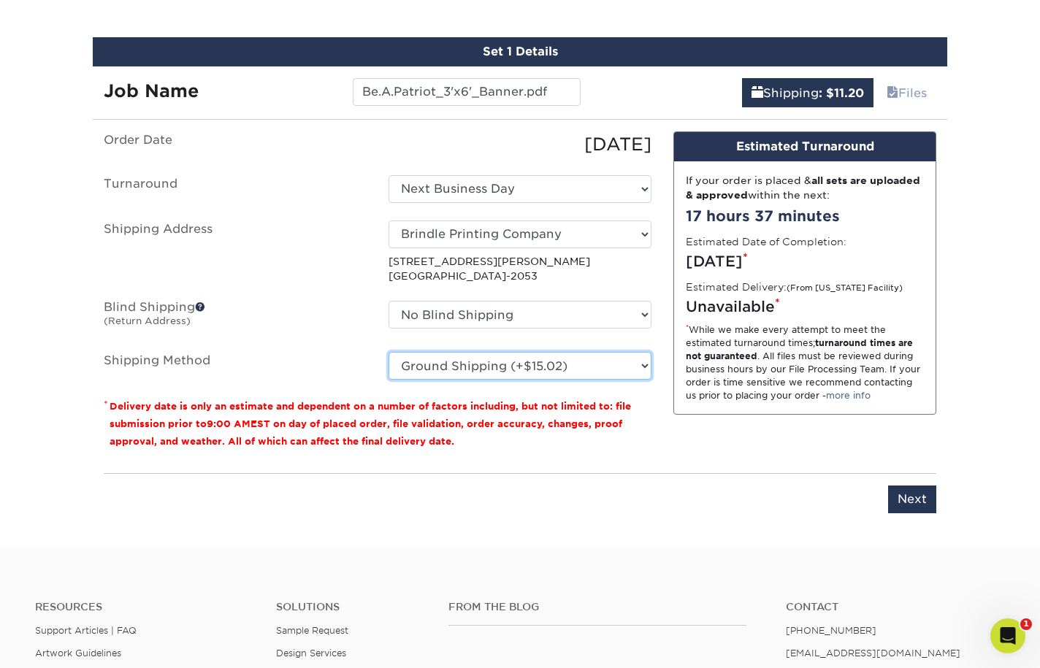
click at [389, 352] on select "Please Select Flat Rate Shipping (+$11.20) Ground Shipping (+$15.02) 3 Day Ship…" at bounding box center [520, 366] width 263 height 28
click at [902, 500] on input "Next" at bounding box center [912, 500] width 48 height 28
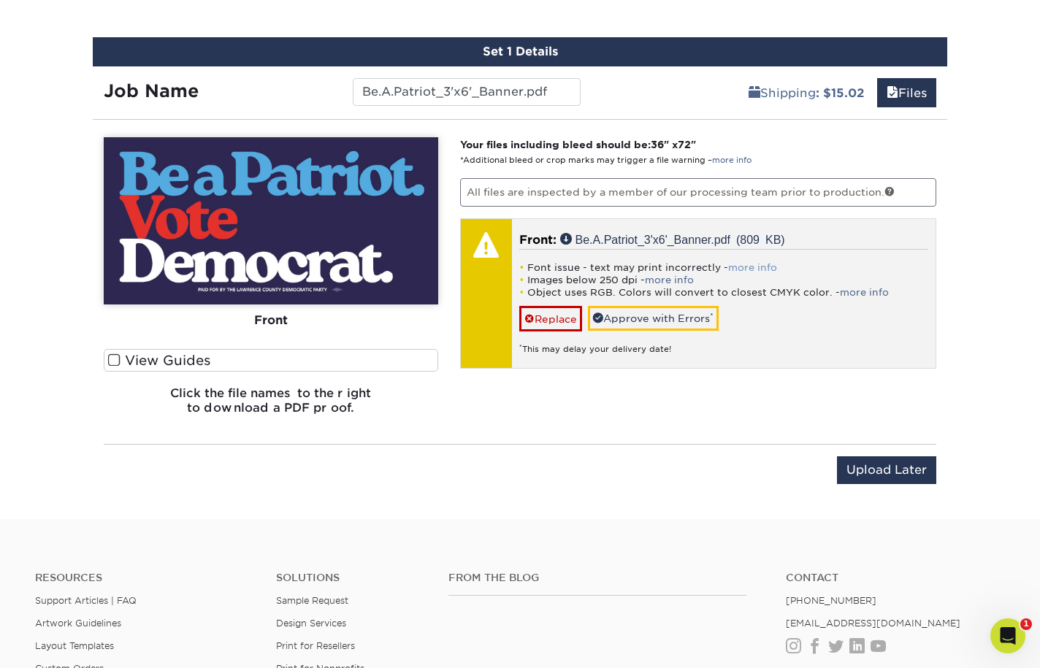
click at [751, 268] on link "more info" at bounding box center [752, 267] width 49 height 11
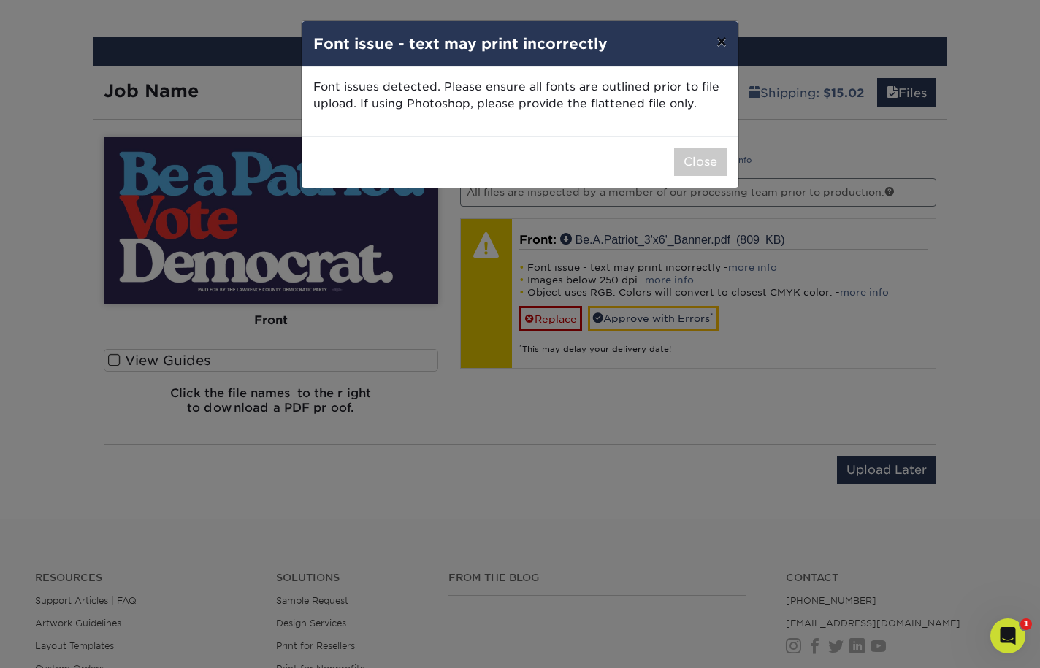
click at [724, 45] on button "×" at bounding box center [722, 41] width 34 height 41
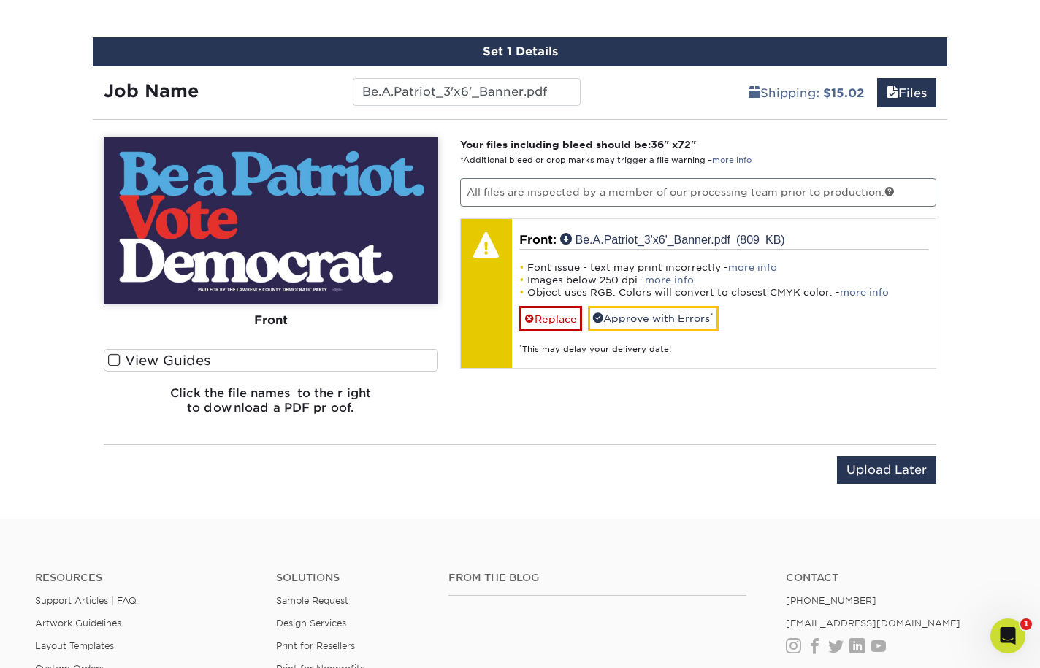
click at [663, 281] on link "more info" at bounding box center [669, 280] width 49 height 11
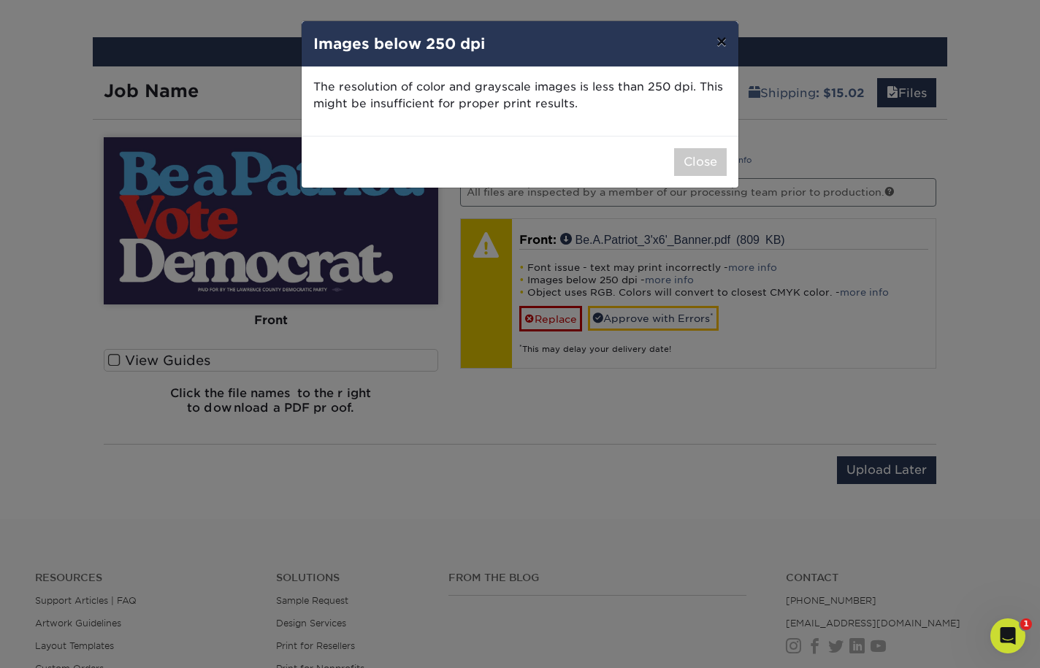
drag, startPoint x: 718, startPoint y: 42, endPoint x: 713, endPoint y: 53, distance: 11.4
click at [718, 42] on button "×" at bounding box center [722, 41] width 34 height 41
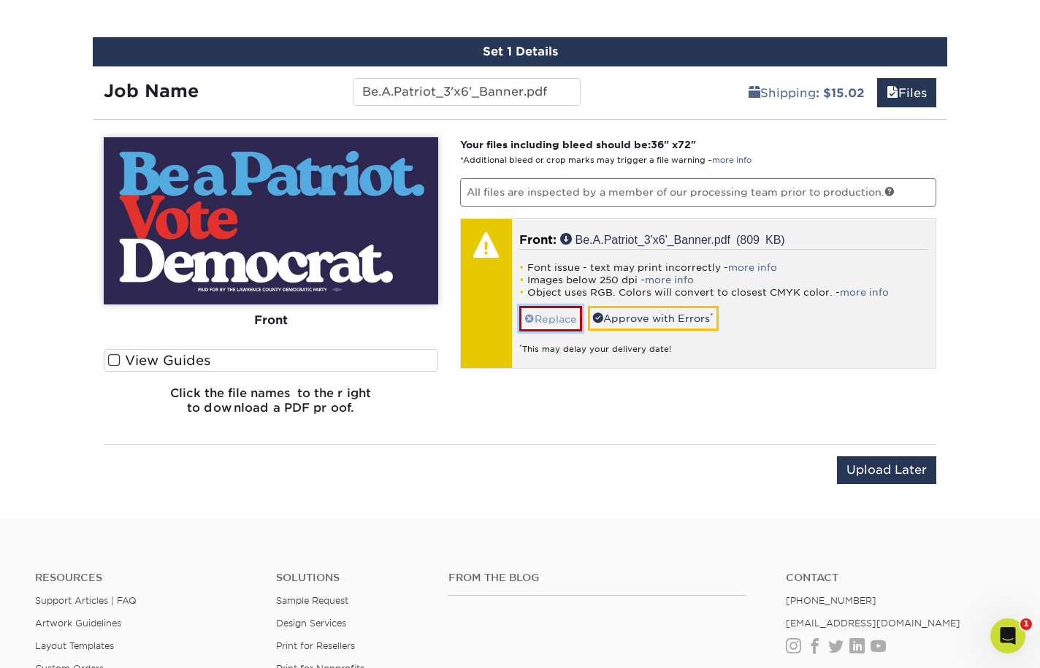
click at [554, 320] on link "Replace" at bounding box center [550, 319] width 63 height 26
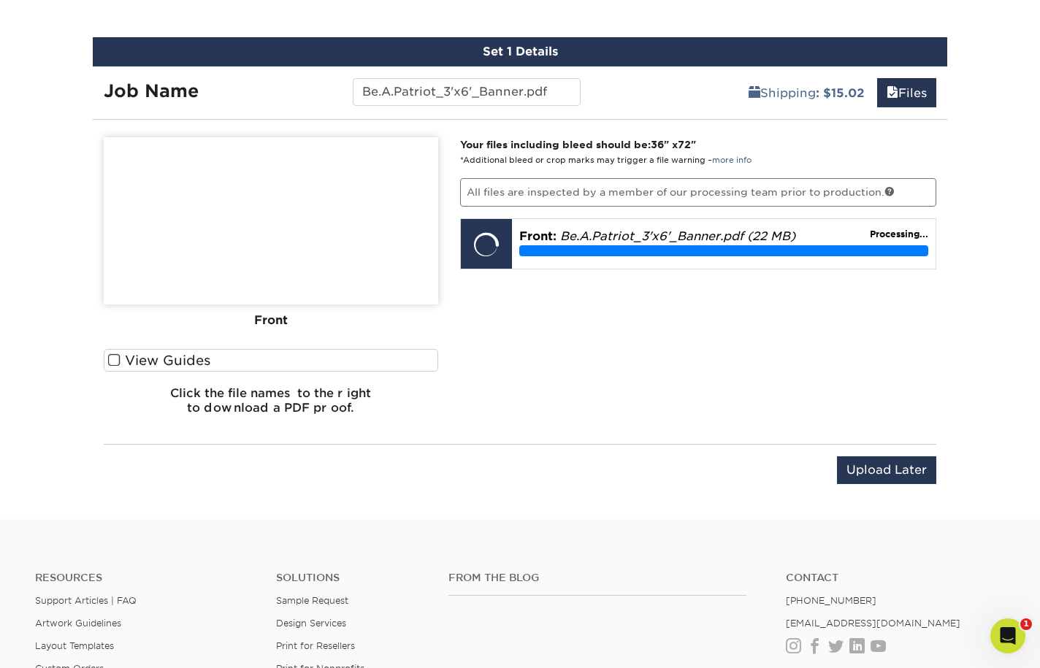
click at [435, 433] on div "You've choosen design services and can continue without uploading files. The fi…" at bounding box center [520, 317] width 855 height 370
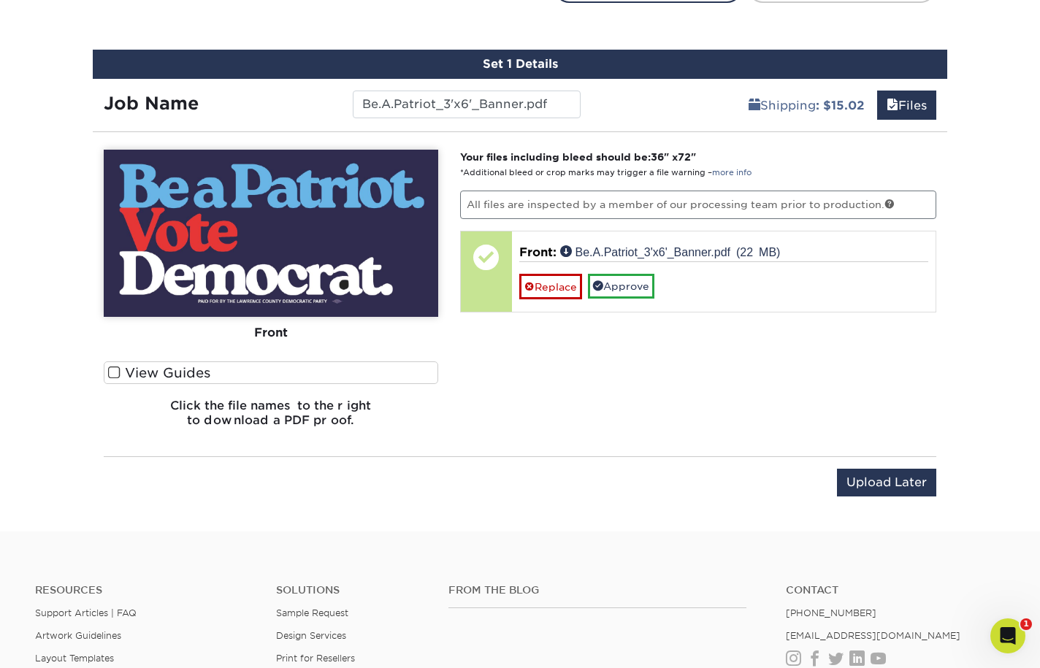
scroll to position [825, 0]
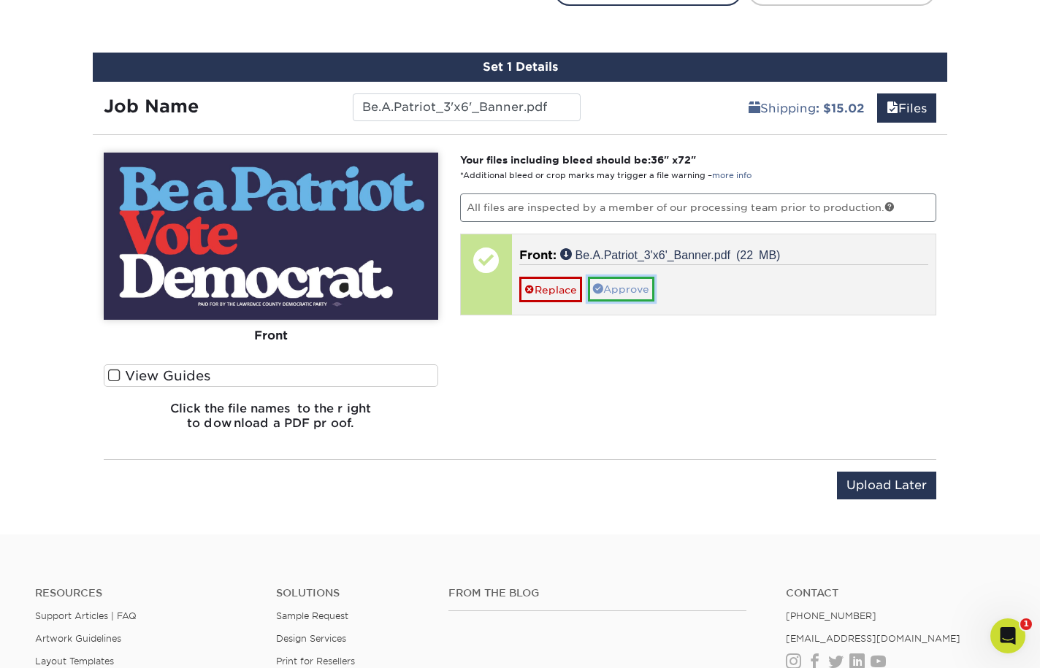
click at [614, 289] on link "Approve" at bounding box center [621, 289] width 66 height 25
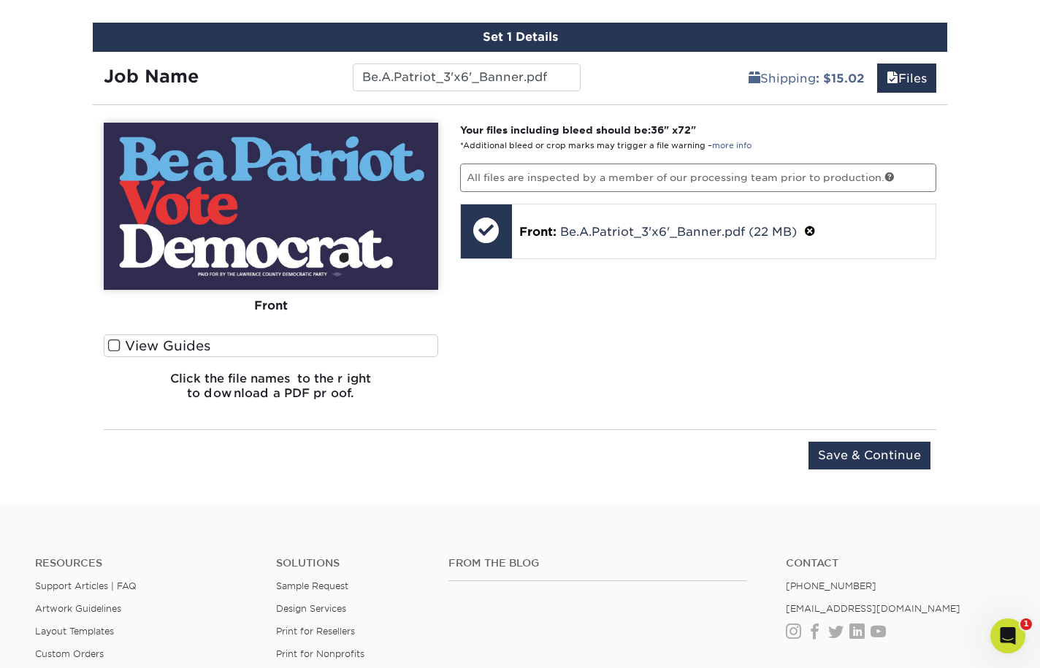
scroll to position [845, 0]
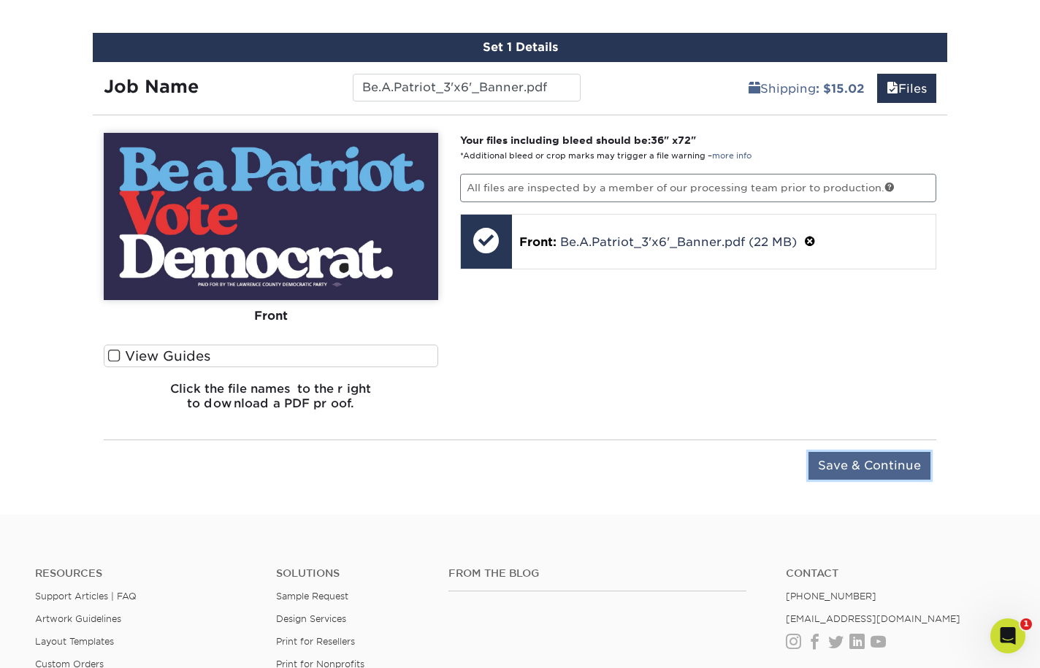
click at [862, 468] on input "Save & Continue" at bounding box center [870, 466] width 122 height 28
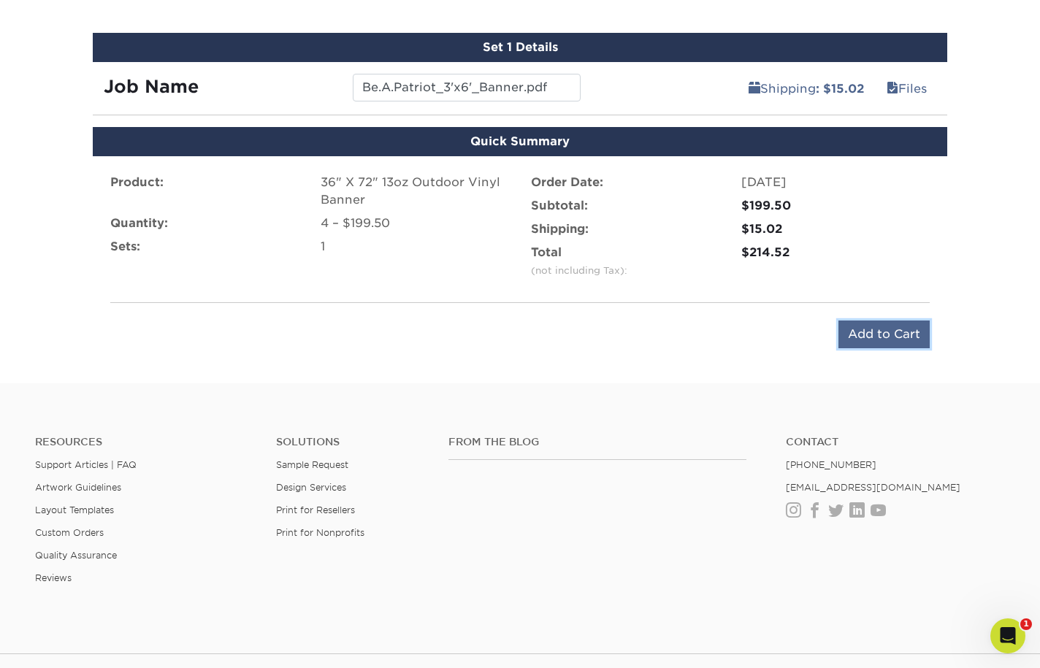
click at [895, 335] on input "Add to Cart" at bounding box center [884, 335] width 91 height 28
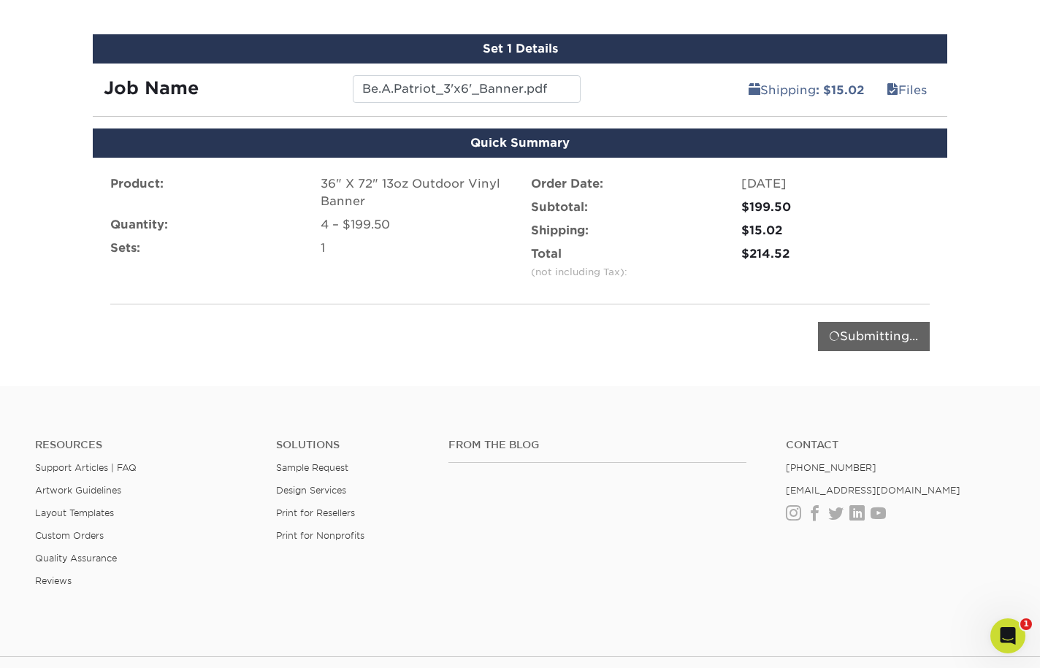
scroll to position [842, 0]
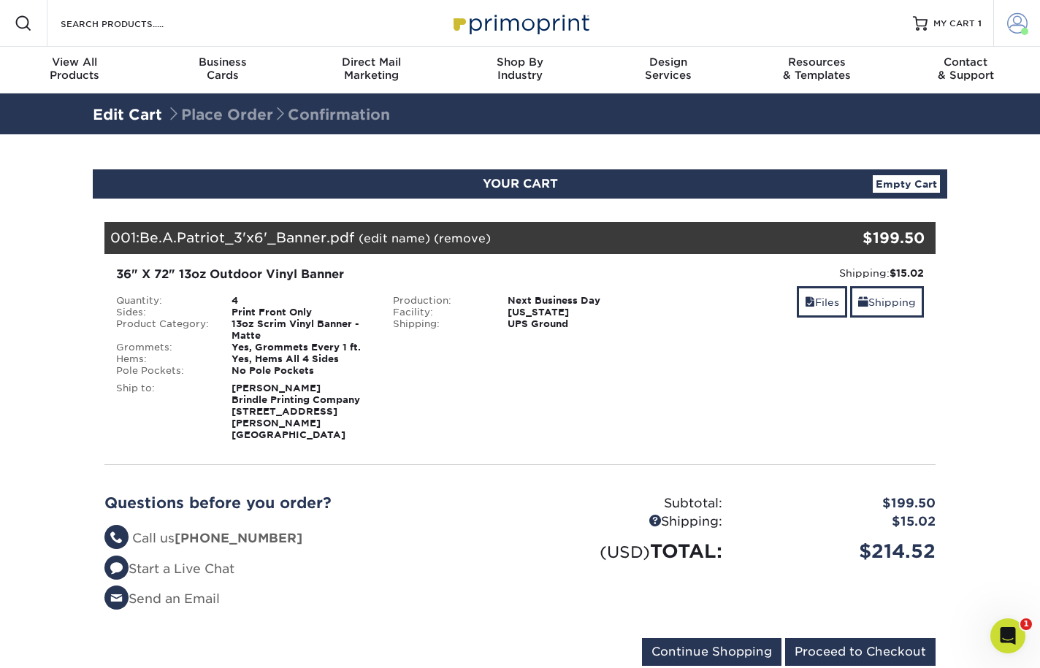
click at [1013, 25] on span at bounding box center [1017, 23] width 20 height 20
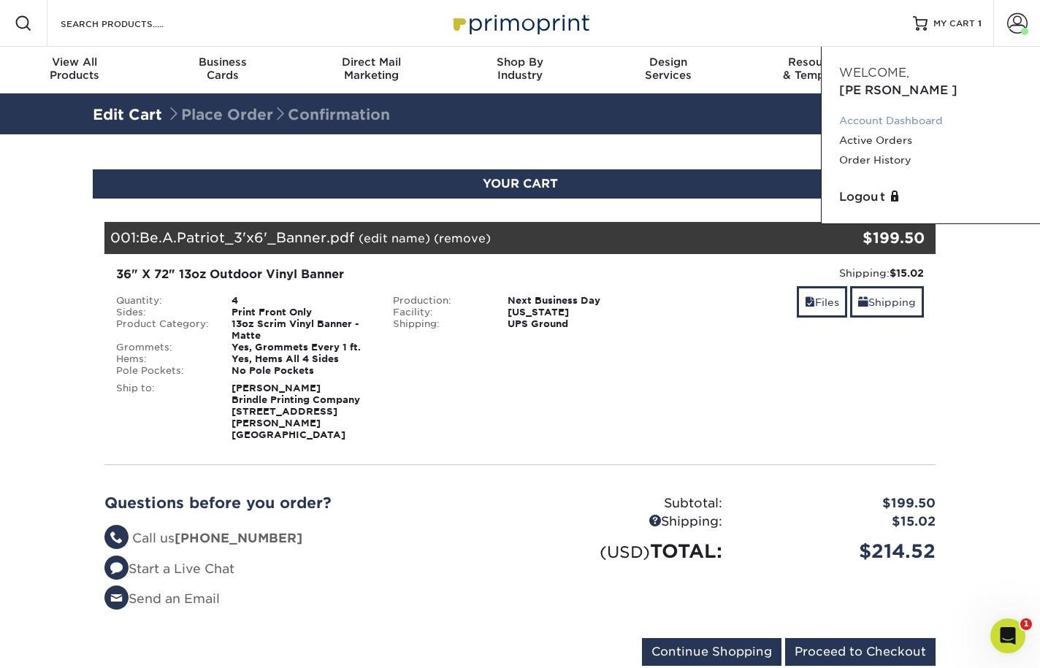
click at [923, 111] on link "Account Dashboard" at bounding box center [930, 121] width 183 height 20
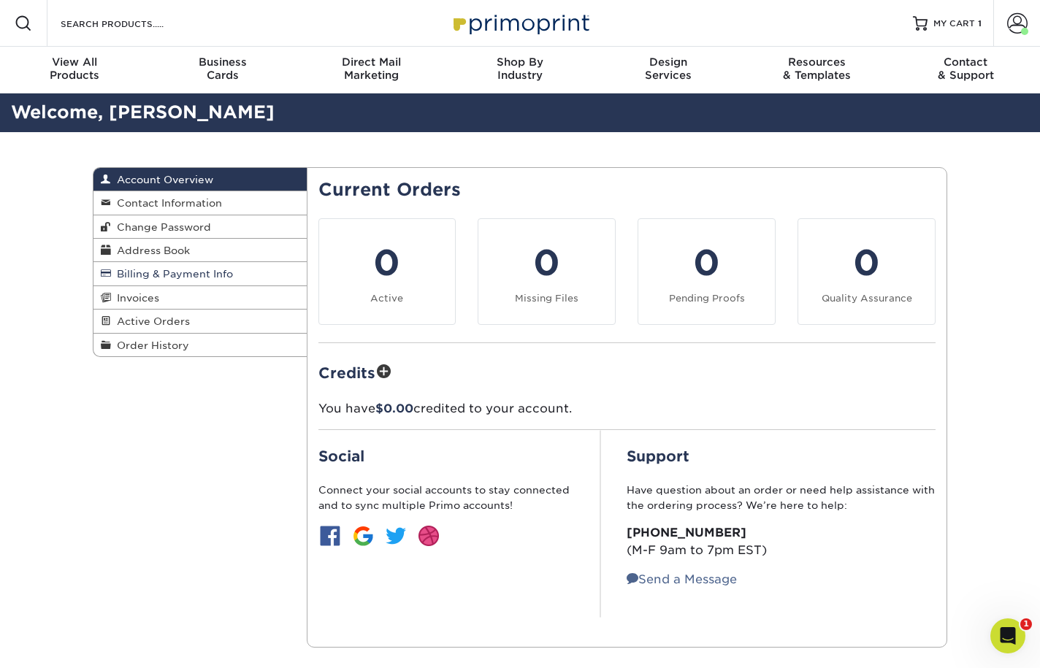
click at [184, 278] on span "Billing & Payment Info" at bounding box center [172, 274] width 122 height 12
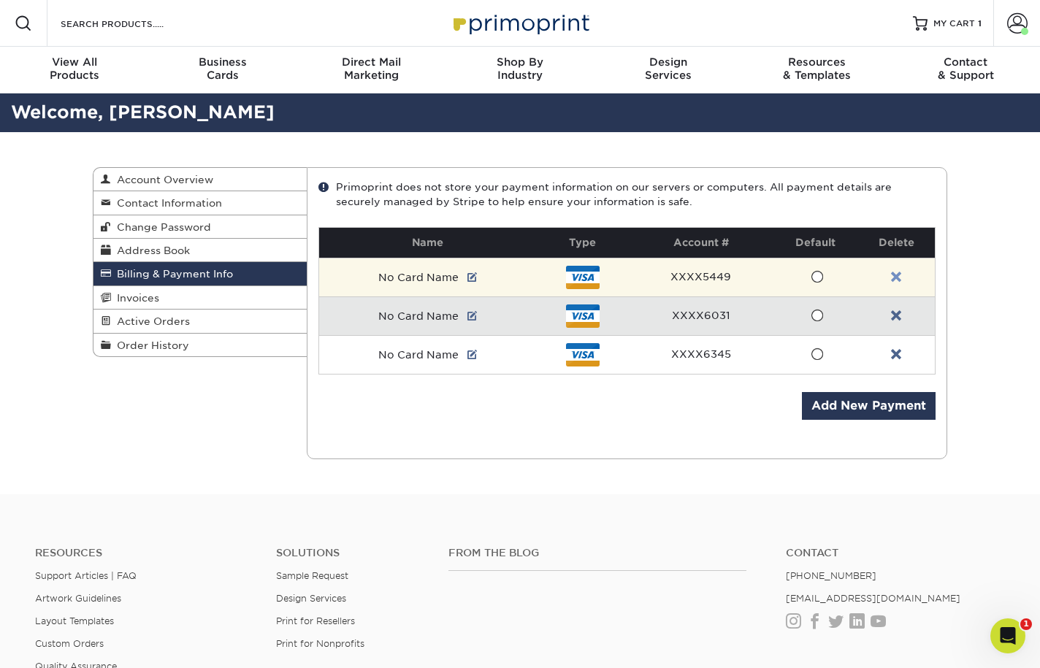
click at [896, 276] on link at bounding box center [896, 278] width 10 height 12
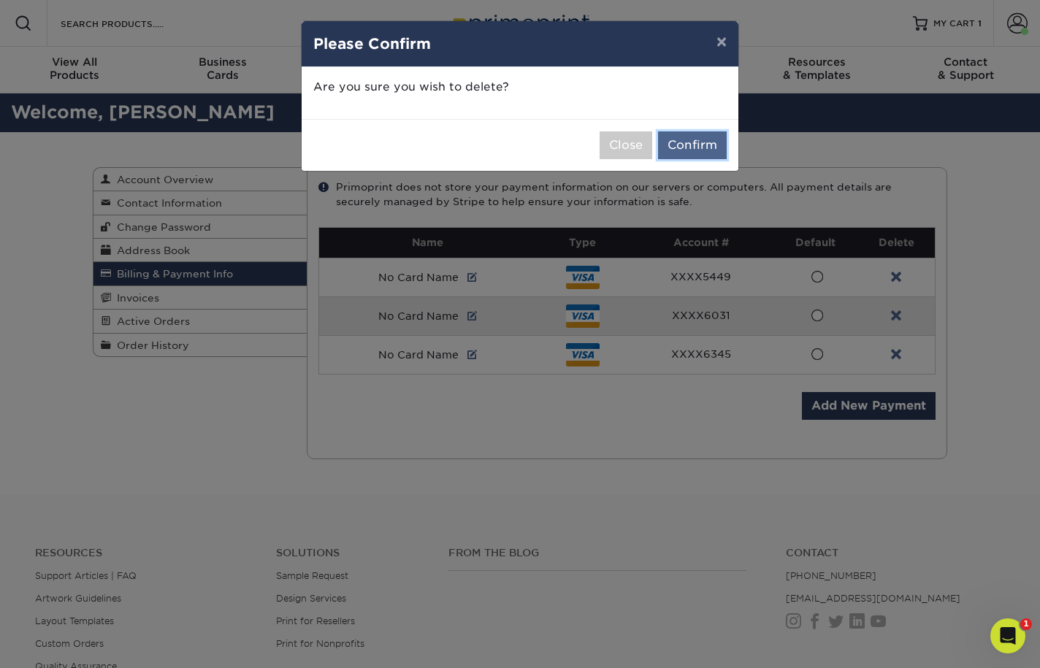
click at [690, 144] on button "Confirm" at bounding box center [692, 146] width 69 height 28
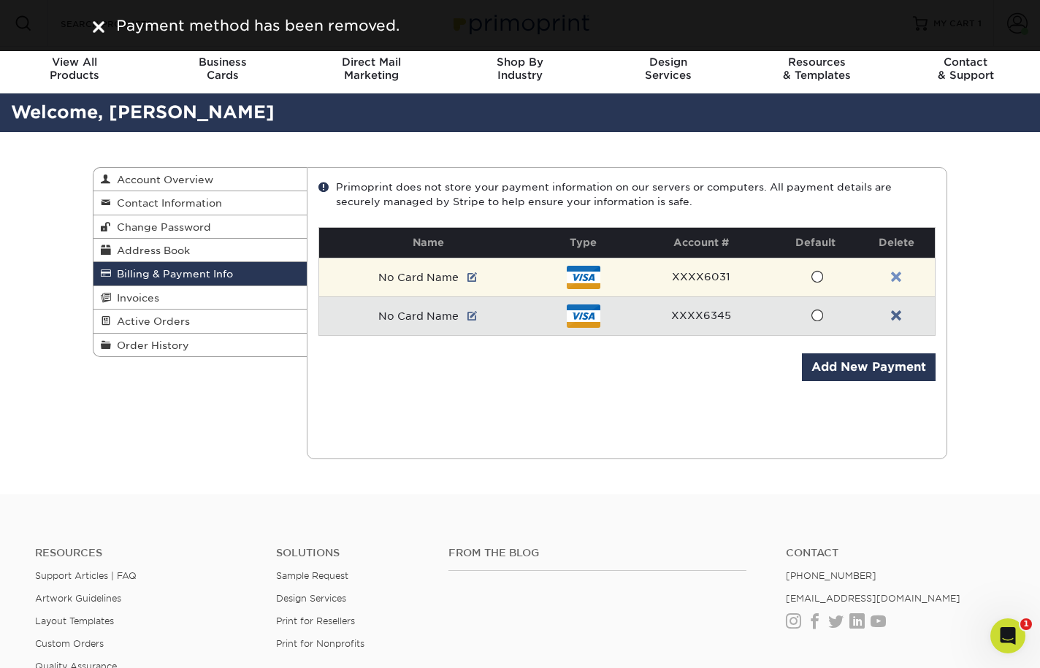
click at [898, 276] on link at bounding box center [896, 278] width 10 height 12
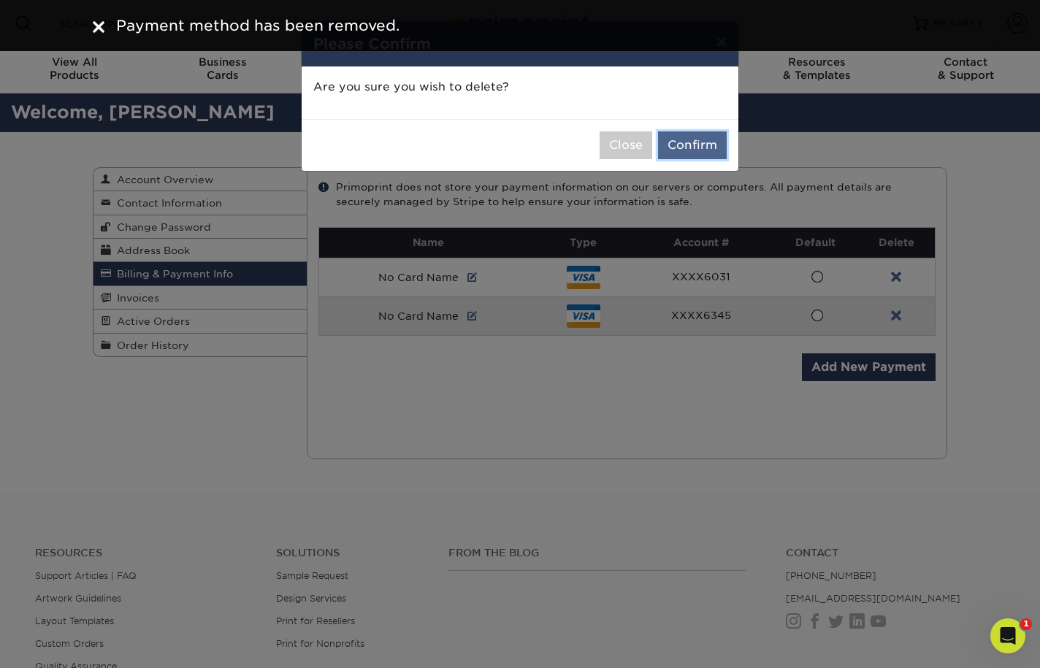
click at [682, 148] on button "Confirm" at bounding box center [692, 146] width 69 height 28
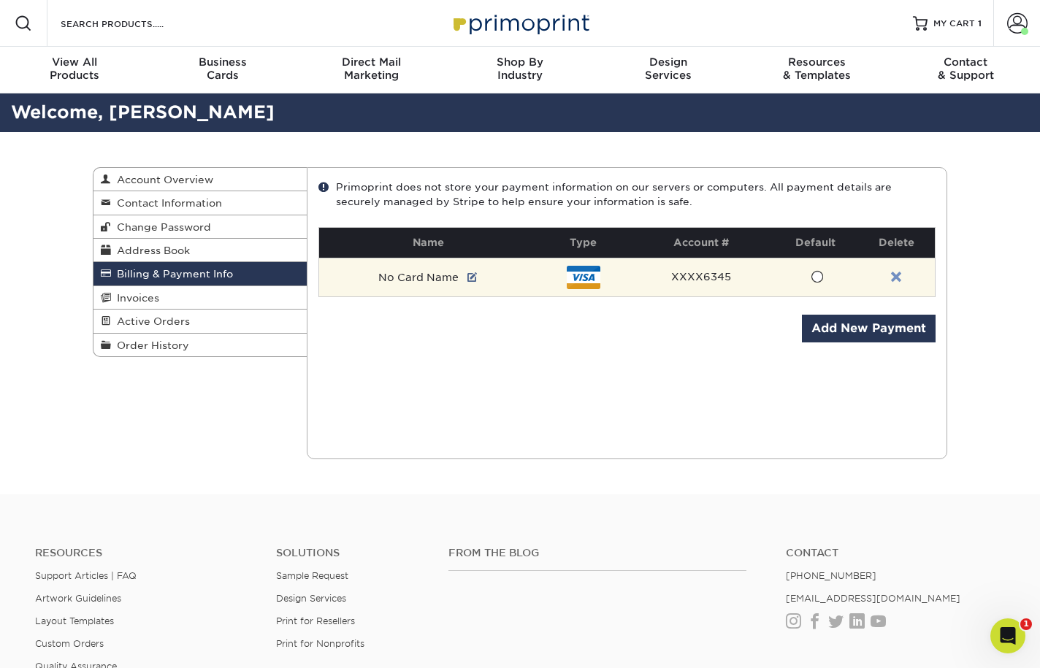
click at [895, 273] on link at bounding box center [896, 278] width 10 height 12
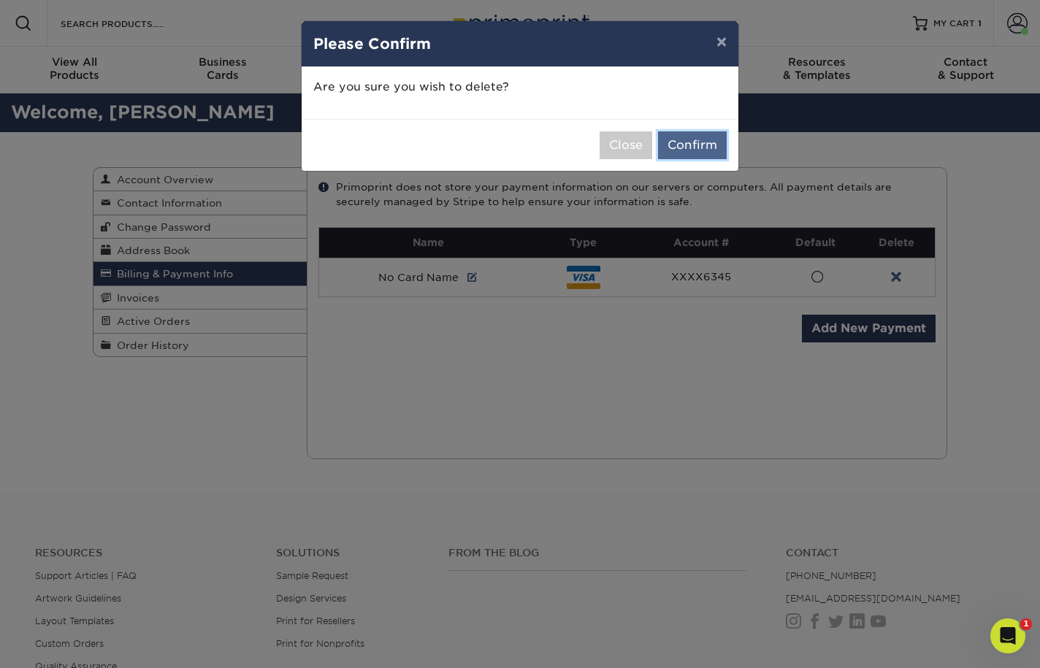
click at [687, 146] on button "Confirm" at bounding box center [692, 146] width 69 height 28
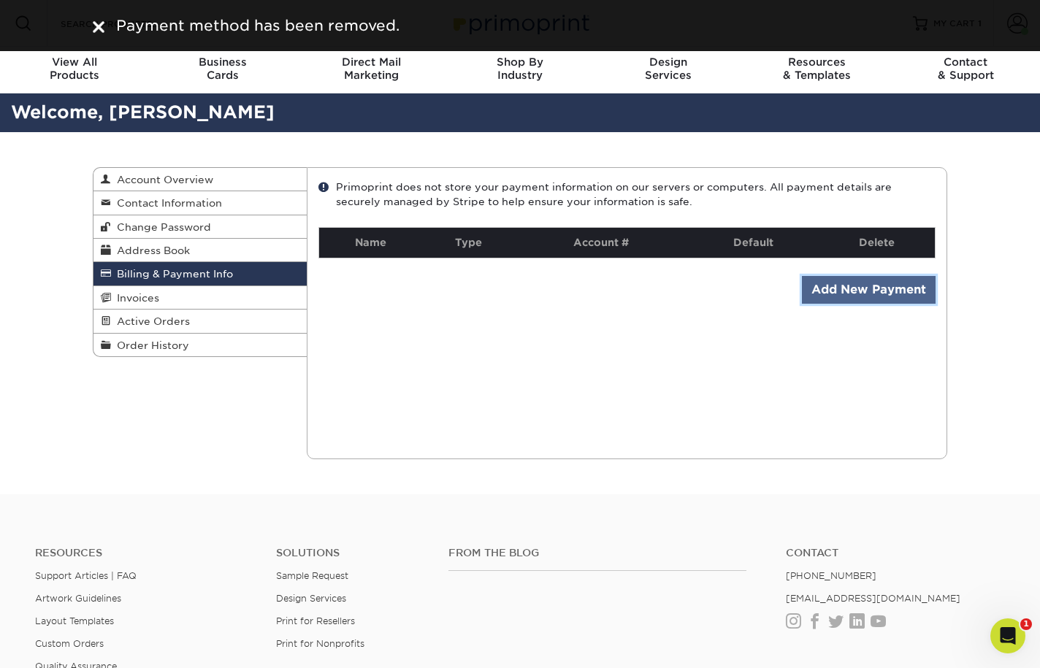
click at [830, 292] on link "Add New Payment" at bounding box center [869, 290] width 134 height 28
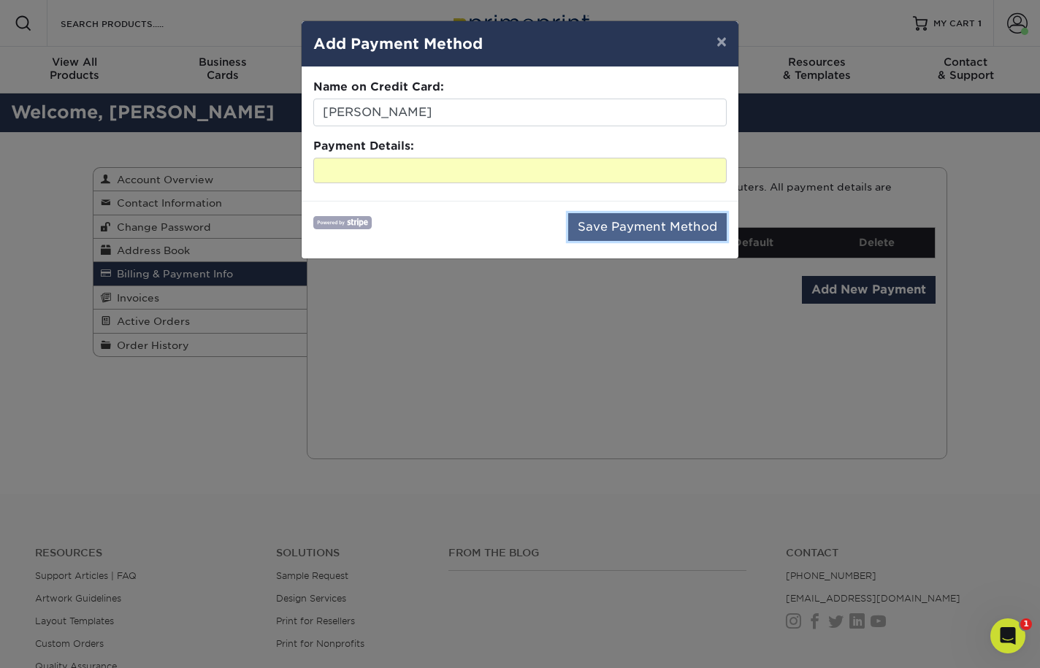
click at [644, 230] on button "Save Payment Method" at bounding box center [647, 227] width 159 height 28
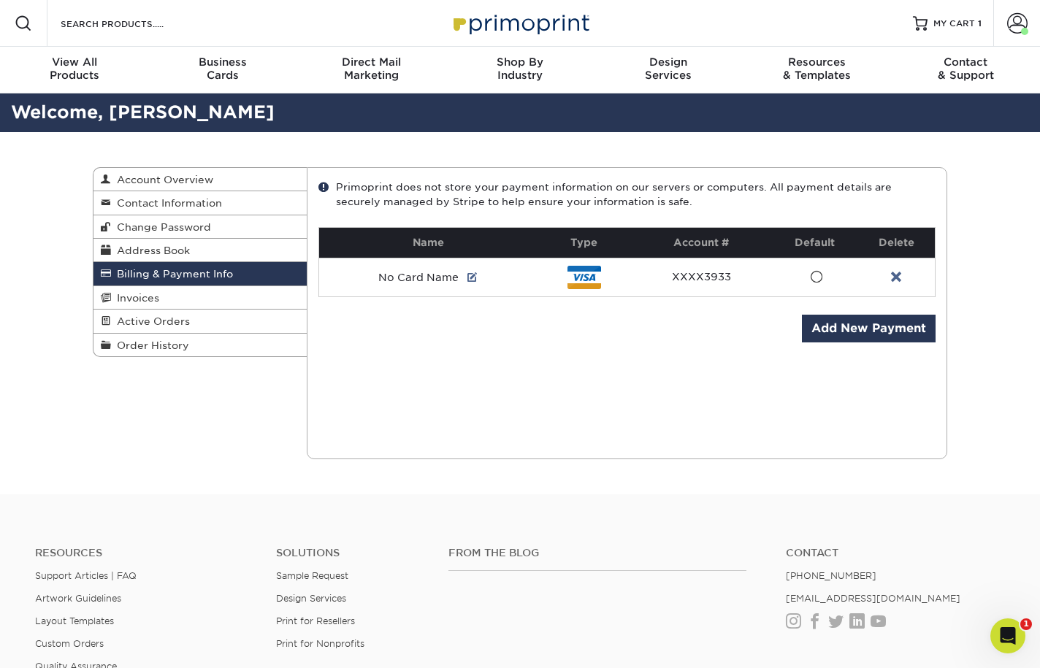
click at [438, 403] on div "Current Orders 0 Active 0 Missing Files" at bounding box center [627, 313] width 641 height 292
click at [173, 324] on span "Active Orders" at bounding box center [150, 322] width 79 height 12
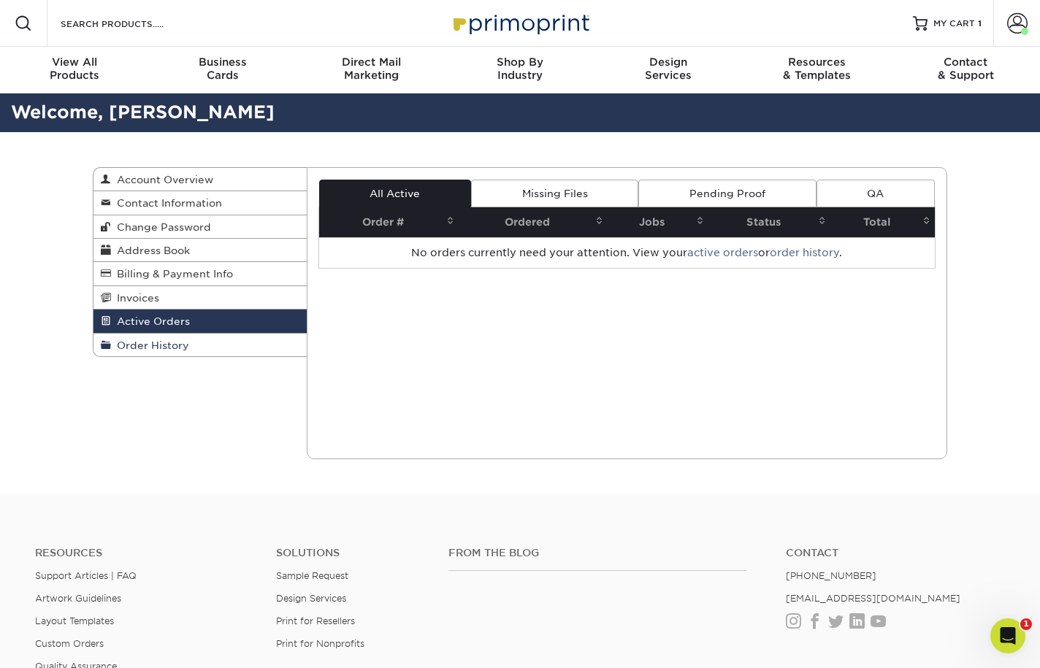
click at [168, 351] on span "Order History" at bounding box center [150, 346] width 78 height 12
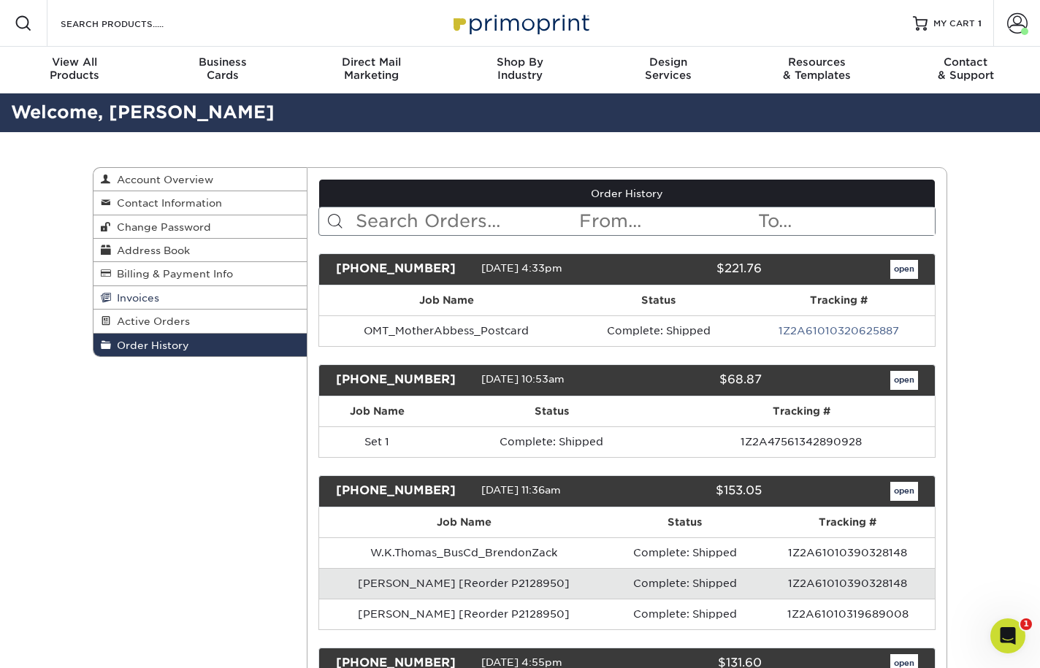
click at [160, 298] on link "Invoices" at bounding box center [200, 297] width 213 height 23
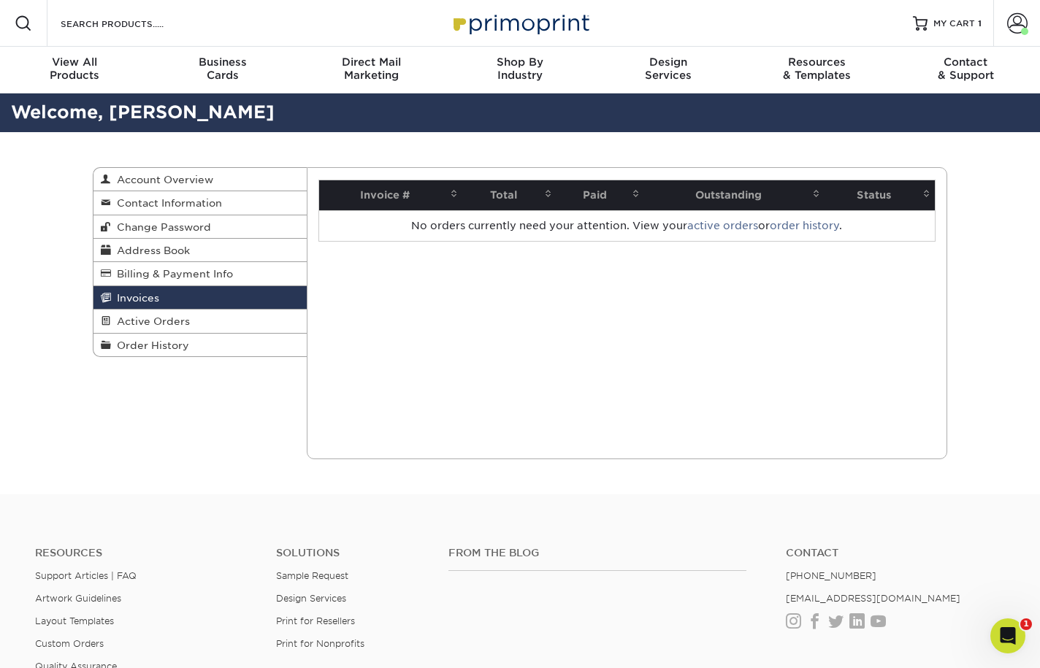
drag, startPoint x: 167, startPoint y: 153, endPoint x: 199, endPoint y: 149, distance: 32.4
click at [167, 152] on div "Invoices Account Overview Contact Information Change Password Address Book Bill…" at bounding box center [520, 313] width 877 height 362
click at [1016, 25] on span at bounding box center [1017, 23] width 20 height 20
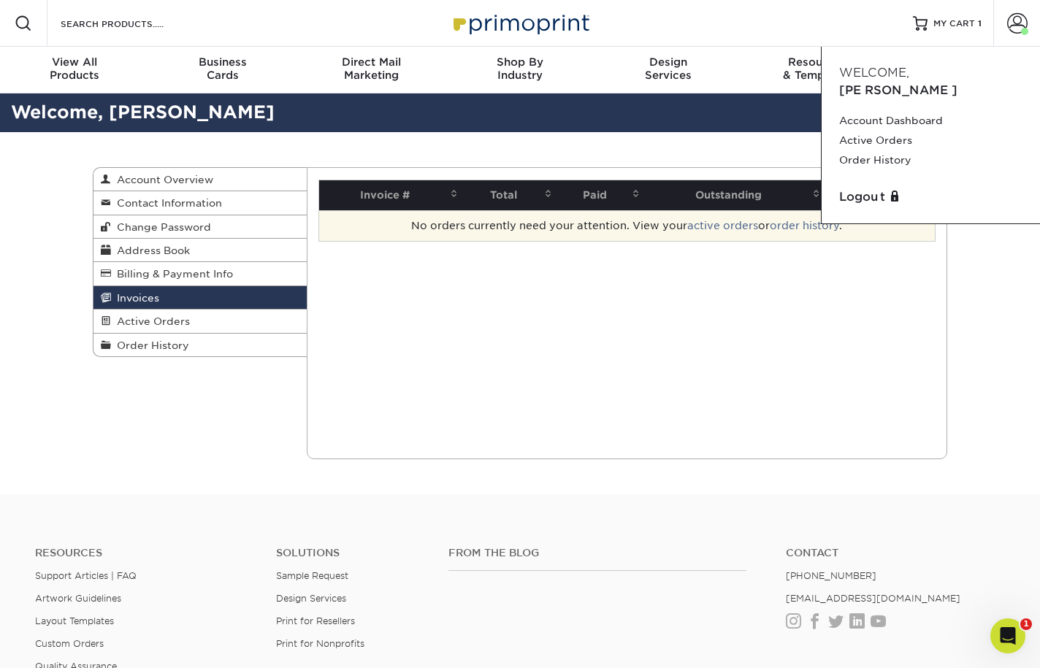
drag, startPoint x: 999, startPoint y: 246, endPoint x: 585, endPoint y: 212, distance: 415.7
click at [999, 246] on div "Invoices Account Overview Contact Information Change Password Address Book Bill…" at bounding box center [520, 313] width 1040 height 362
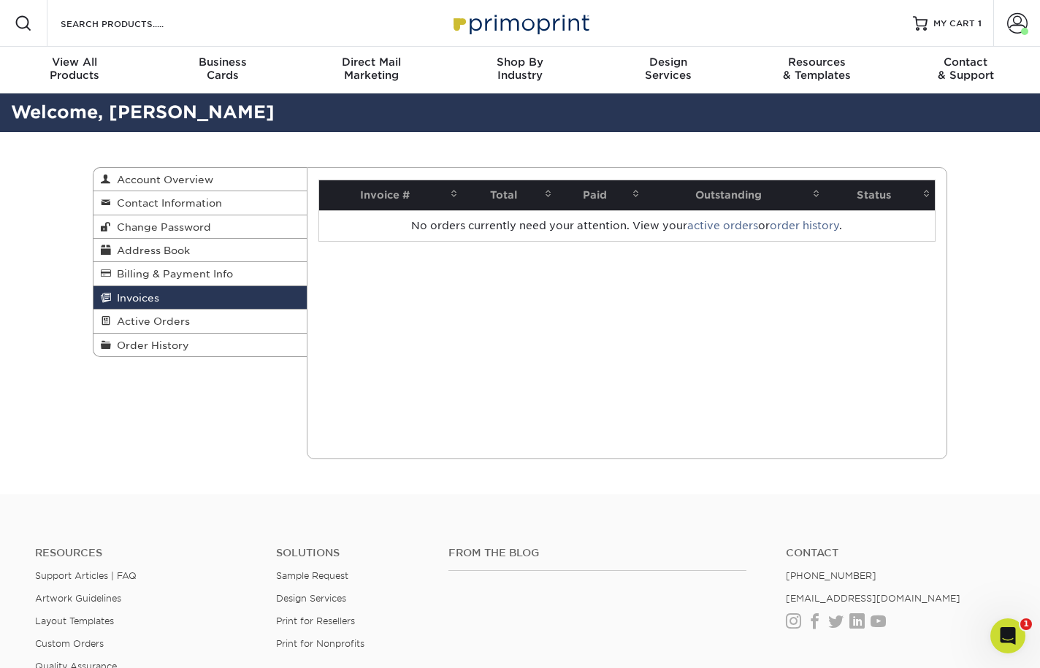
click at [38, 240] on div "Invoices Account Overview Contact Information Change Password Address Book Bill…" at bounding box center [520, 313] width 1040 height 362
click at [38, 241] on div "Invoices Account Overview Contact Information Change Password Address Book Bill…" at bounding box center [520, 313] width 1040 height 362
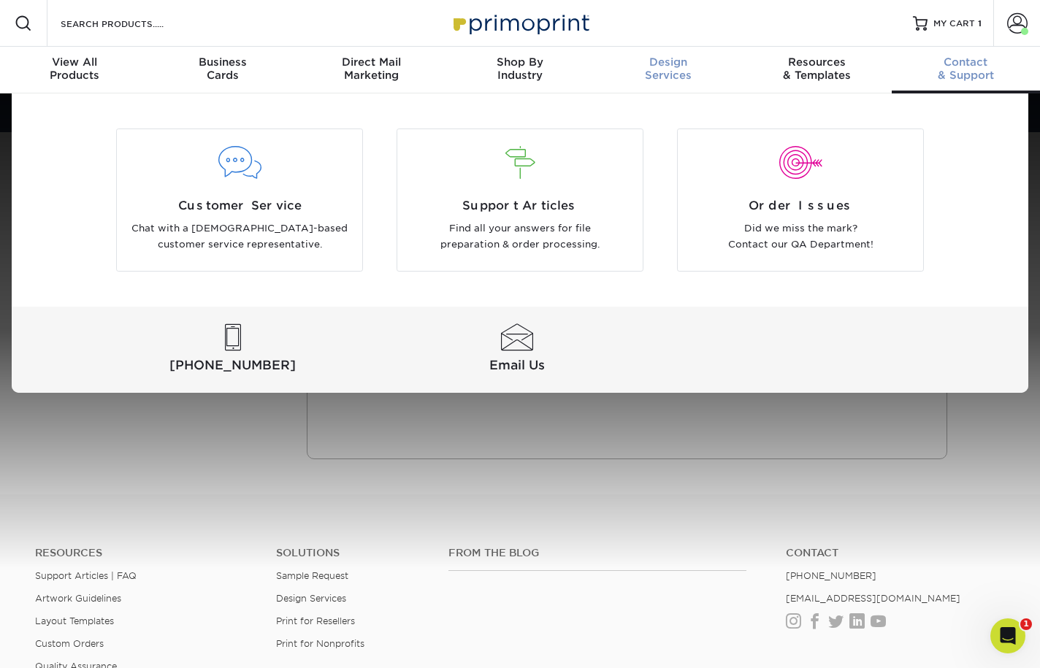
click at [599, 85] on link "Design Services" at bounding box center [669, 70] width 148 height 47
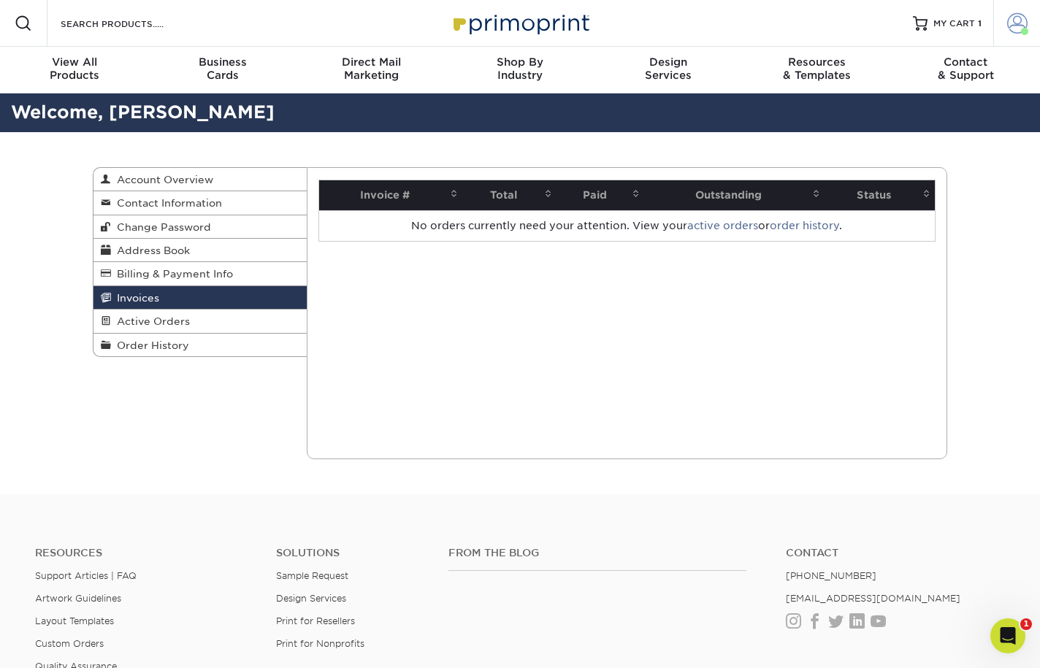
click at [1014, 25] on span at bounding box center [1017, 23] width 20 height 20
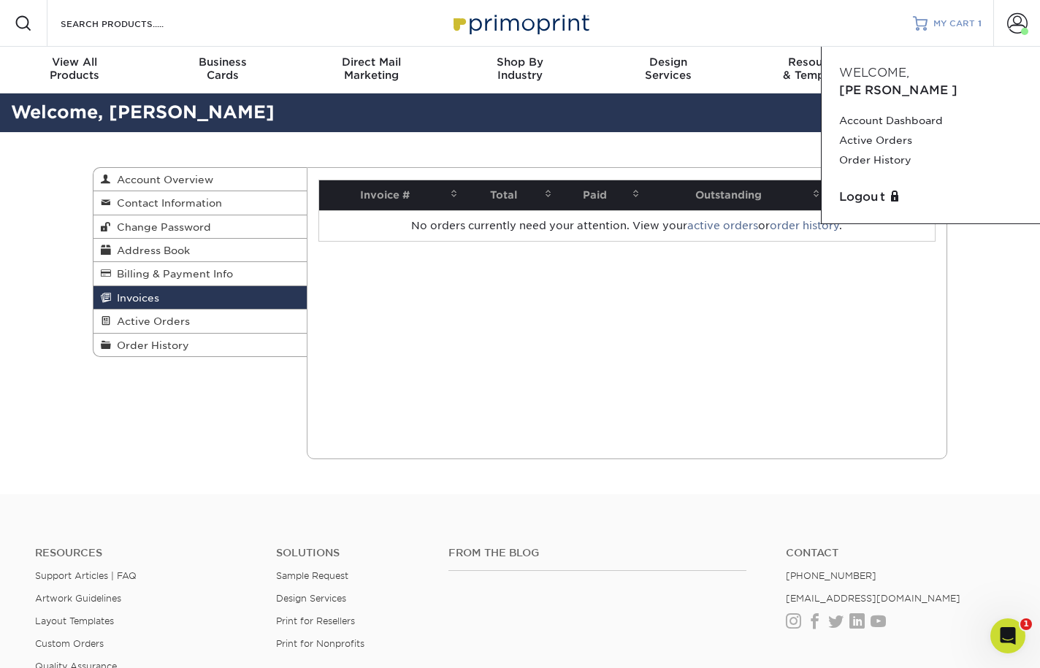
click at [945, 22] on span "MY CART" at bounding box center [955, 24] width 42 height 12
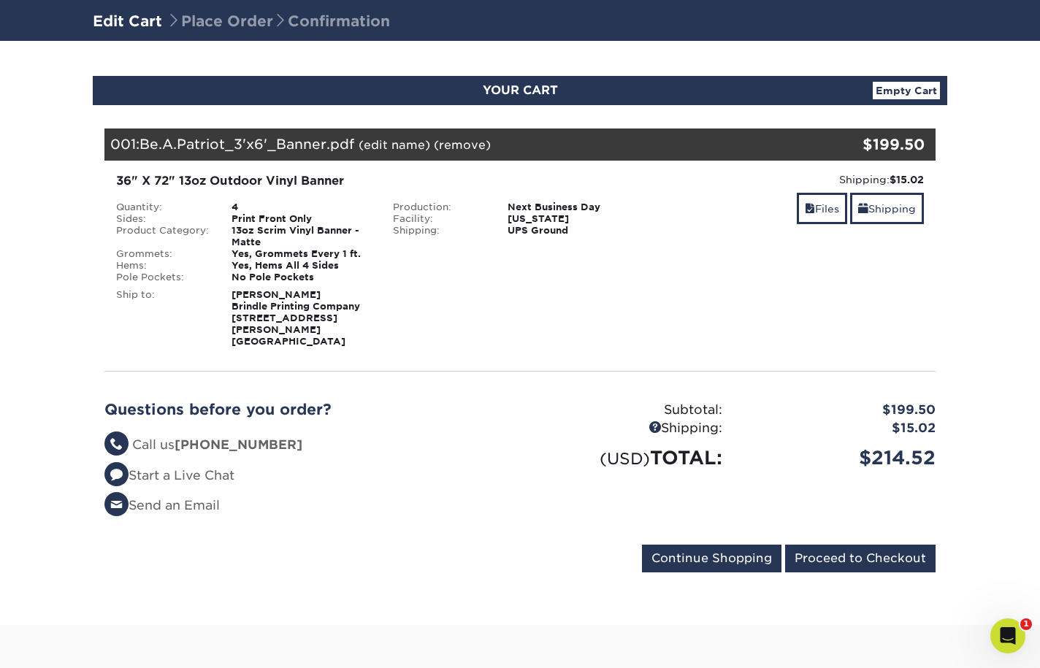
scroll to position [101, 0]
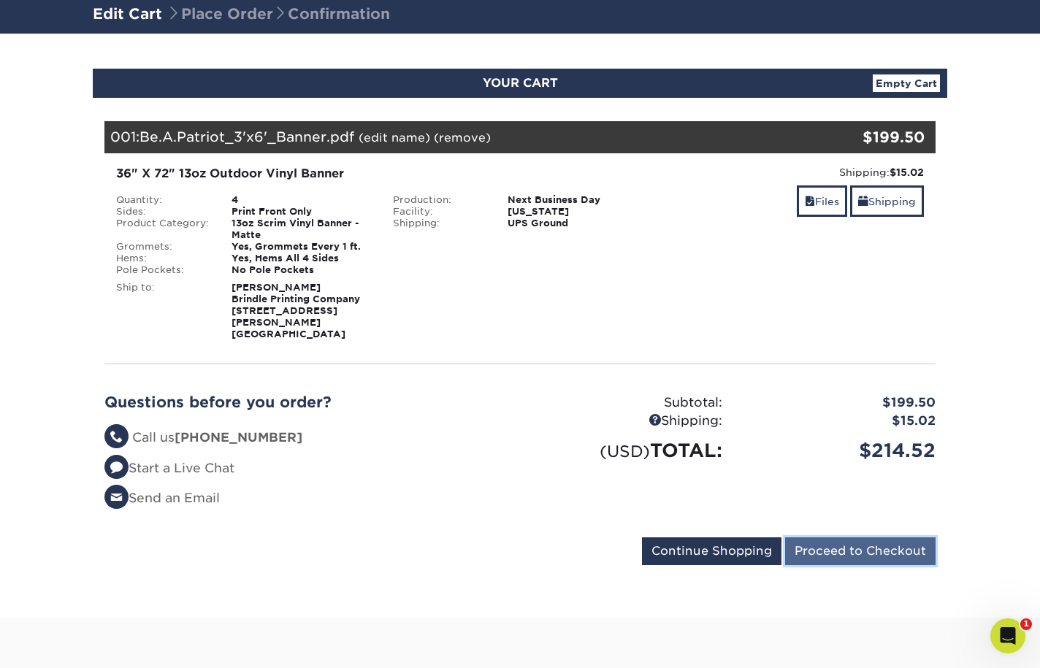
click at [849, 538] on input "Proceed to Checkout" at bounding box center [860, 552] width 151 height 28
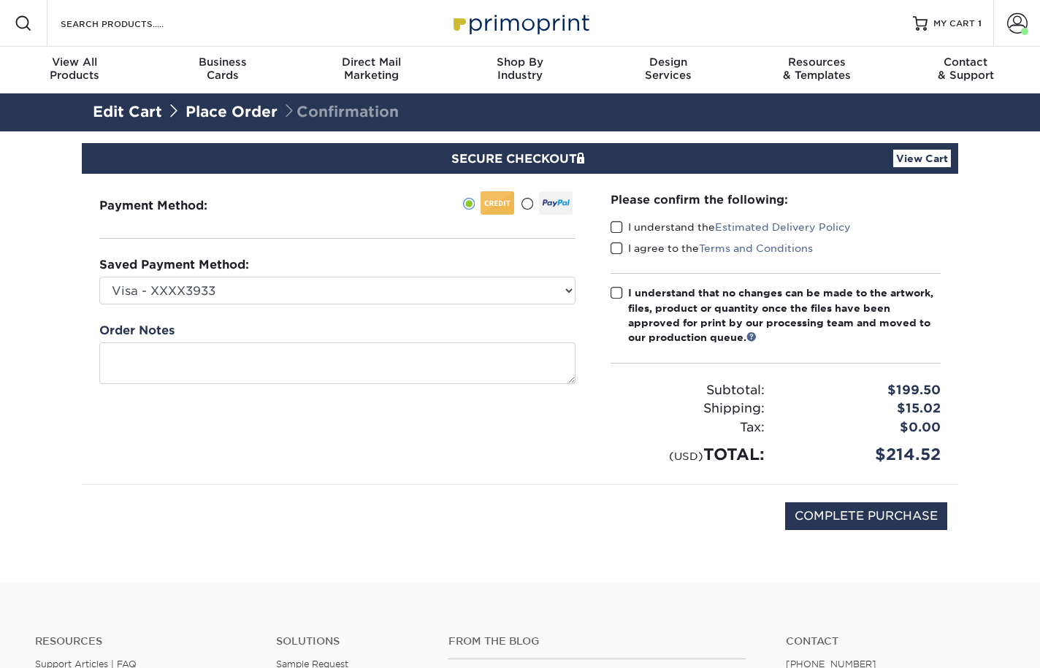
drag, startPoint x: 620, startPoint y: 228, endPoint x: 614, endPoint y: 241, distance: 14.4
click at [620, 228] on span at bounding box center [617, 228] width 12 height 14
click at [0, 0] on input "I understand the Estimated Delivery Policy" at bounding box center [0, 0] width 0 height 0
drag, startPoint x: 617, startPoint y: 247, endPoint x: 621, endPoint y: 300, distance: 53.5
click at [618, 248] on span at bounding box center [617, 249] width 12 height 14
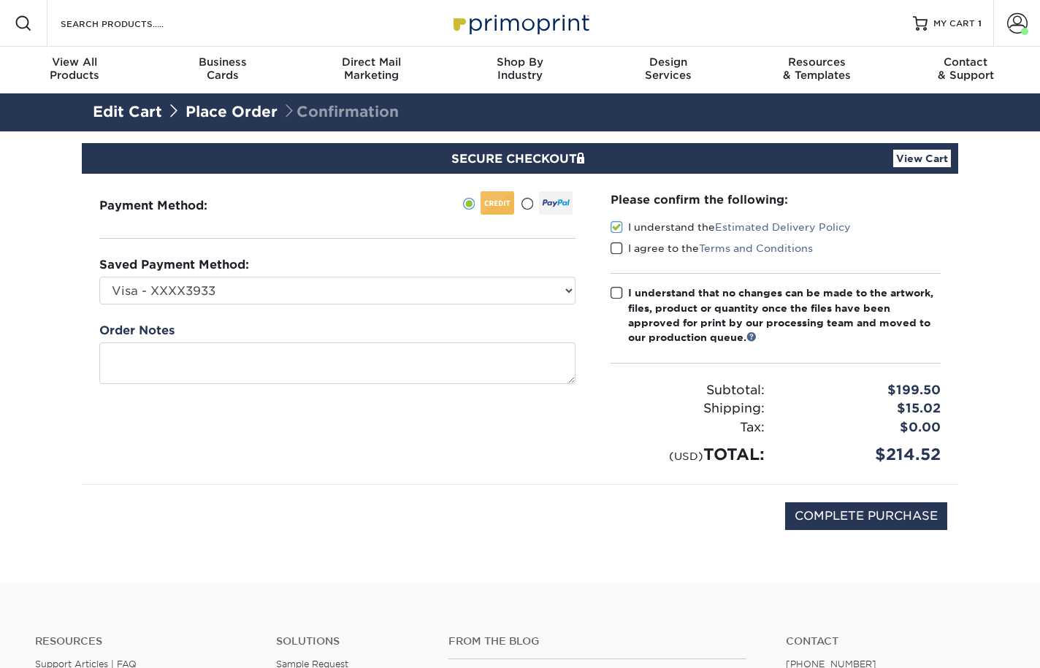
click at [0, 0] on input "I agree to the Terms and Conditions" at bounding box center [0, 0] width 0 height 0
click at [617, 292] on span at bounding box center [617, 293] width 12 height 14
click at [0, 0] on input "I understand that no changes can be made to the artwork, files, product or quan…" at bounding box center [0, 0] width 0 height 0
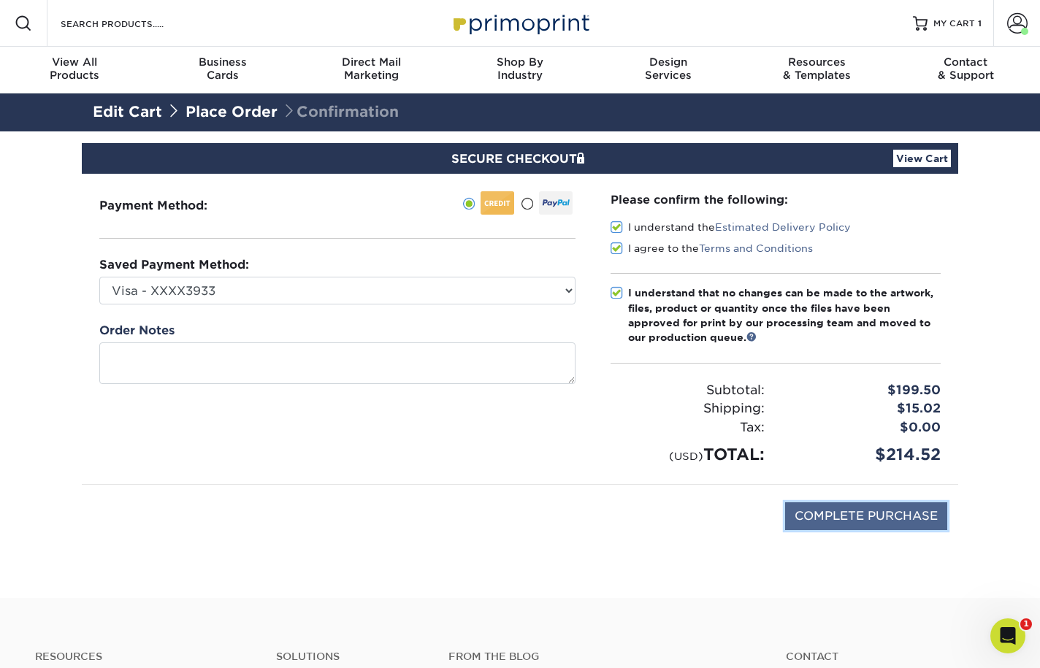
click at [896, 517] on input "COMPLETE PURCHASE" at bounding box center [866, 517] width 162 height 28
type input "PROCESSING, PLEASE WAIT..."
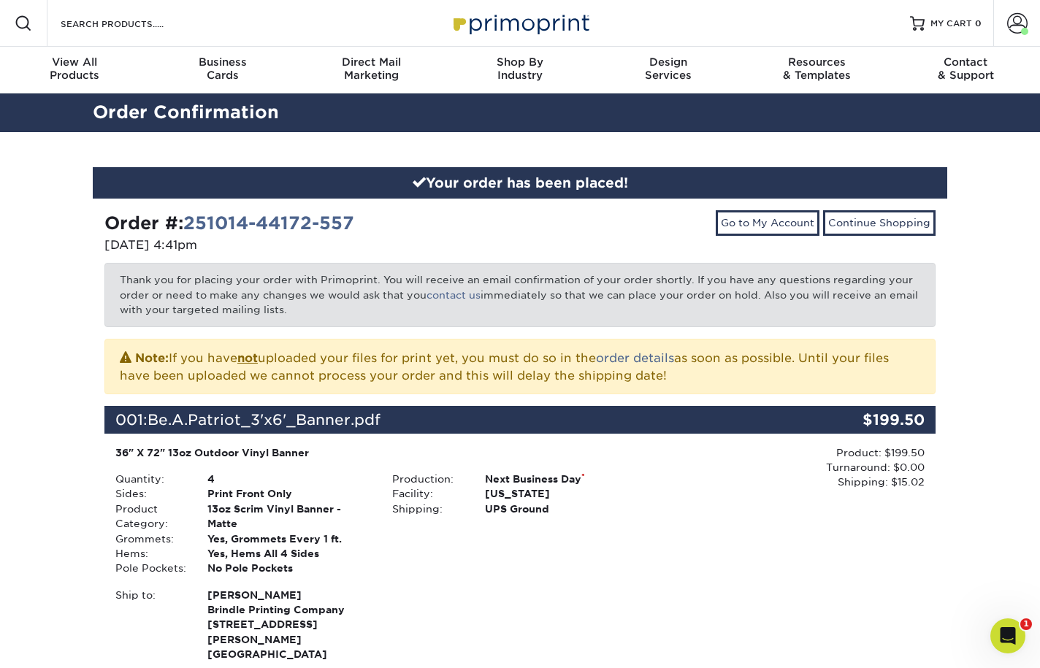
click at [668, 549] on div "Product: $199.50 Turnaround: $0.00 Shipping: $15.02 Discount: - $0.00" at bounding box center [797, 556] width 277 height 220
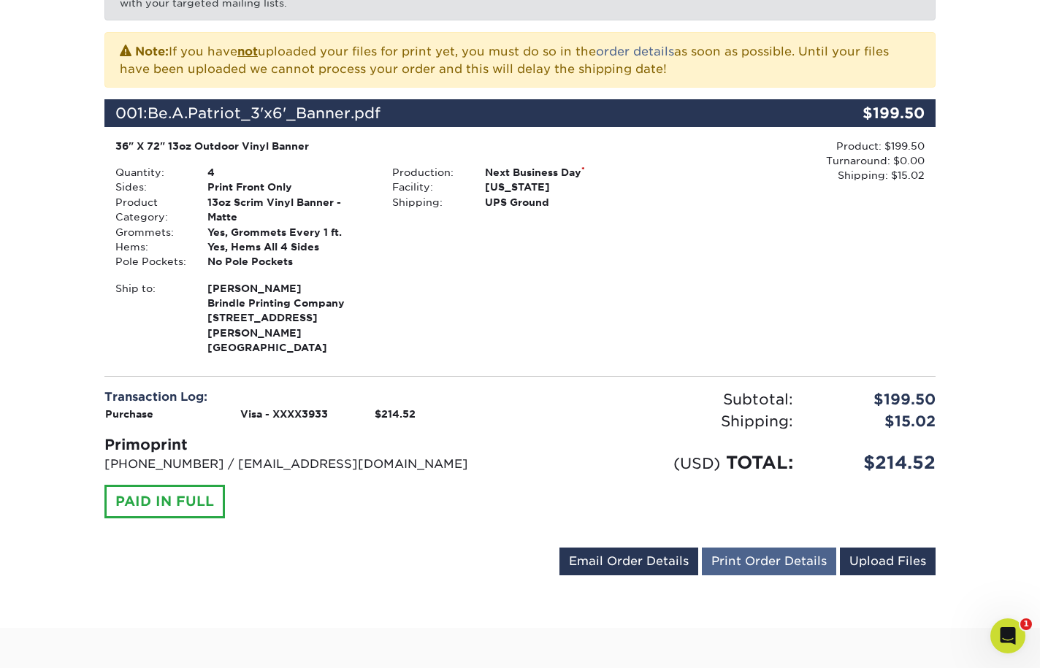
scroll to position [311, 0]
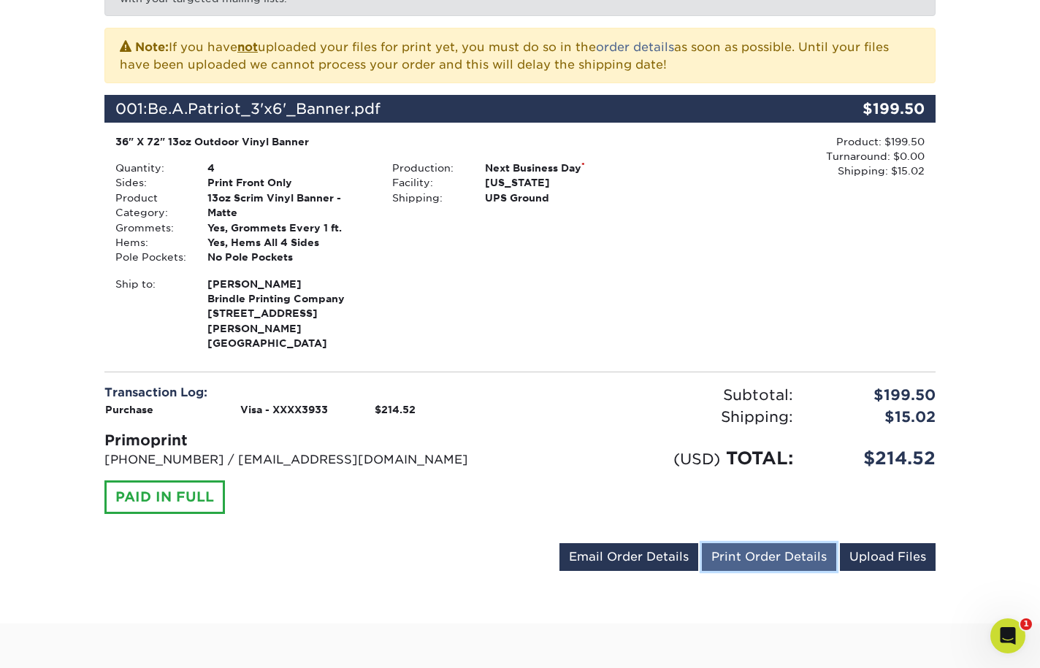
click at [760, 544] on link "Print Order Details" at bounding box center [769, 558] width 134 height 28
click at [716, 340] on div "Order #: 251014-44172-557 [DATE] 4:41pm Go to My Account Continue Shopping Than…" at bounding box center [519, 237] width 831 height 677
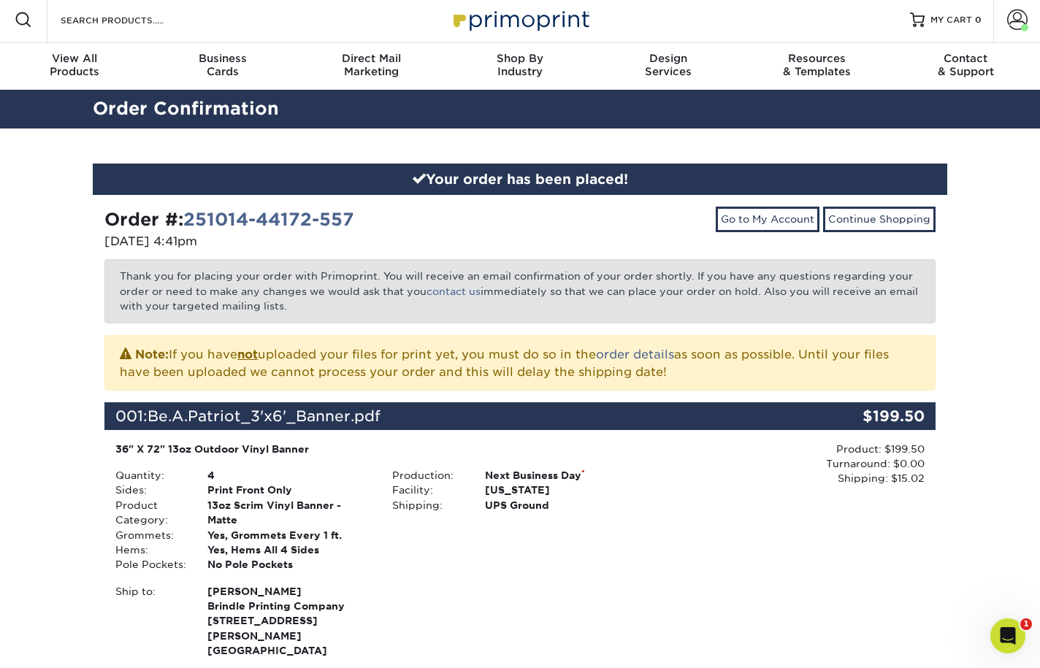
scroll to position [0, 0]
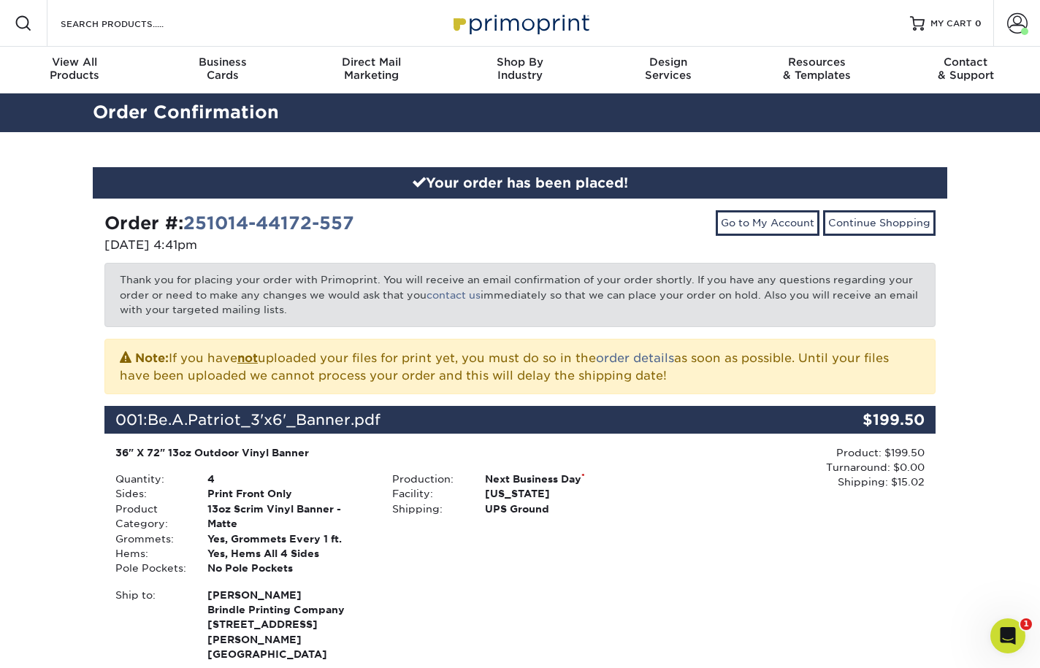
click at [988, 199] on div "Your order has been placed! Order #: 251014-44172-557 [DATE] 4:41pm Go to My Ac…" at bounding box center [520, 533] width 1040 height 803
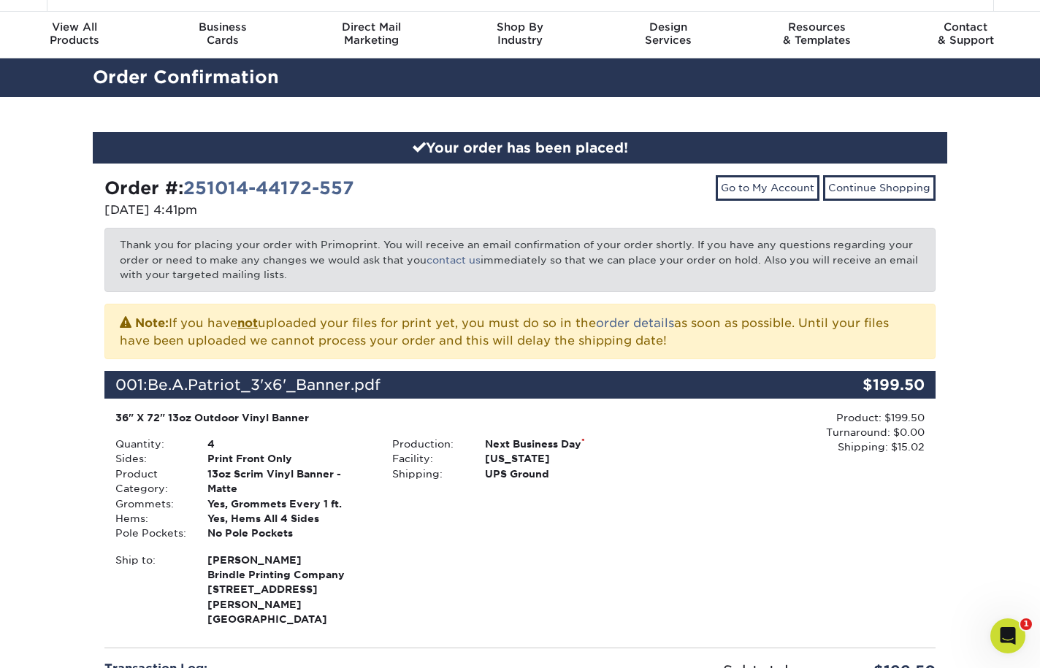
scroll to position [34, 0]
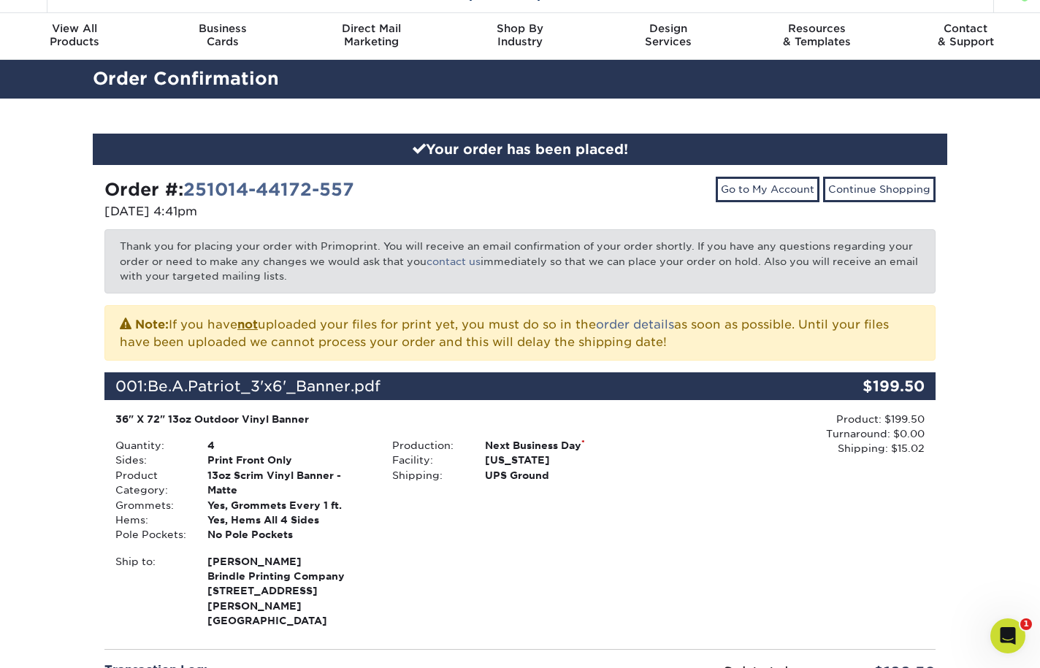
click at [654, 524] on div "Production: Next Business Day * Facility: [US_STATE] Shipping: UPS Ground" at bounding box center [519, 490] width 277 height 104
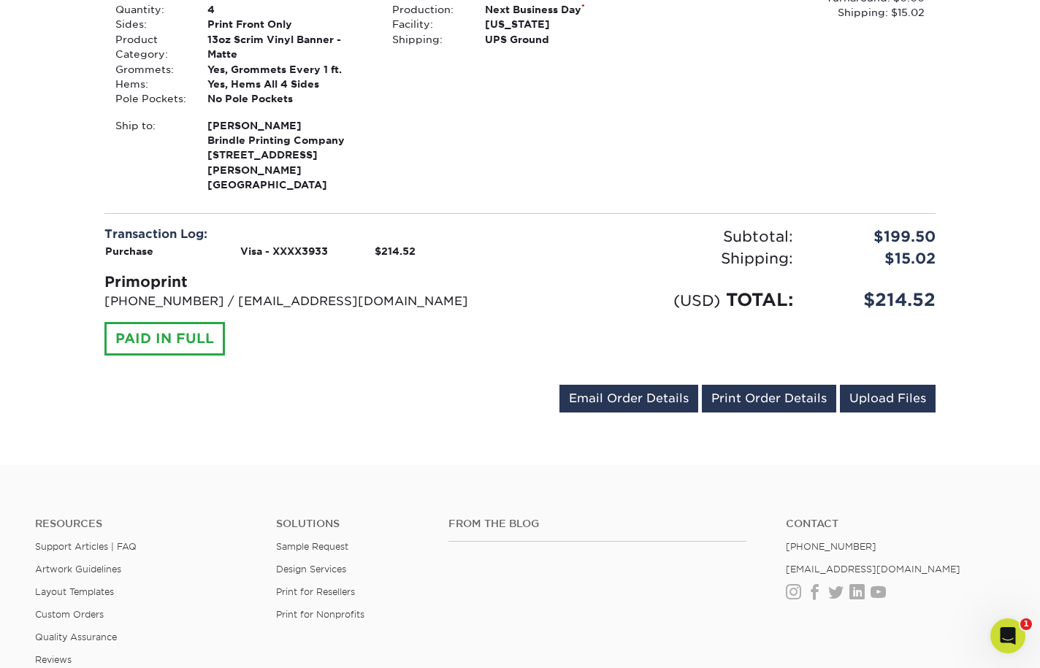
scroll to position [0, 0]
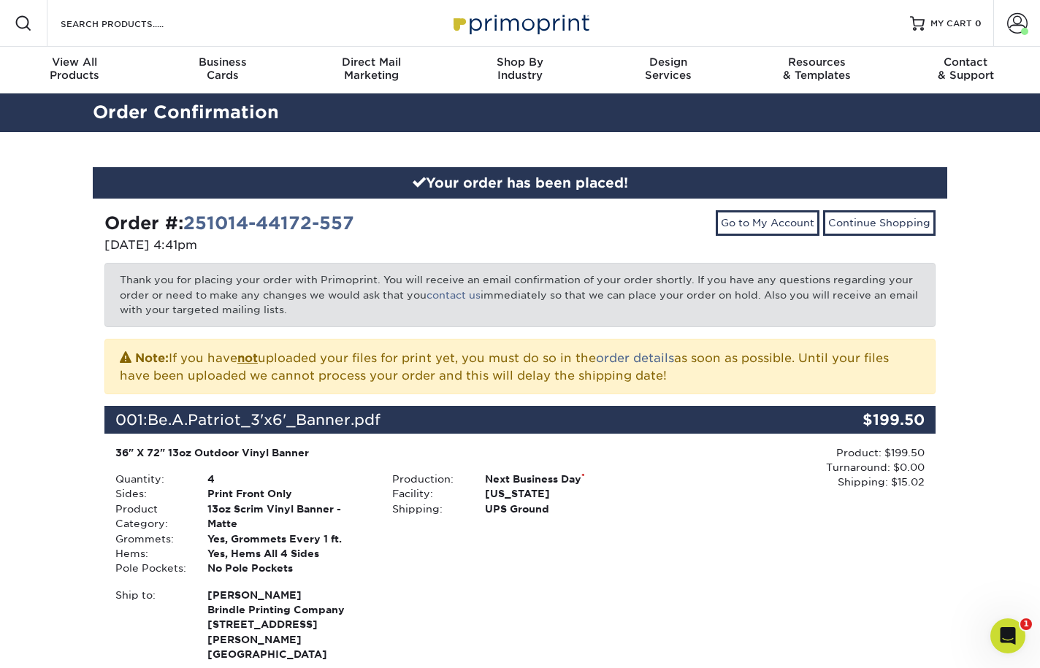
drag, startPoint x: 677, startPoint y: 552, endPoint x: 677, endPoint y: 506, distance: 46.0
click at [677, 552] on div "Product: $199.50 Turnaround: $0.00 Shipping: $15.02 Discount: - $0.00" at bounding box center [797, 556] width 277 height 220
drag, startPoint x: 992, startPoint y: 131, endPoint x: 910, endPoint y: 14, distance: 143.1
click at [991, 131] on div "Order Confirmation" at bounding box center [520, 113] width 1040 height 39
click at [984, 276] on div "Your order has been placed! Order #: 251014-44172-557 [DATE] 4:41pm Go to My Ac…" at bounding box center [520, 533] width 1040 height 803
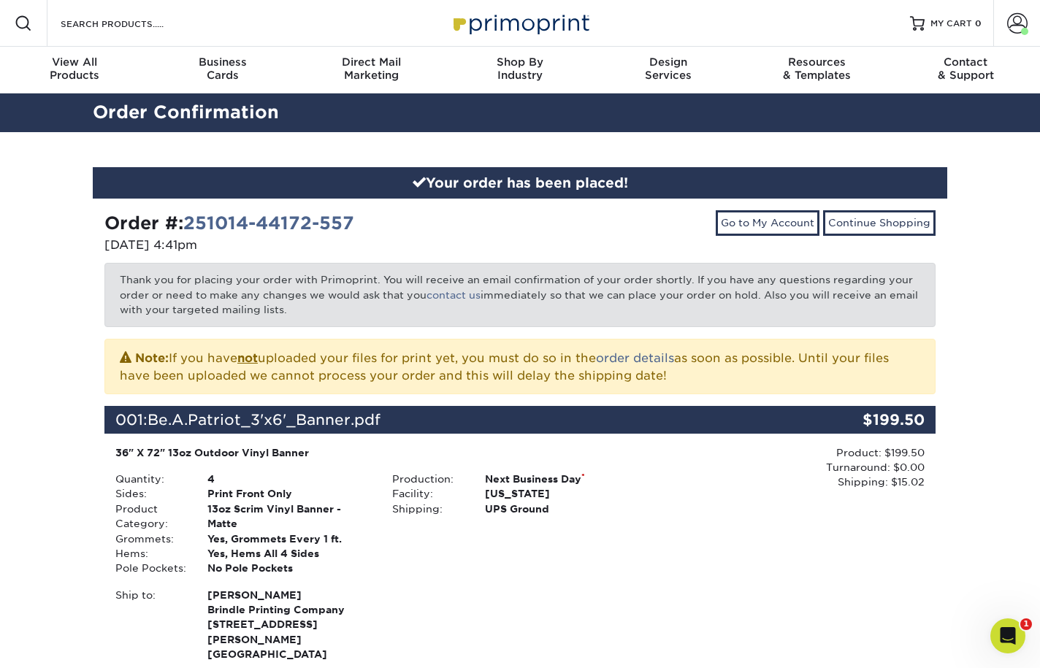
click at [981, 264] on div "Your order has been placed! Order #: 251014-44172-557 [DATE] 4:41pm Go to My Ac…" at bounding box center [520, 533] width 1040 height 803
drag, startPoint x: 986, startPoint y: 289, endPoint x: 947, endPoint y: 292, distance: 39.6
click at [984, 288] on div "Your order has been placed! Order #: 251014-44172-557 [DATE] 4:41pm Go to My Ac…" at bounding box center [520, 533] width 1040 height 803
